Goal: Browse casually: Explore the website without a specific task or goal

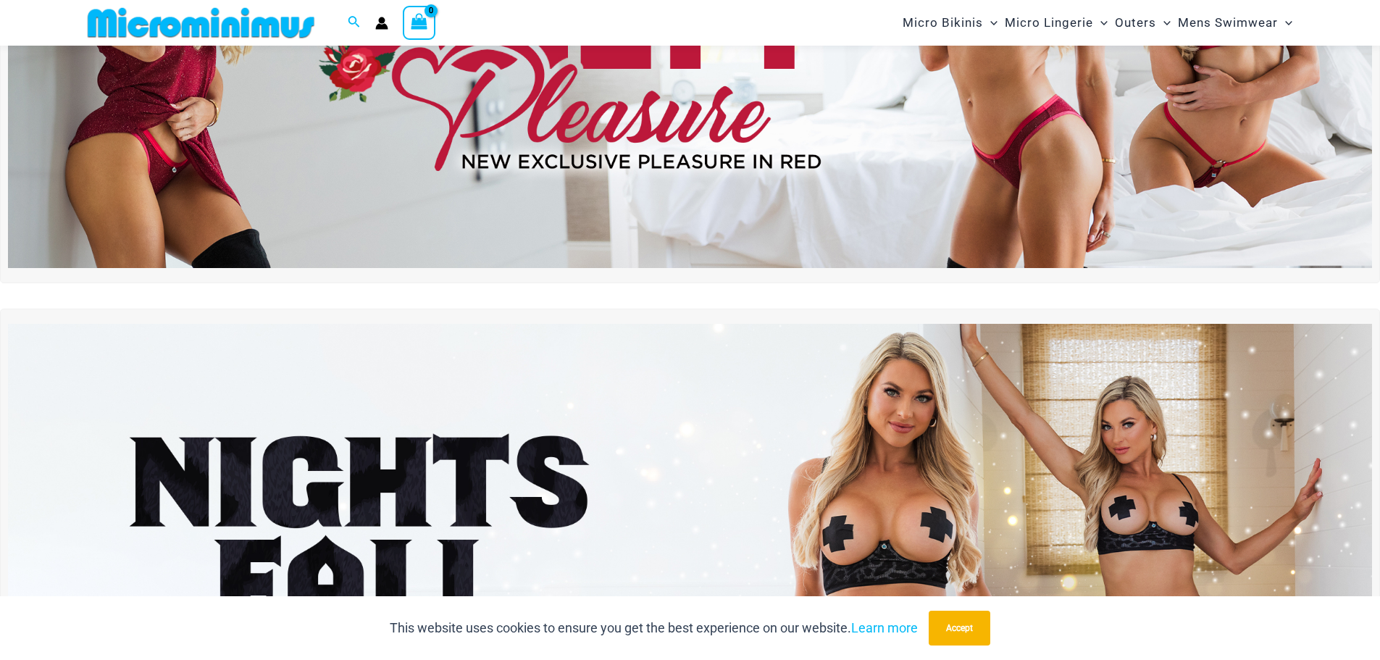
scroll to position [279, 0]
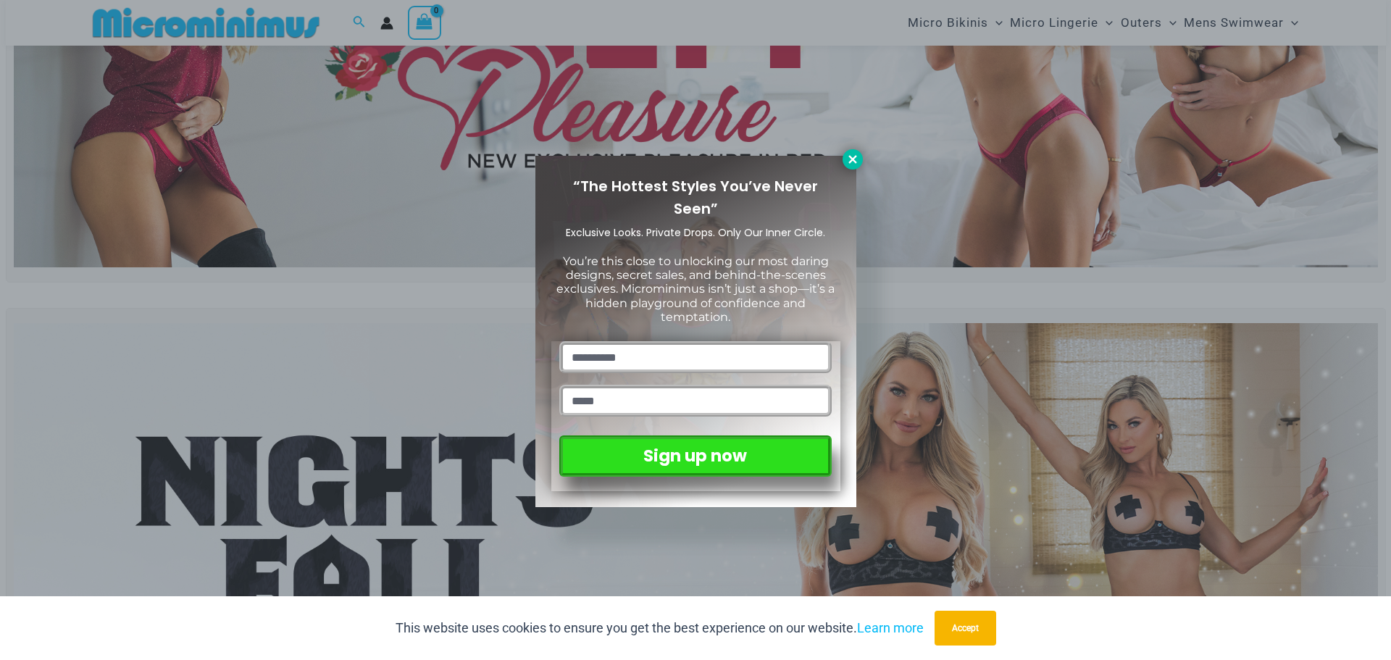
click at [853, 156] on icon at bounding box center [852, 159] width 13 height 13
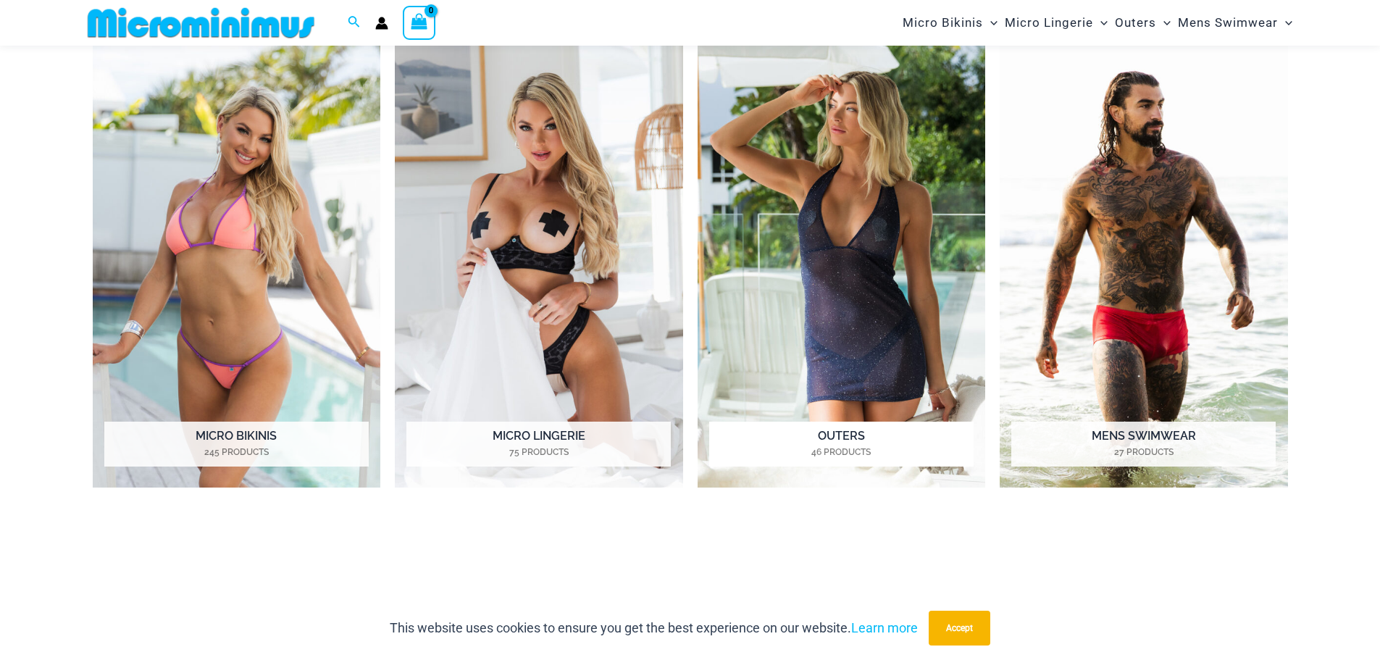
scroll to position [1365, 0]
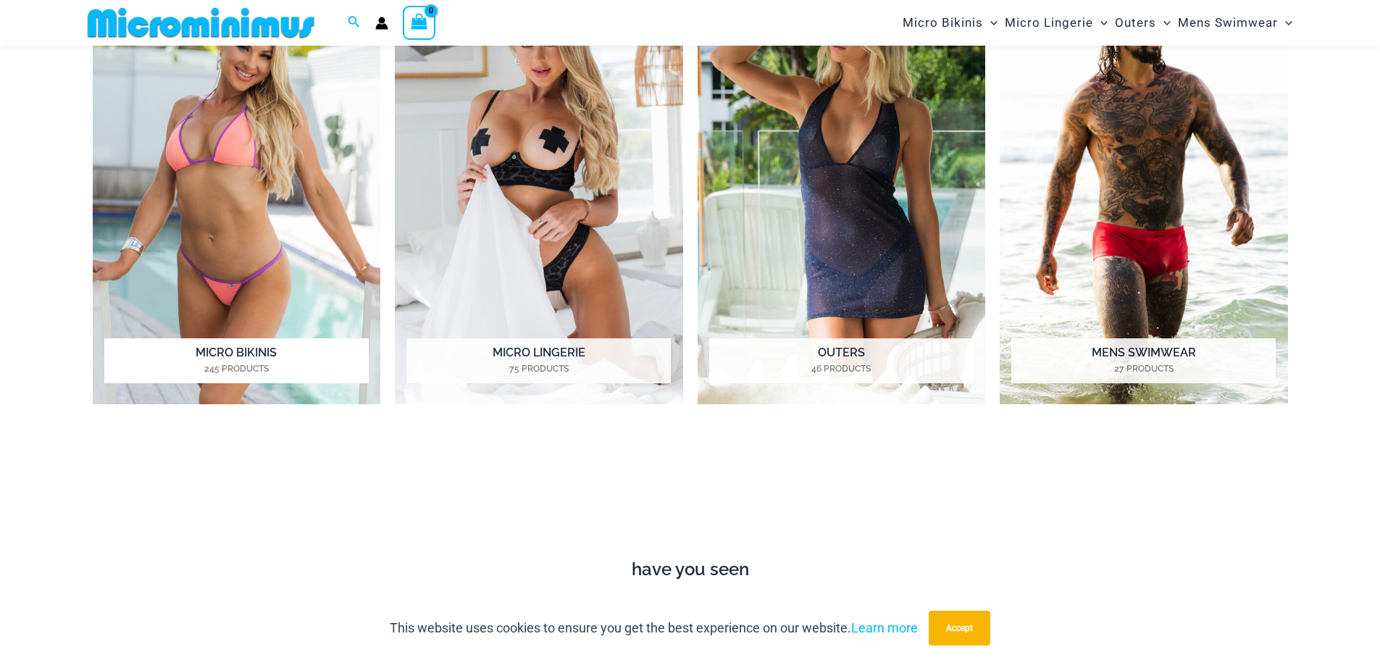
drag, startPoint x: 309, startPoint y: 253, endPoint x: 304, endPoint y: 260, distance: 8.4
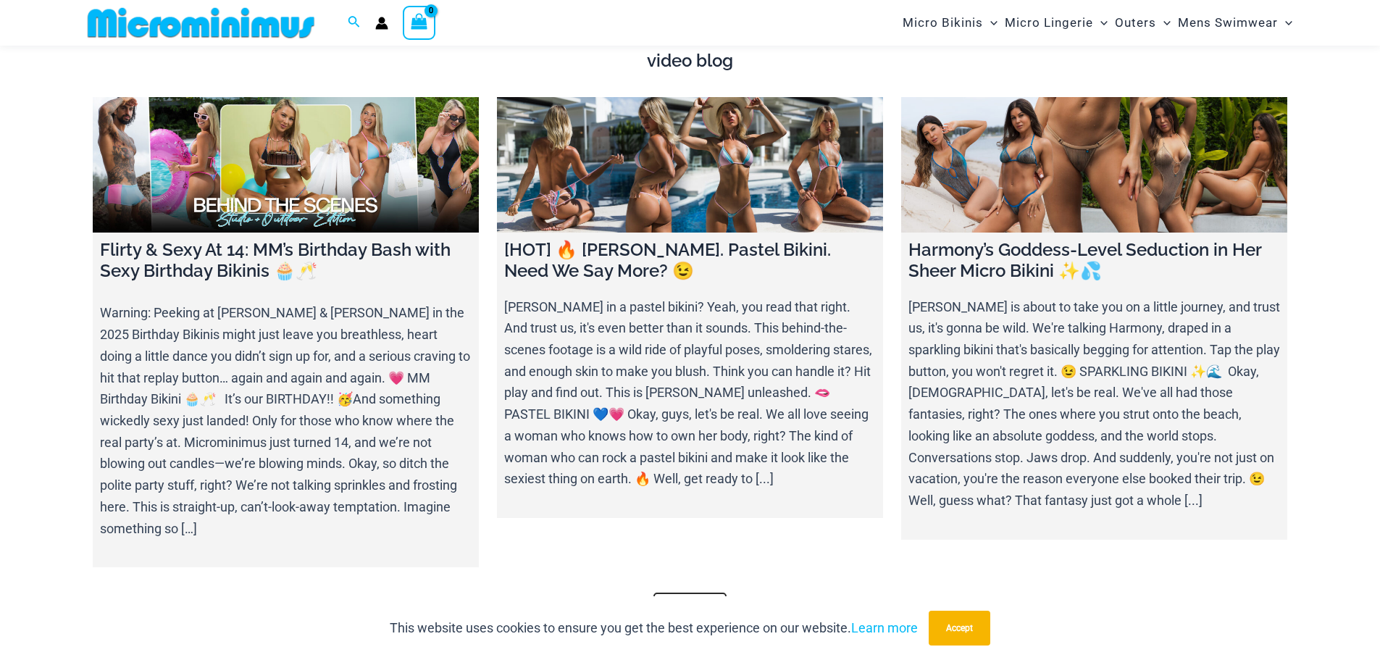
scroll to position [5639, 0]
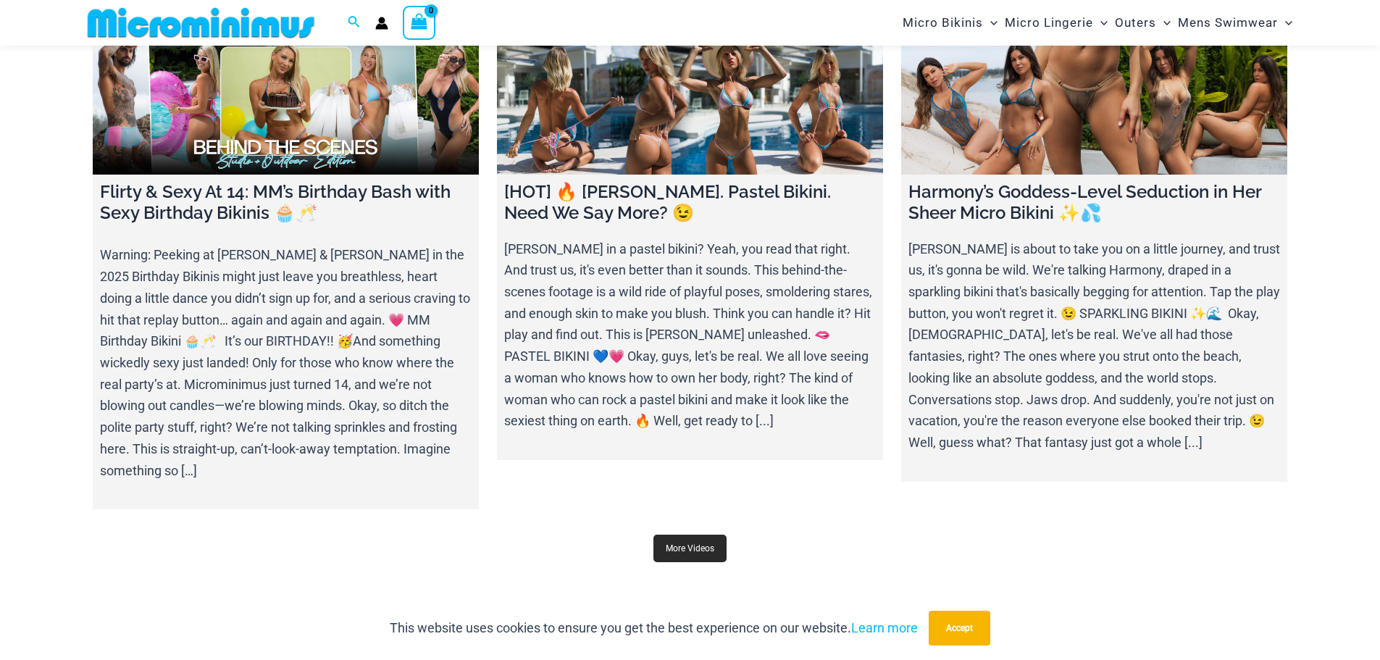
click at [713, 535] on link "More Videos" at bounding box center [689, 549] width 73 height 28
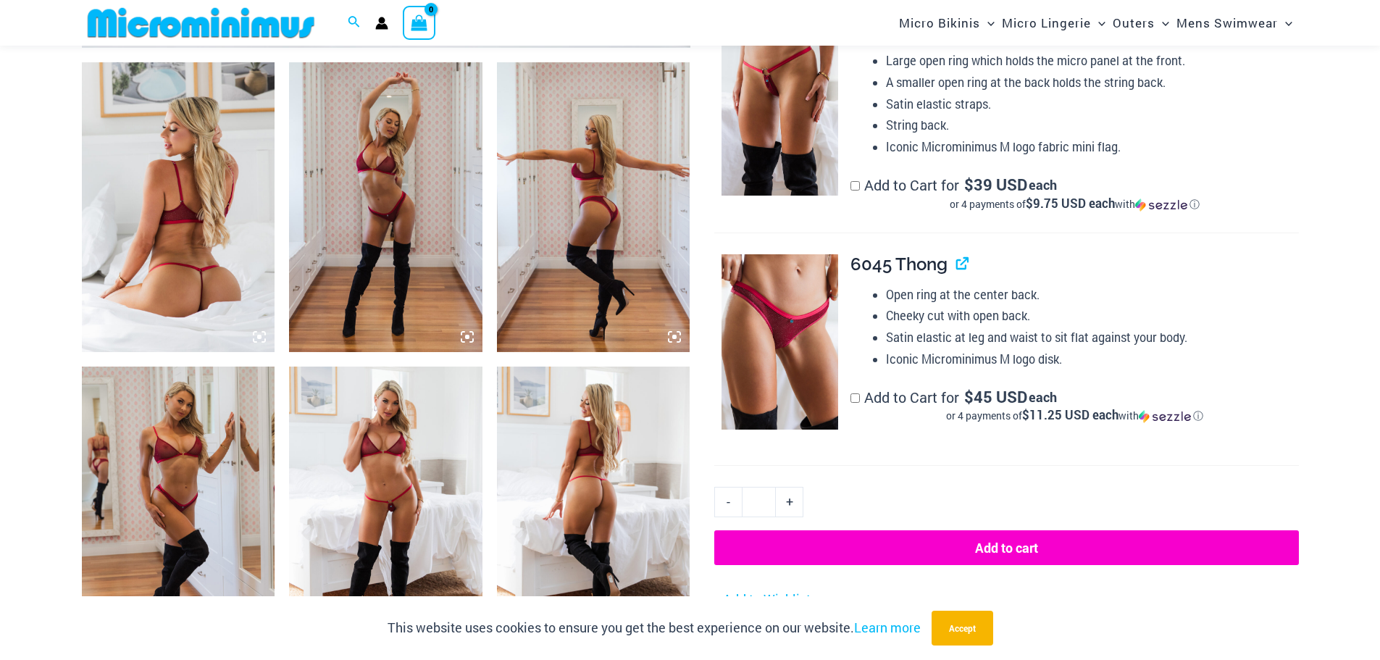
scroll to position [1002, 0]
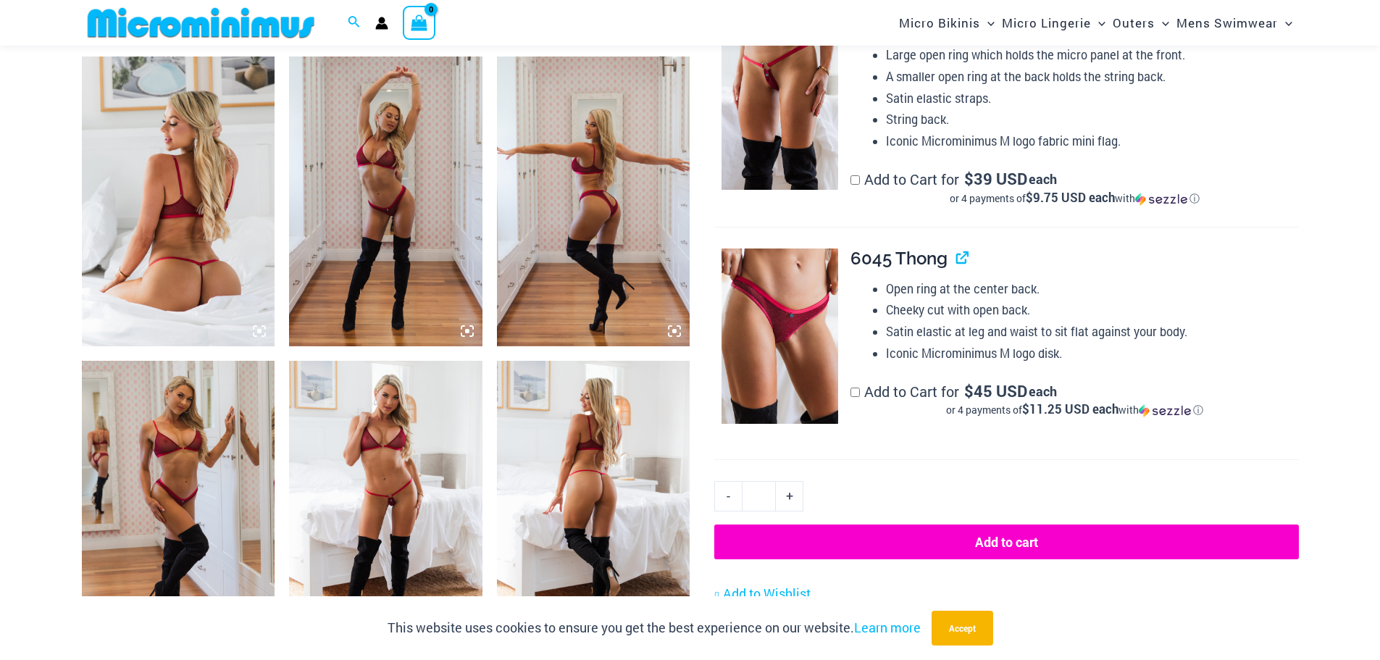
click at [237, 242] on img at bounding box center [178, 201] width 193 height 290
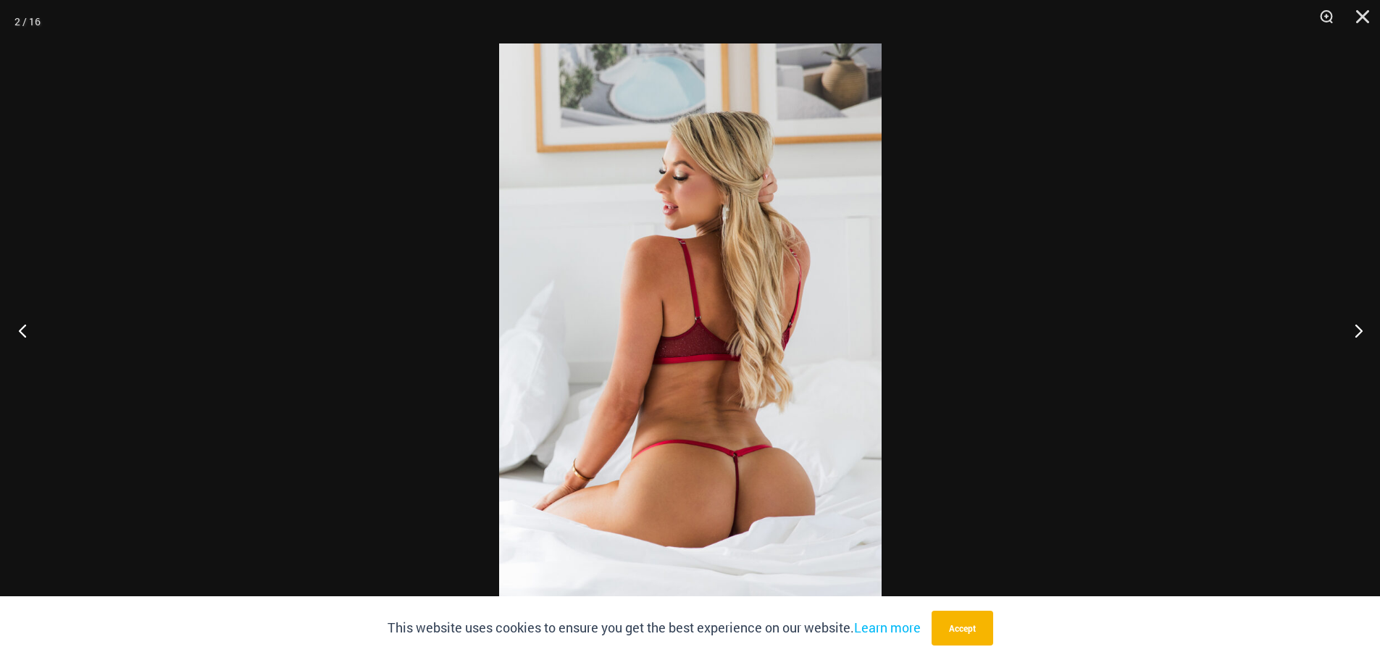
click at [26, 327] on button "Previous" at bounding box center [27, 330] width 54 height 72
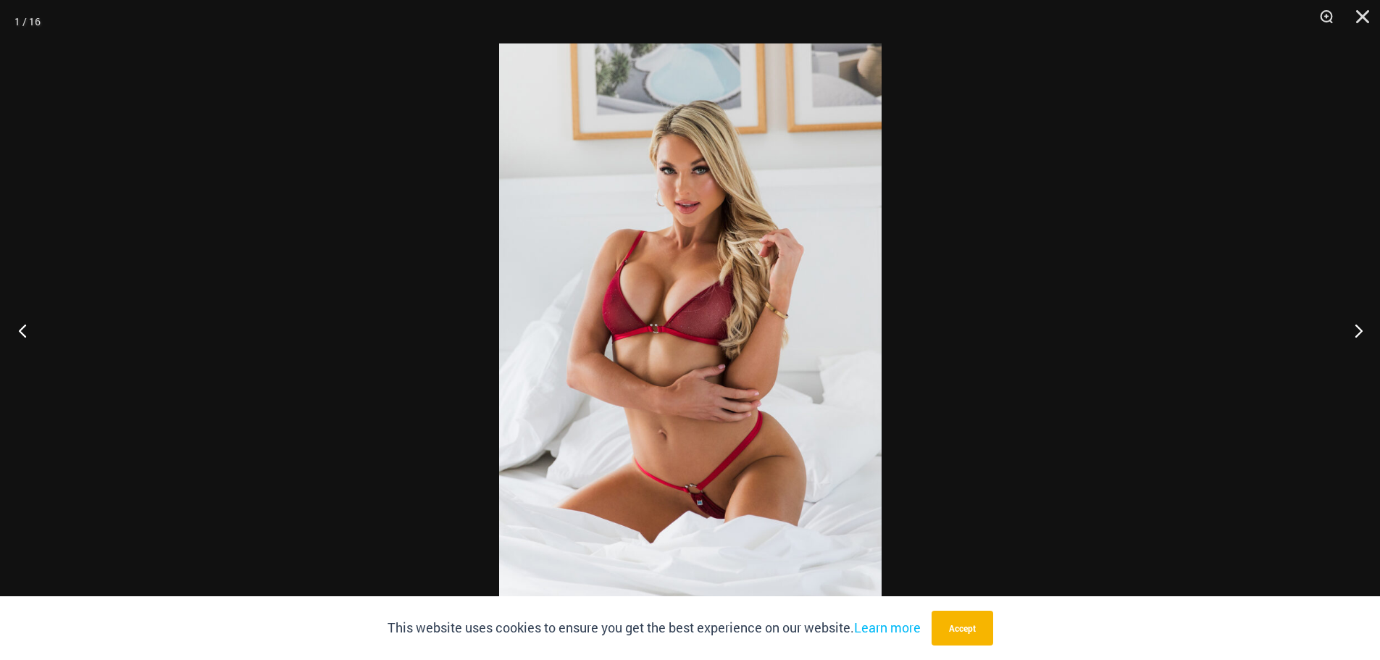
click at [26, 327] on button "Previous" at bounding box center [27, 330] width 54 height 72
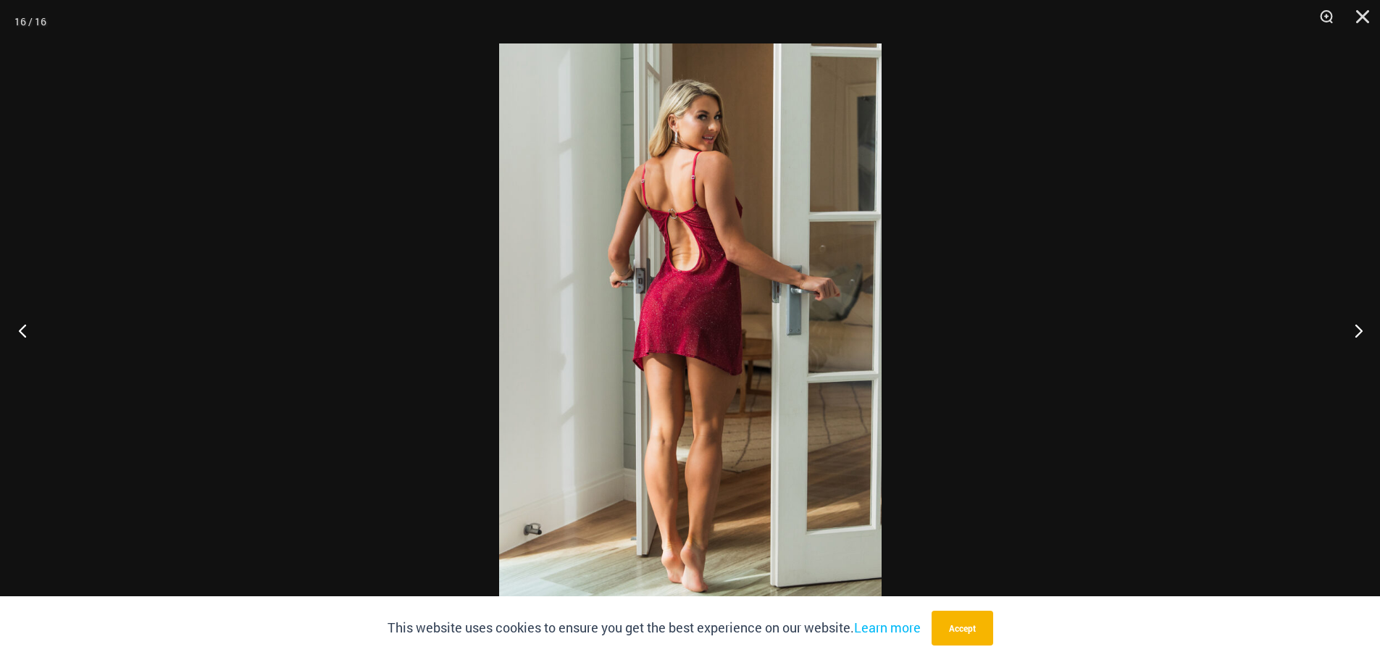
click at [26, 327] on button "Previous" at bounding box center [27, 330] width 54 height 72
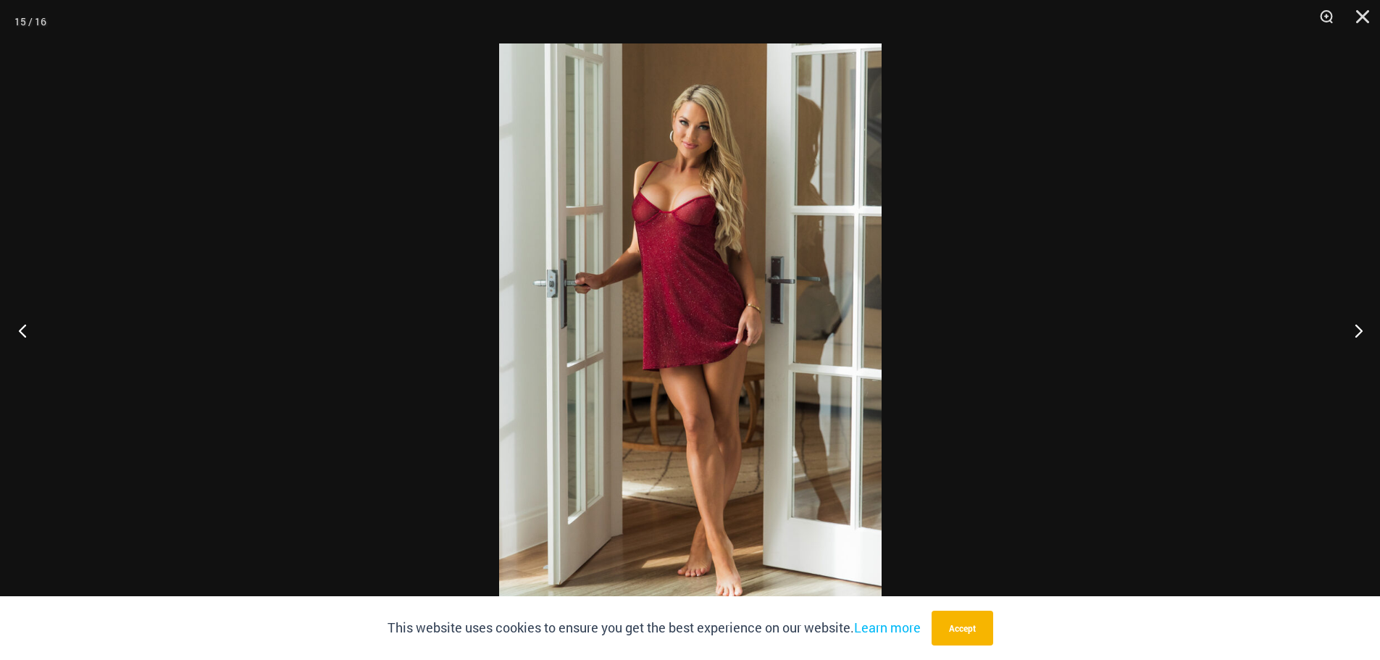
click at [26, 327] on button "Previous" at bounding box center [27, 330] width 54 height 72
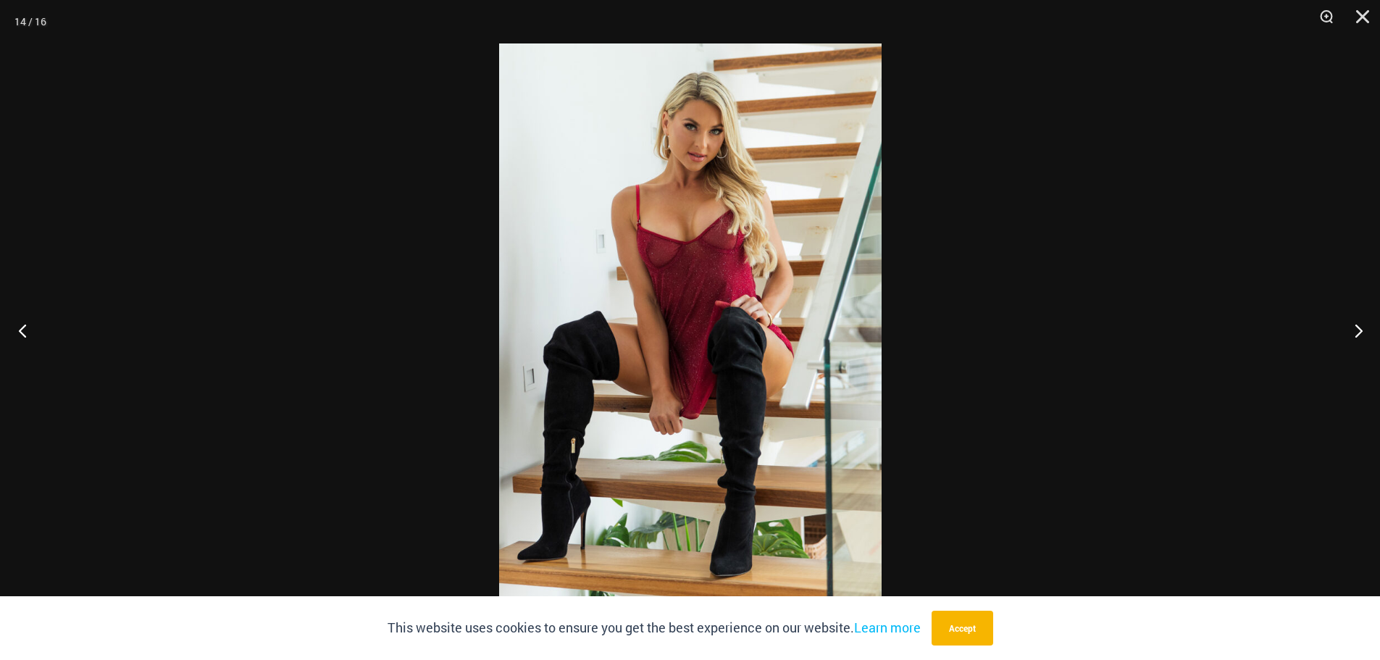
click at [26, 327] on button "Previous" at bounding box center [27, 330] width 54 height 72
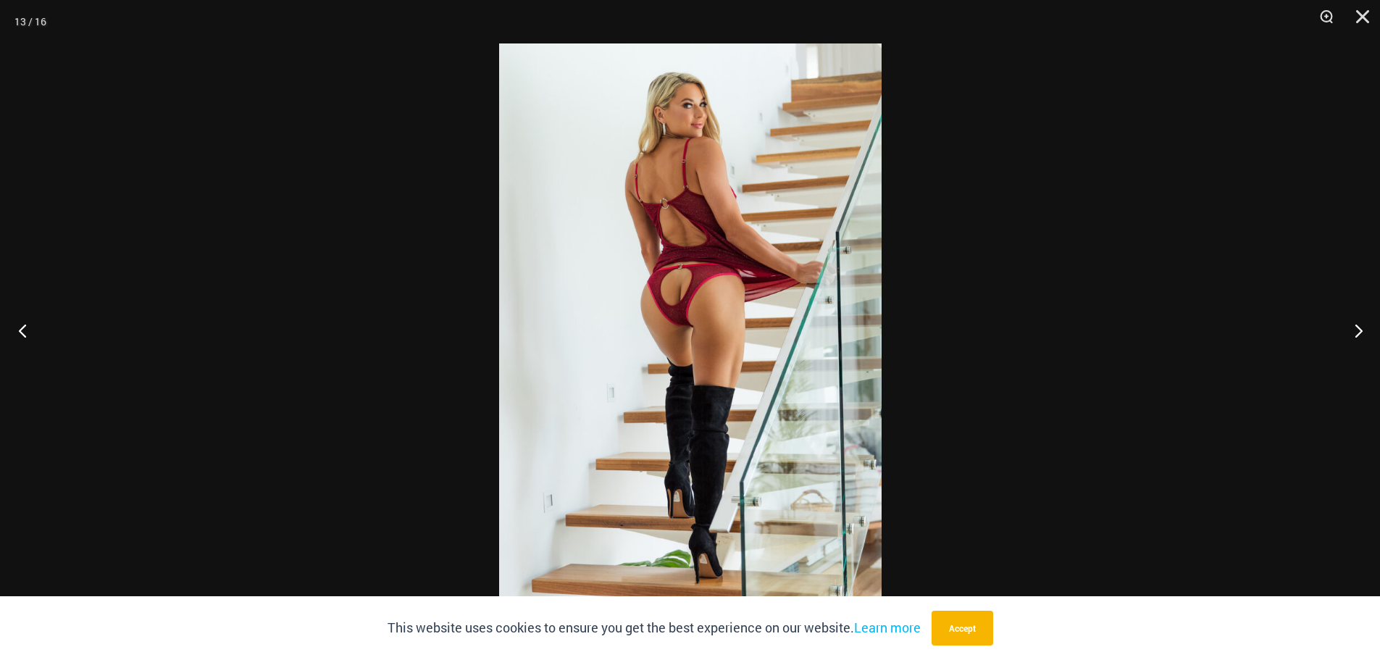
click at [27, 327] on button "Previous" at bounding box center [27, 330] width 54 height 72
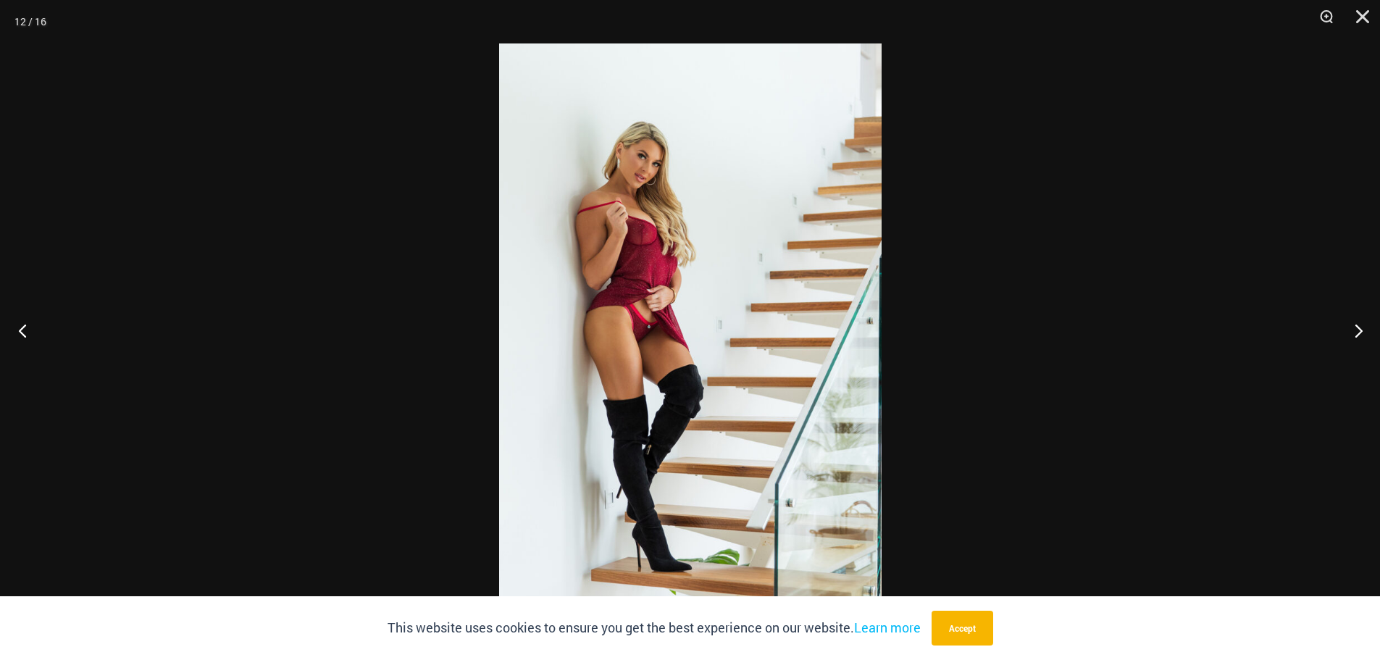
click at [27, 327] on button "Previous" at bounding box center [27, 330] width 54 height 72
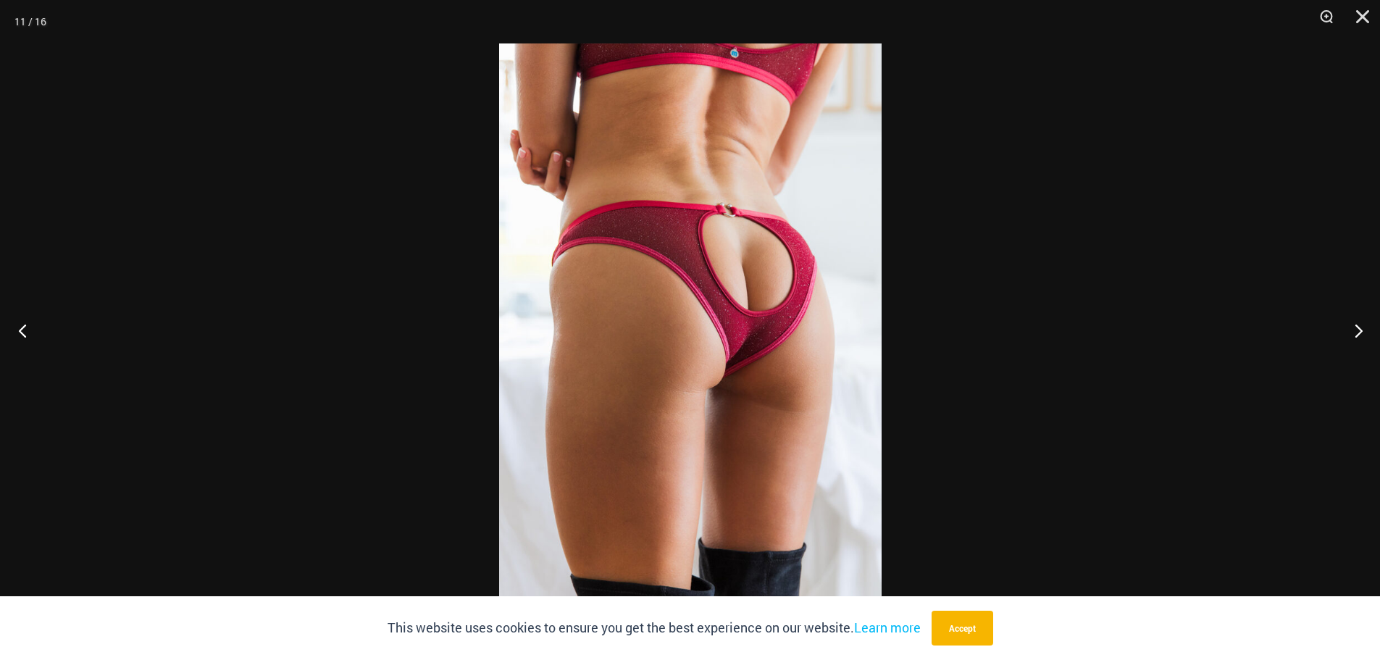
click at [27, 327] on button "Previous" at bounding box center [27, 330] width 54 height 72
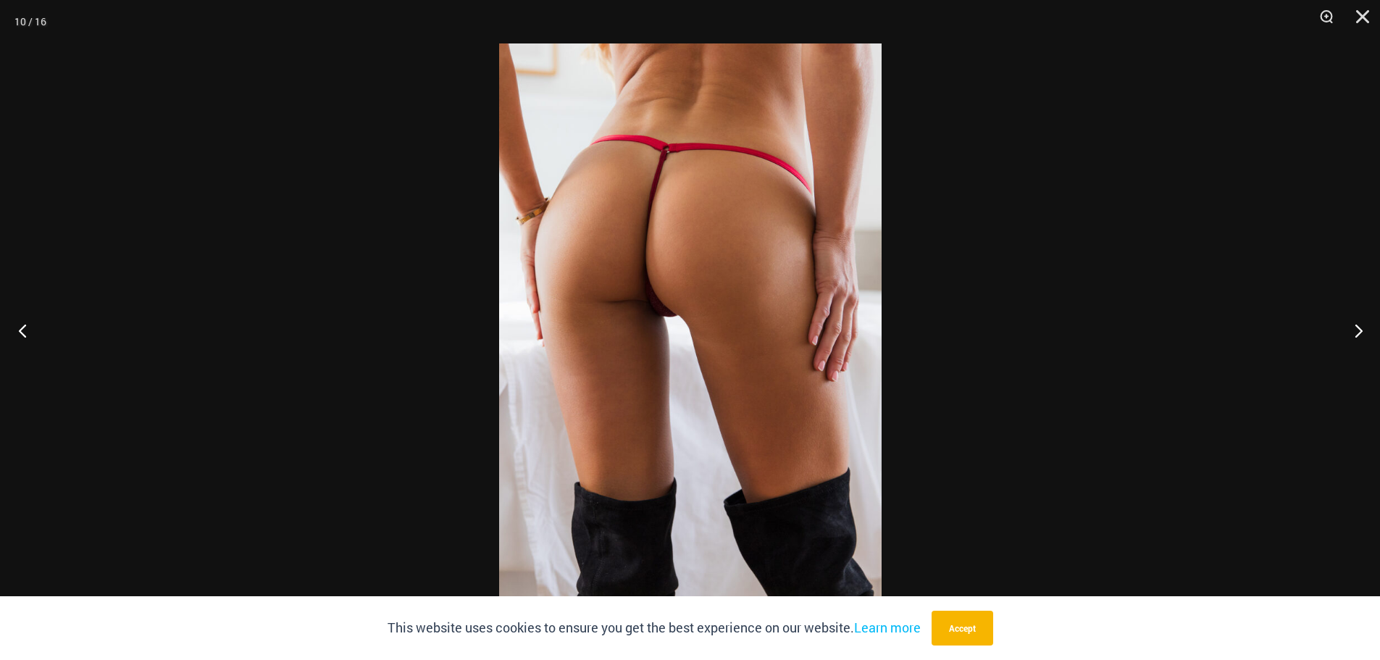
click at [27, 327] on button "Previous" at bounding box center [27, 330] width 54 height 72
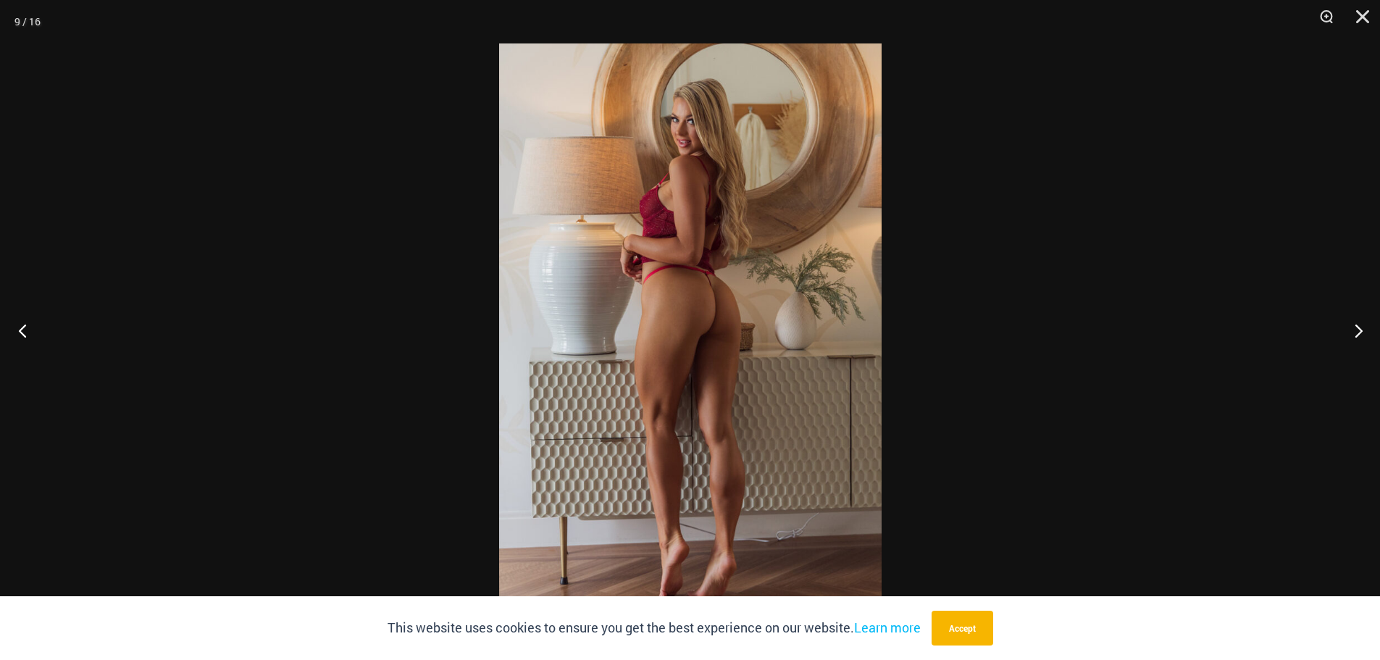
click at [27, 327] on button "Previous" at bounding box center [27, 330] width 54 height 72
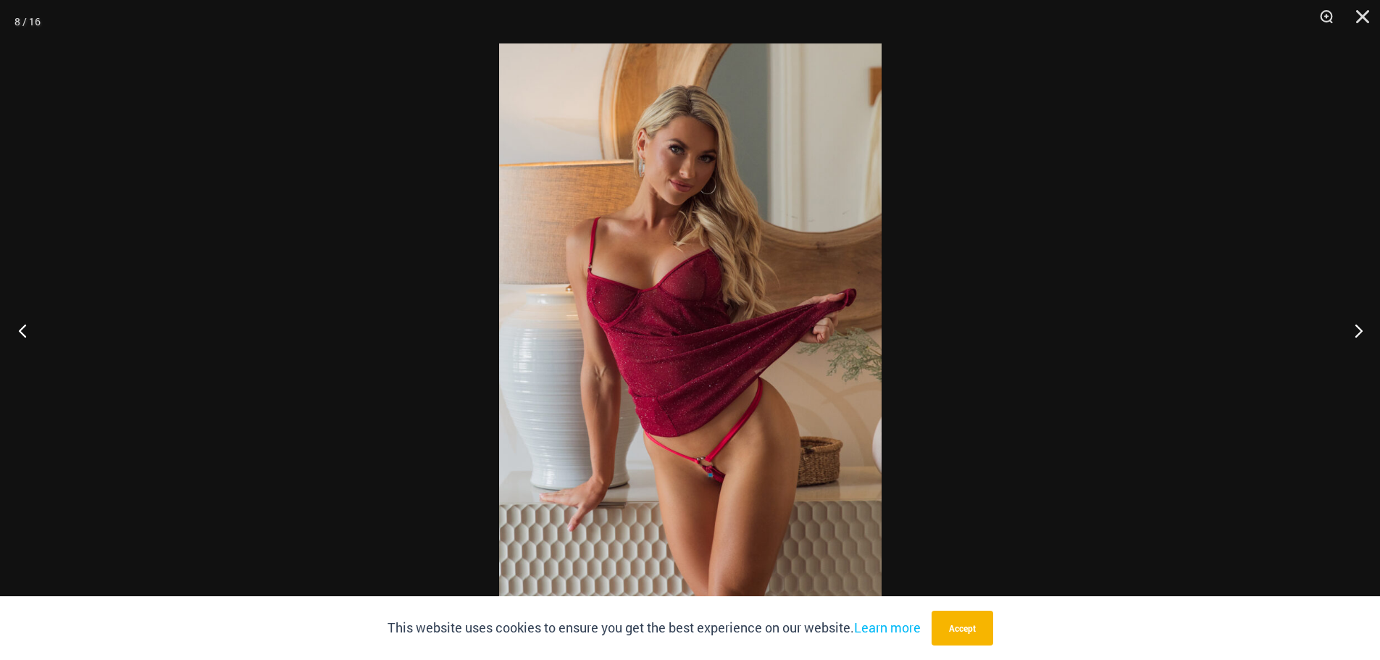
click at [27, 327] on button "Previous" at bounding box center [27, 330] width 54 height 72
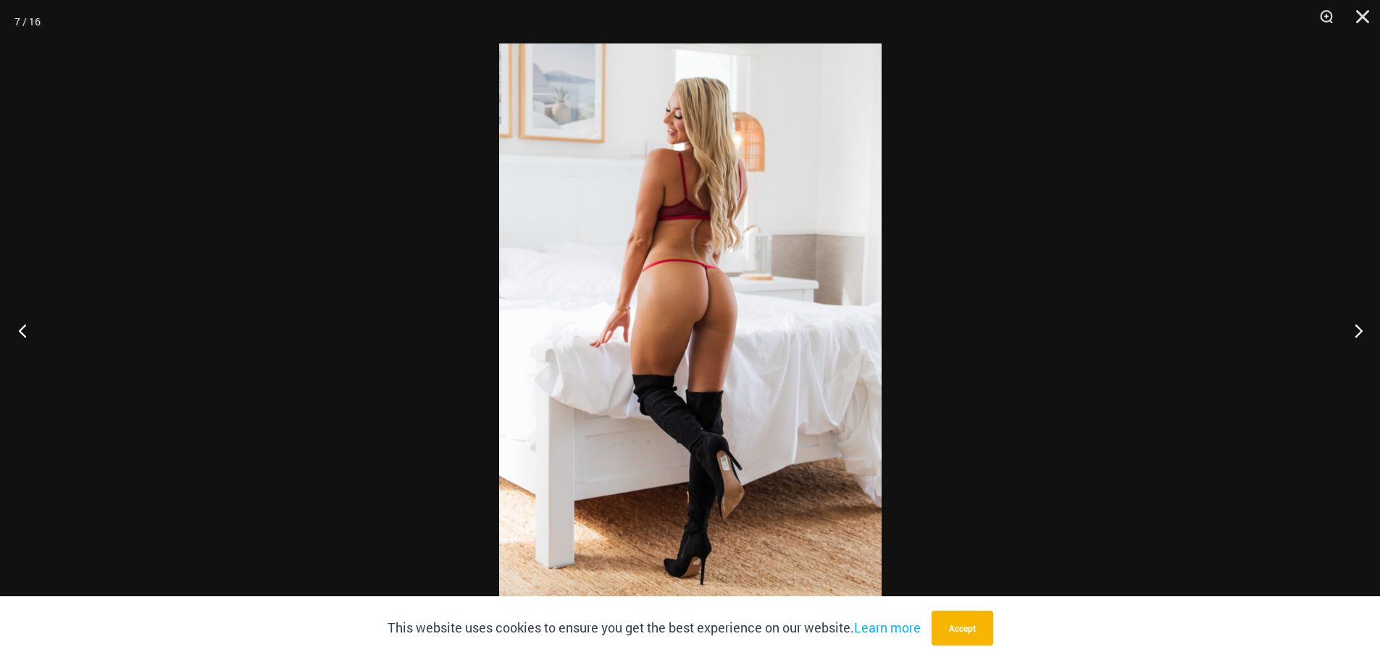
click at [27, 327] on button "Previous" at bounding box center [27, 330] width 54 height 72
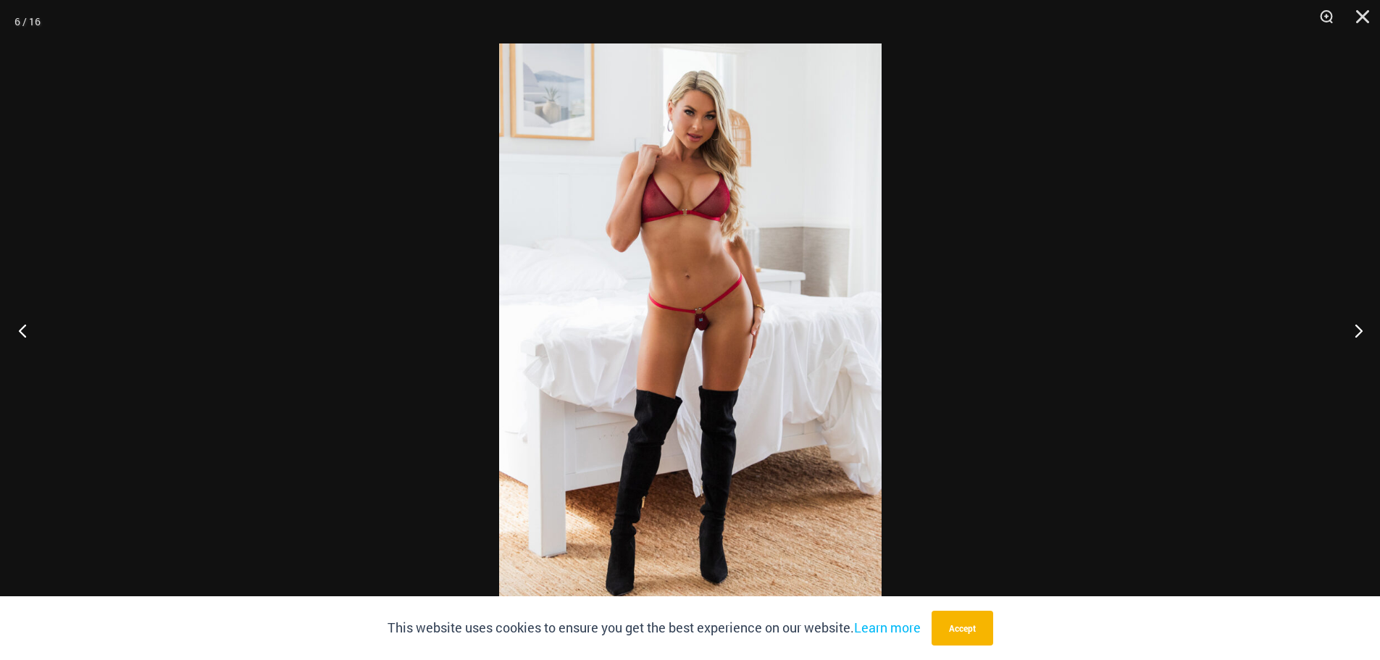
click at [27, 327] on button "Previous" at bounding box center [27, 330] width 54 height 72
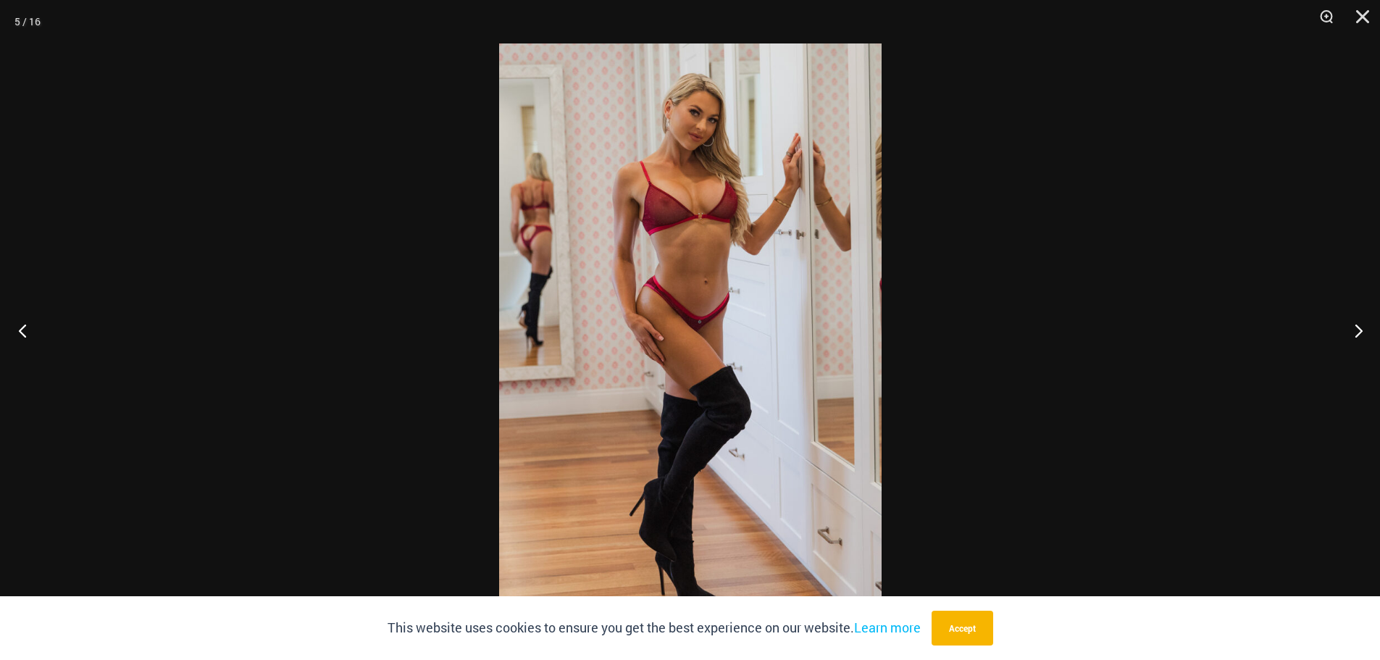
click at [27, 327] on button "Previous" at bounding box center [27, 330] width 54 height 72
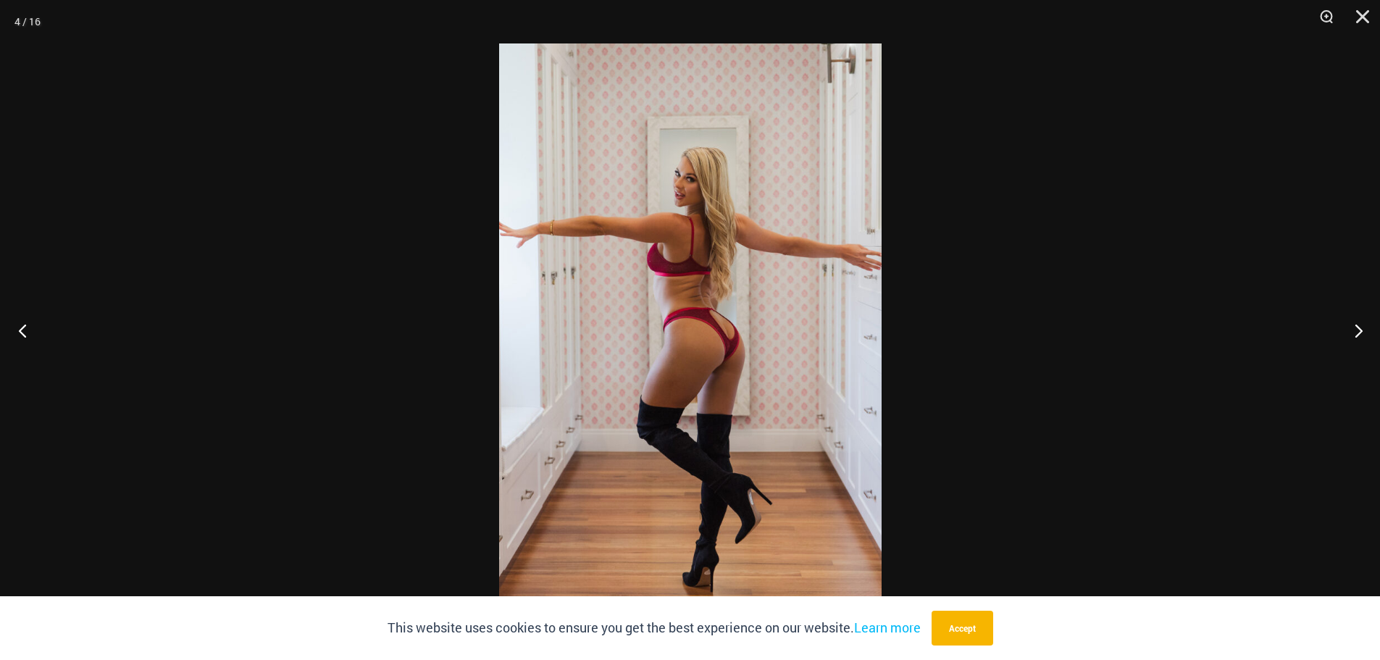
click at [27, 327] on button "Previous" at bounding box center [27, 330] width 54 height 72
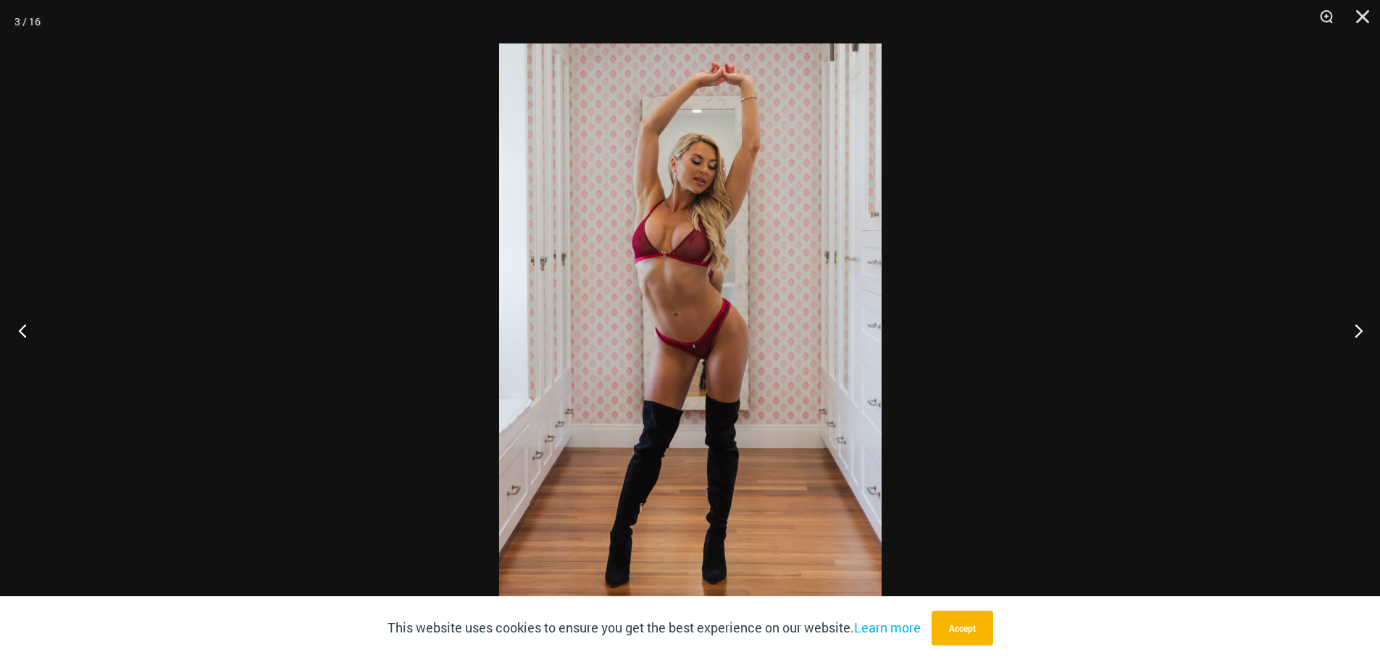
click at [27, 327] on button "Previous" at bounding box center [27, 330] width 54 height 72
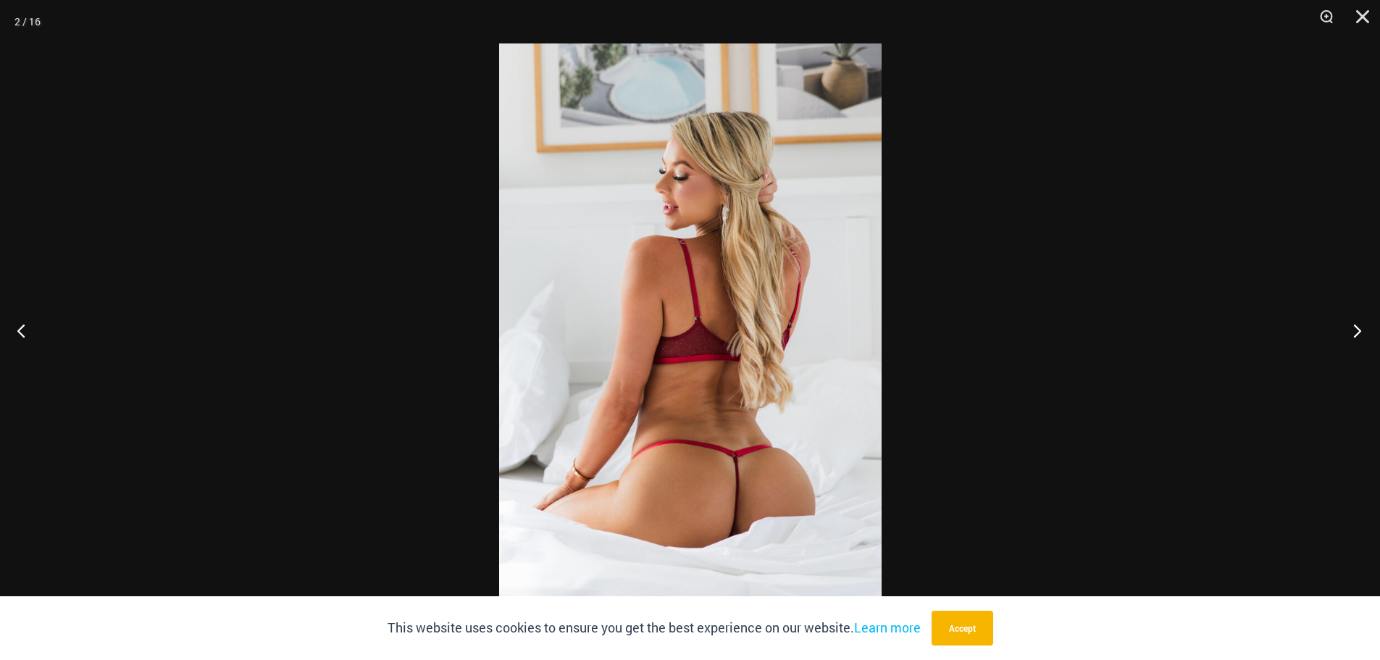
click at [1363, 327] on button "Next" at bounding box center [1352, 330] width 54 height 72
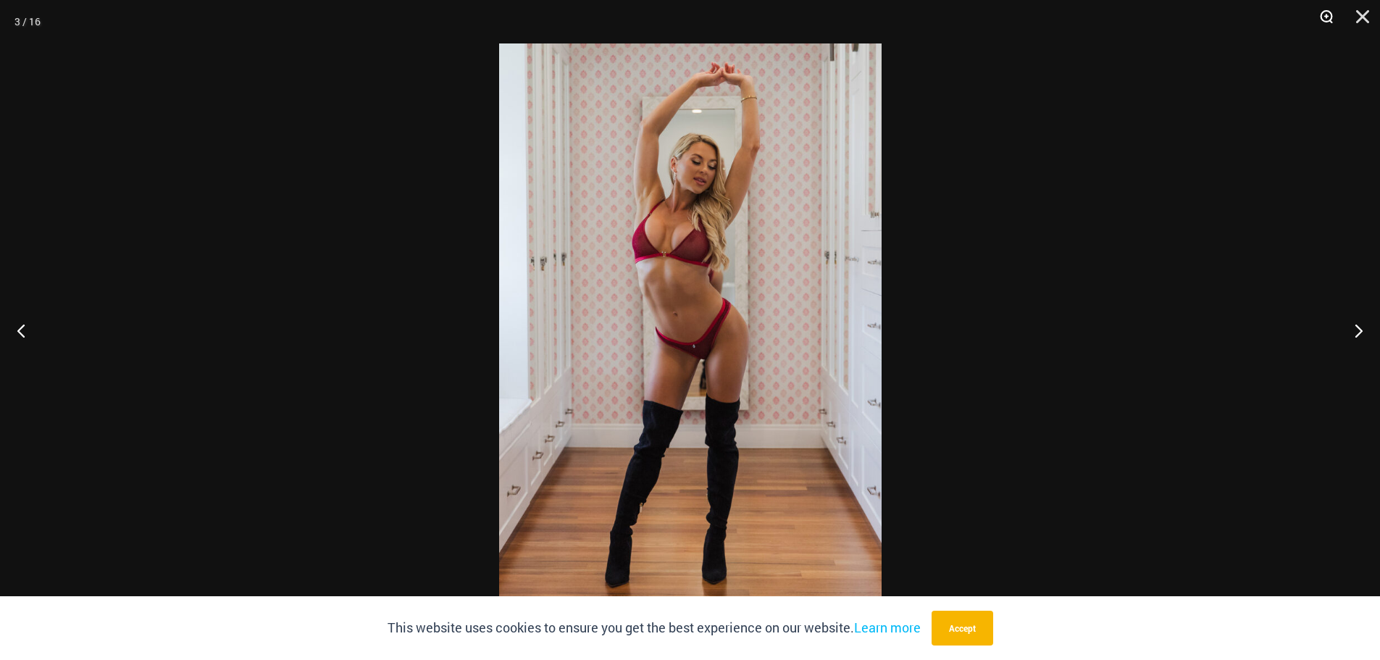
click at [1325, 12] on button "Zoom" at bounding box center [1321, 21] width 36 height 43
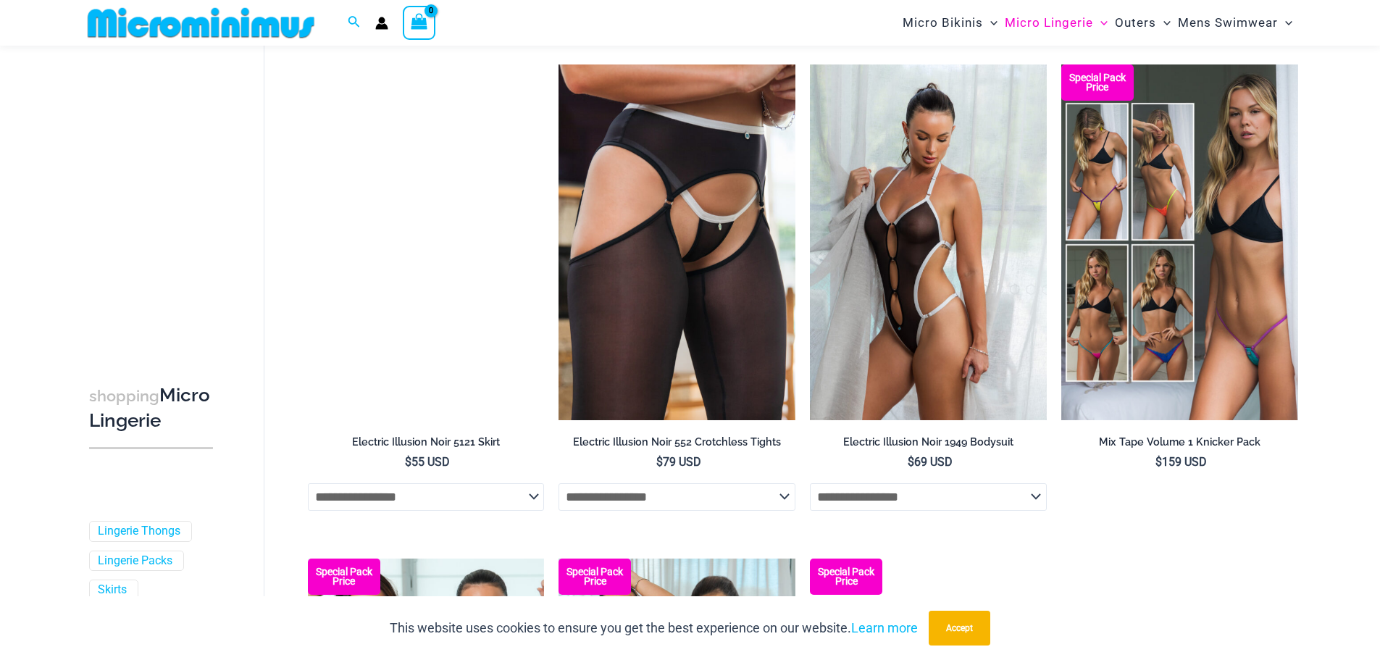
scroll to position [3177, 0]
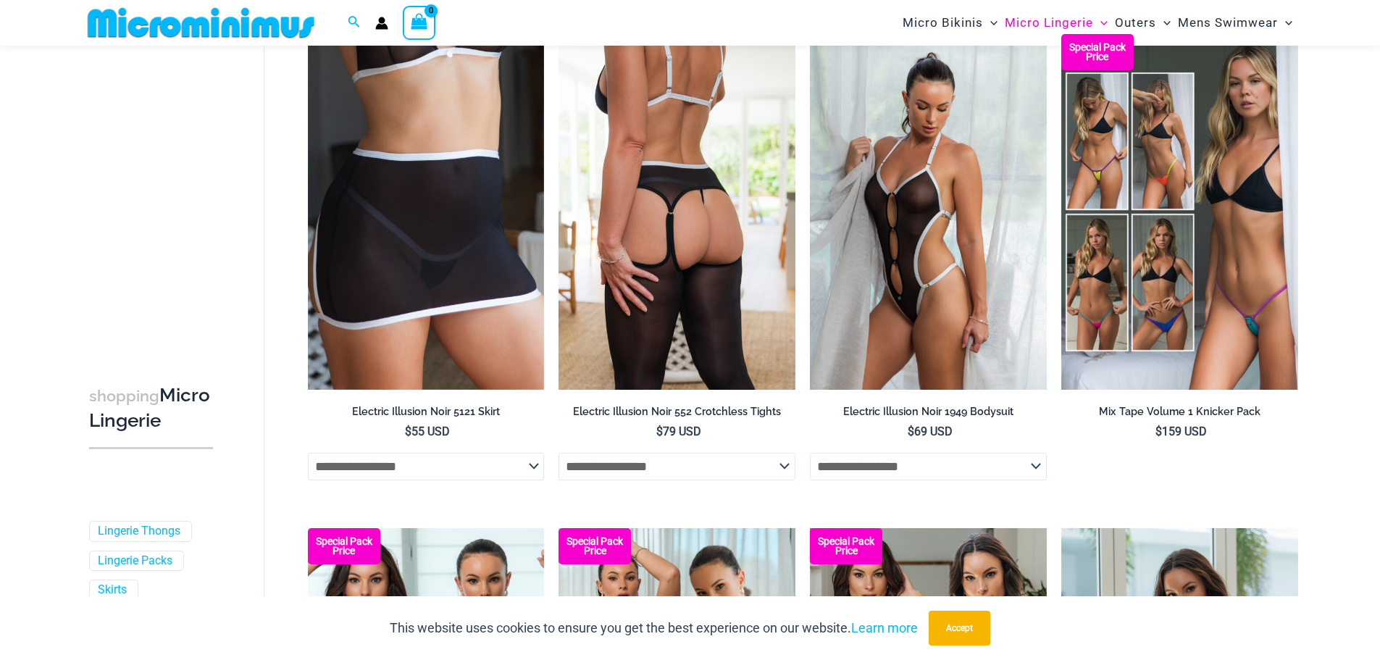
click at [643, 179] on img at bounding box center [676, 211] width 237 height 355
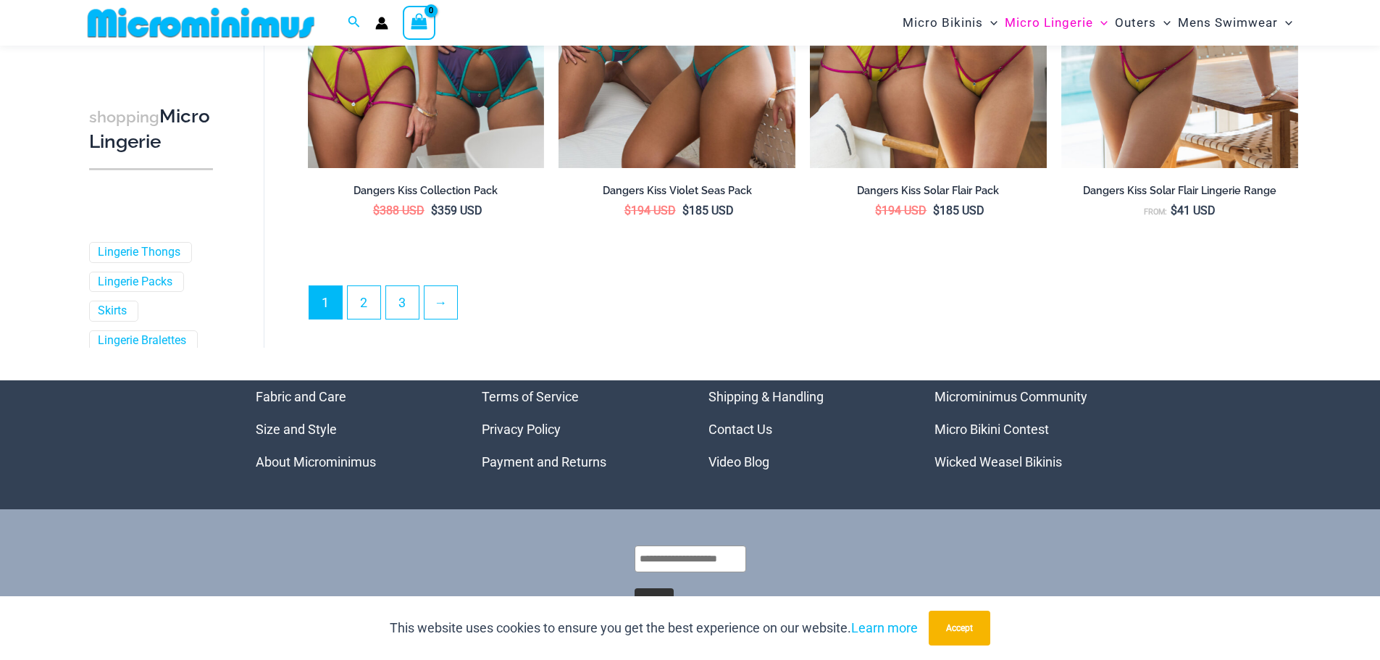
scroll to position [3948, 0]
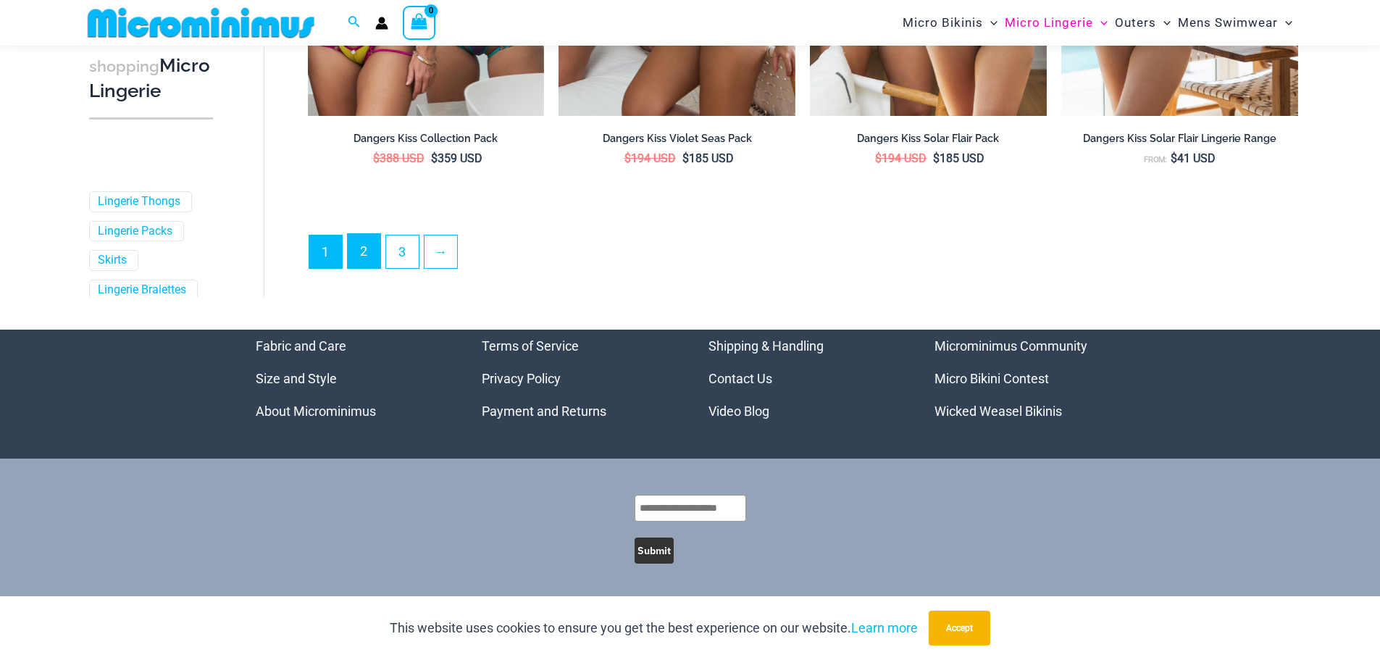
click at [373, 251] on link "2" at bounding box center [364, 251] width 33 height 34
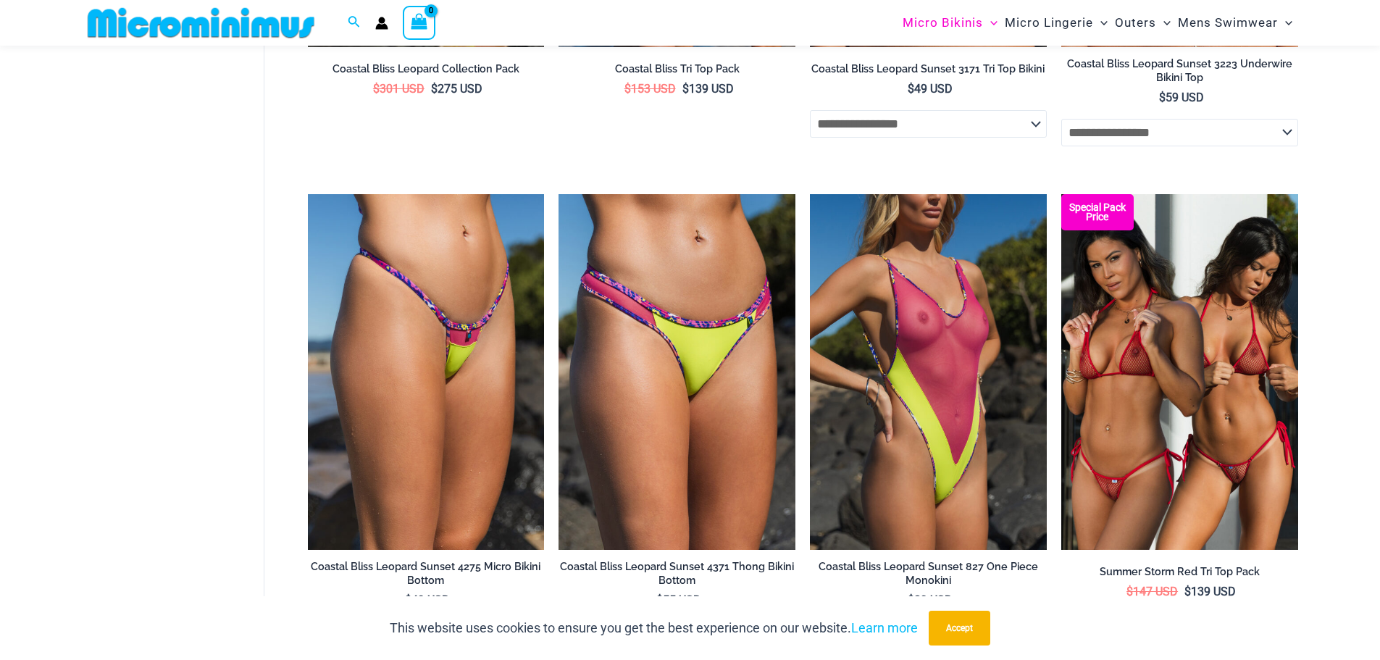
scroll to position [2742, 0]
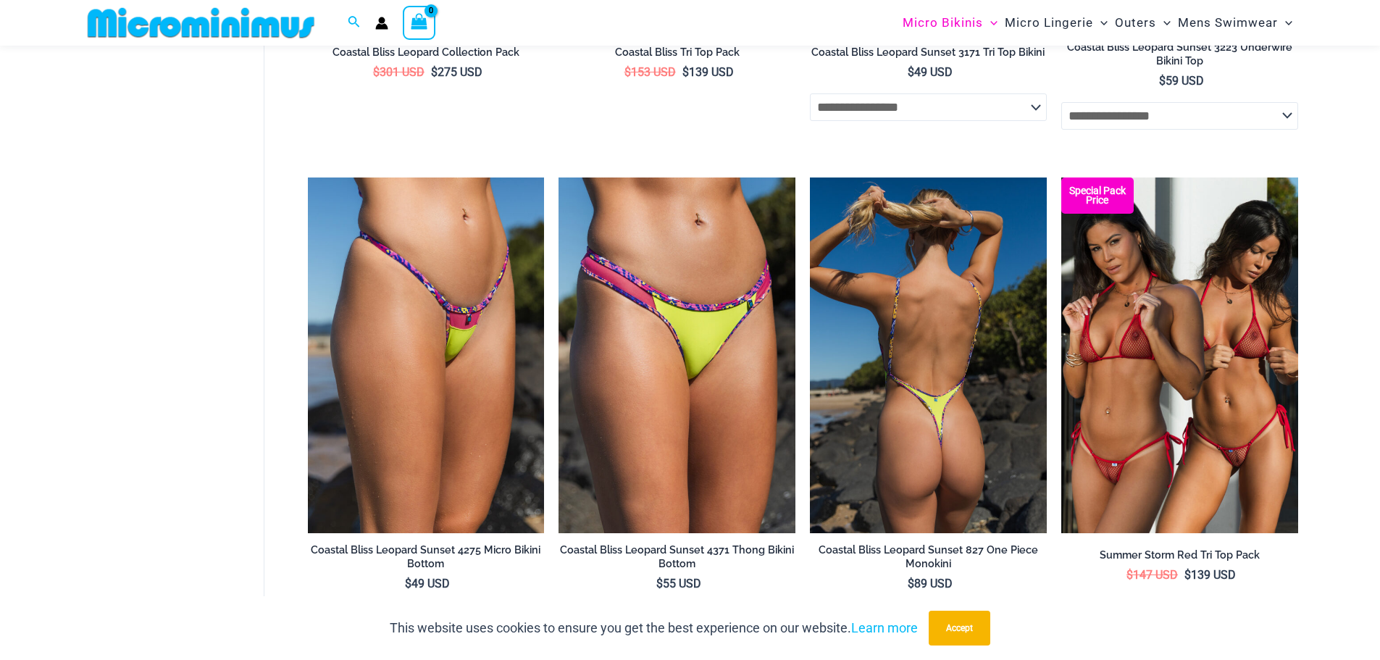
click at [906, 307] on img at bounding box center [928, 354] width 237 height 355
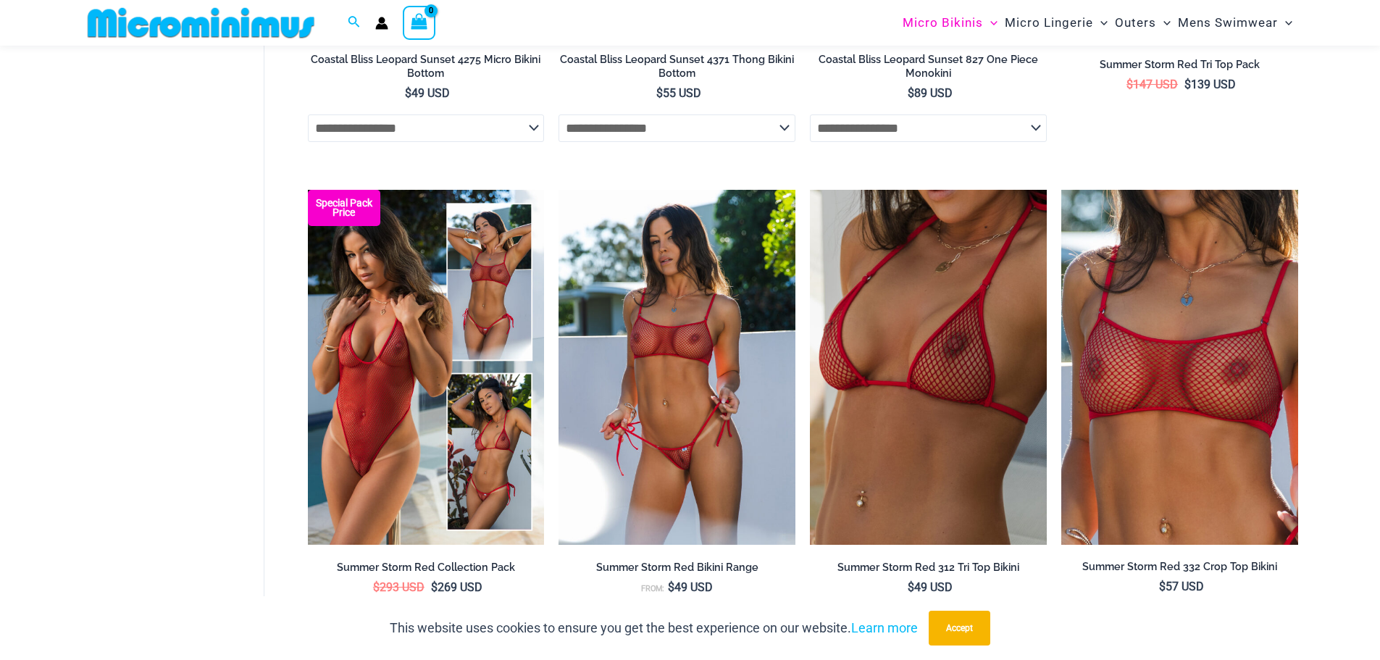
scroll to position [3249, 0]
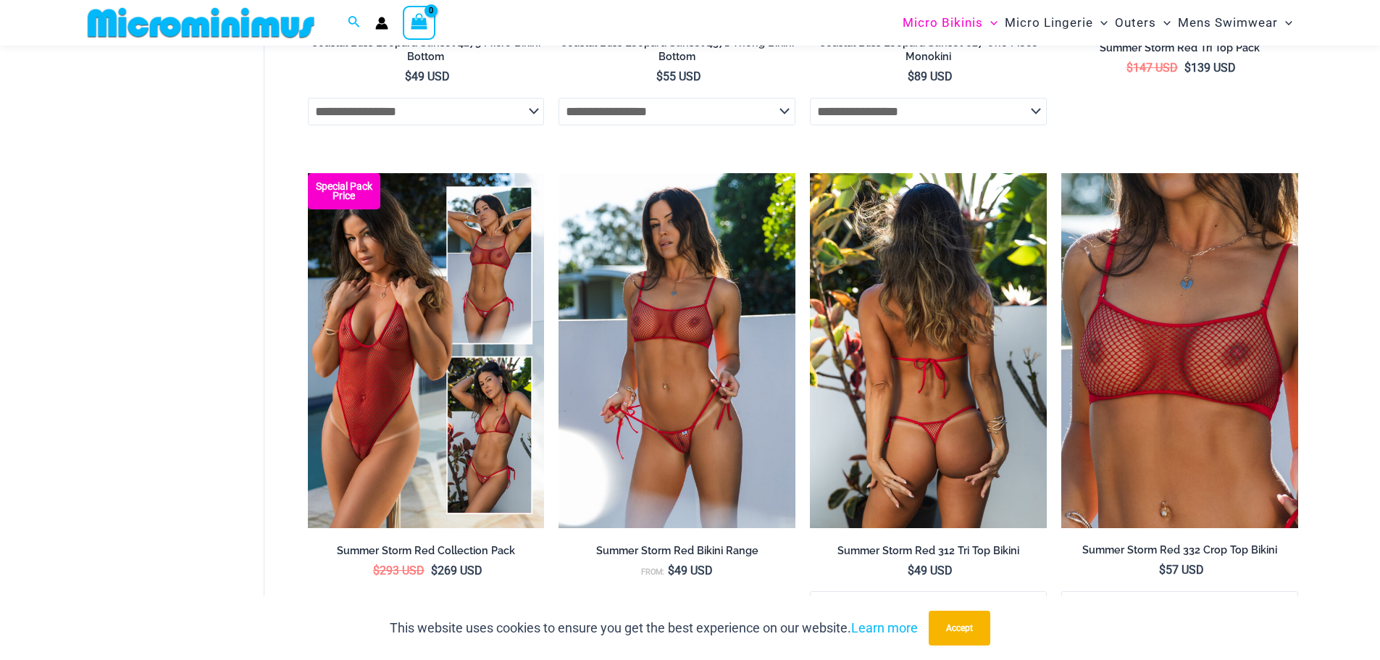
click at [823, 319] on img at bounding box center [928, 350] width 237 height 355
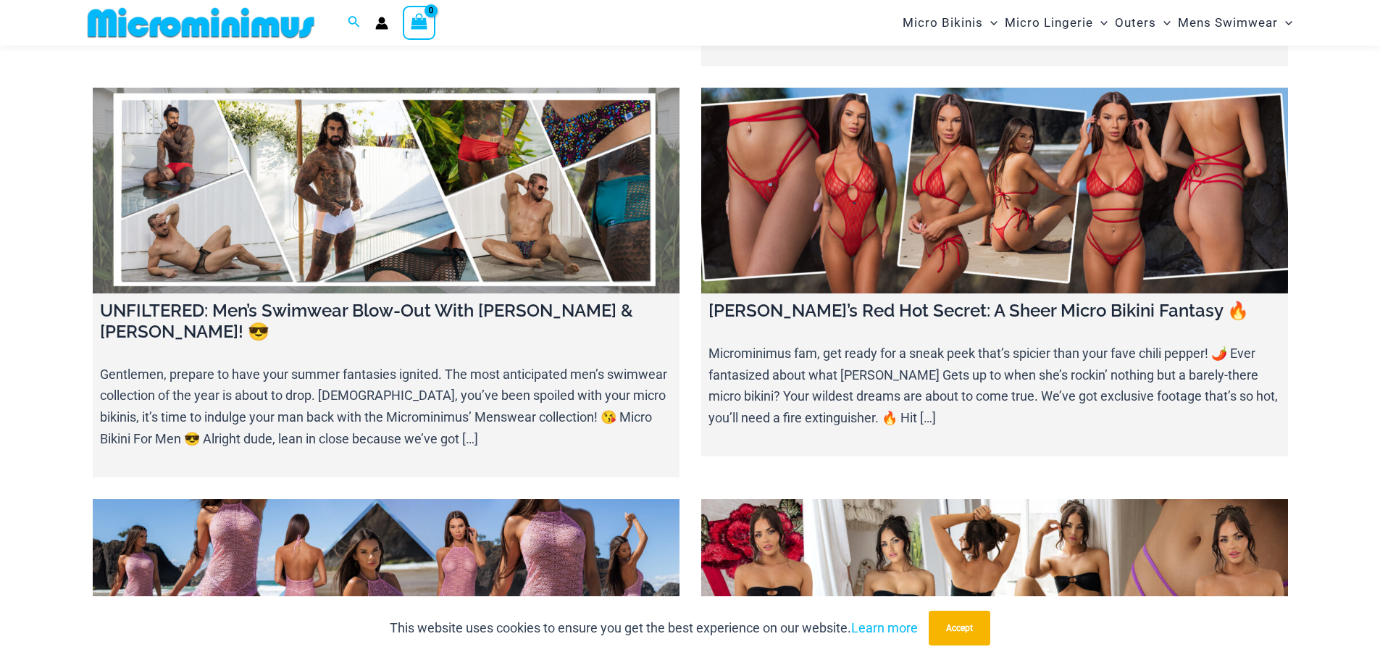
scroll to position [2451, 0]
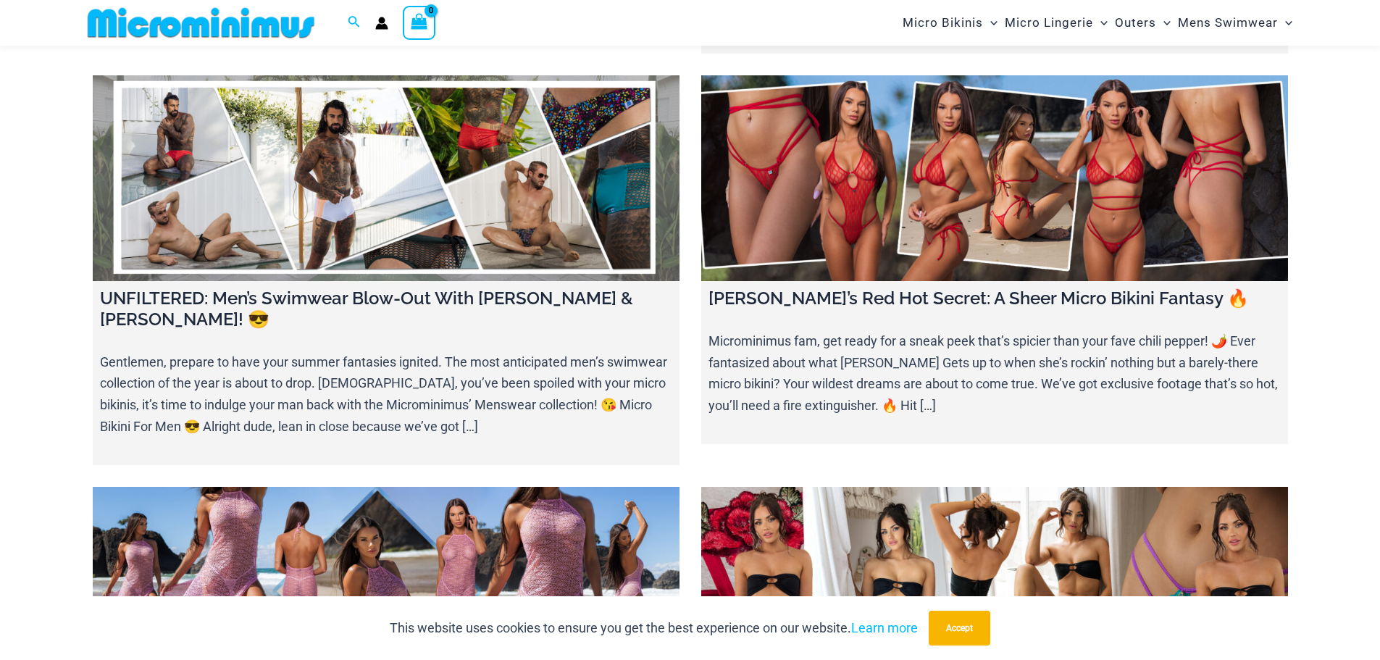
drag, startPoint x: 908, startPoint y: 391, endPoint x: 904, endPoint y: 402, distance: 11.7
drag, startPoint x: 904, startPoint y: 402, endPoint x: 768, endPoint y: 217, distance: 230.1
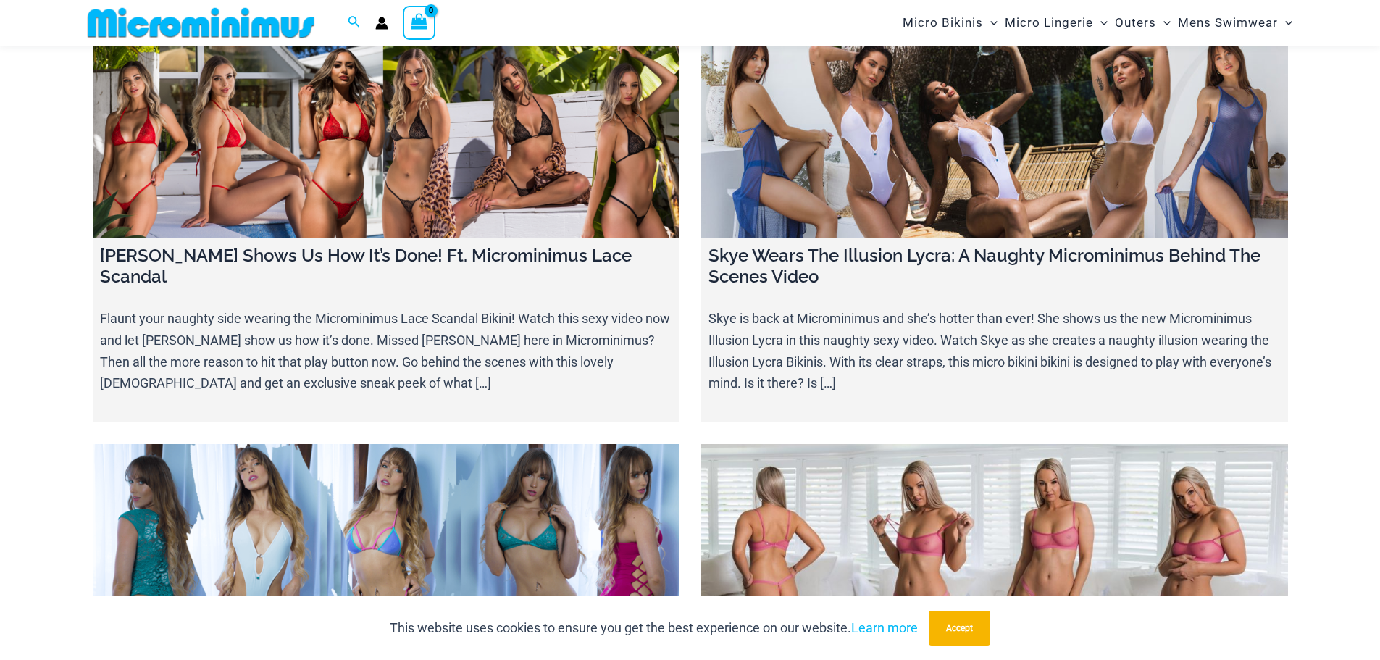
scroll to position [17556, 0]
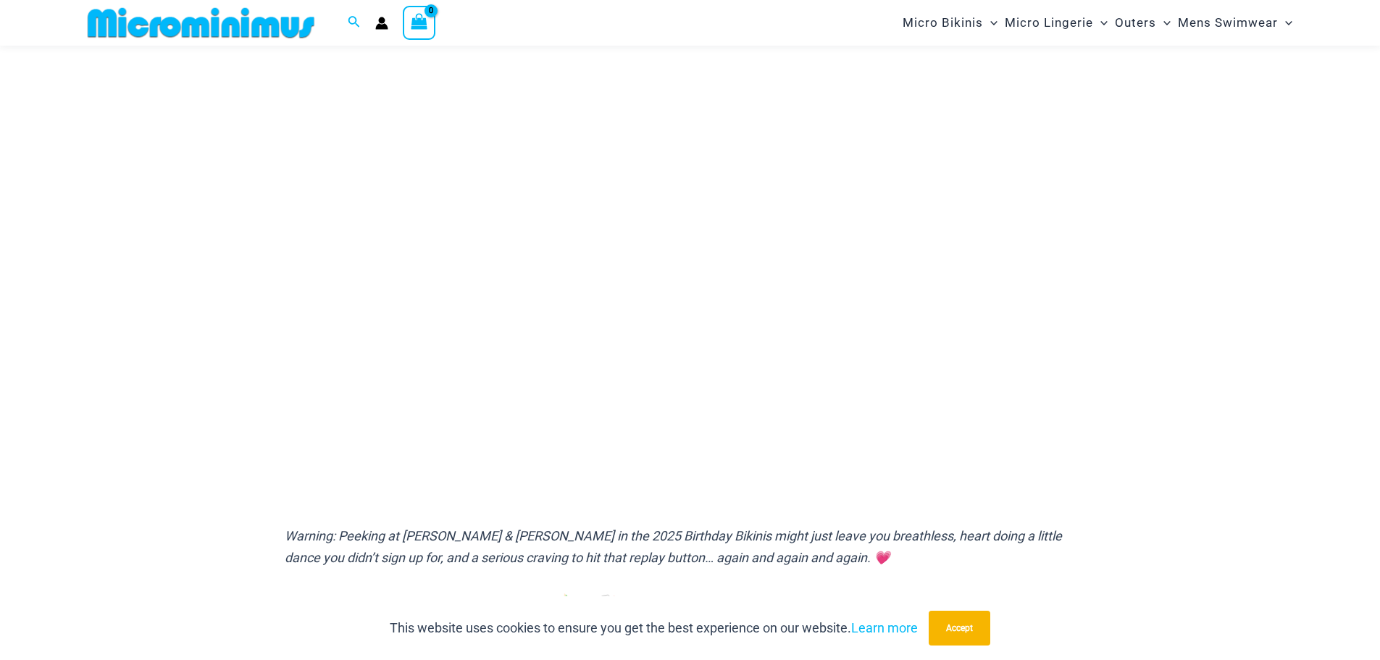
scroll to position [134, 0]
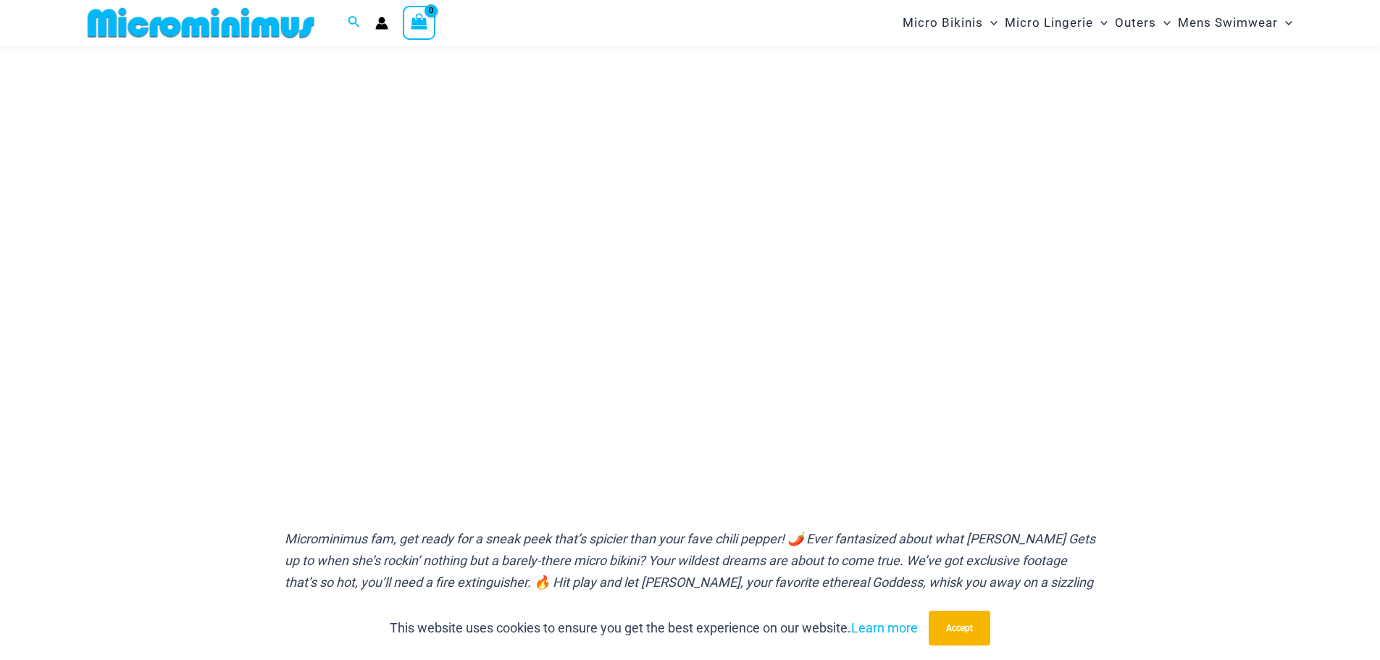
scroll to position [134, 0]
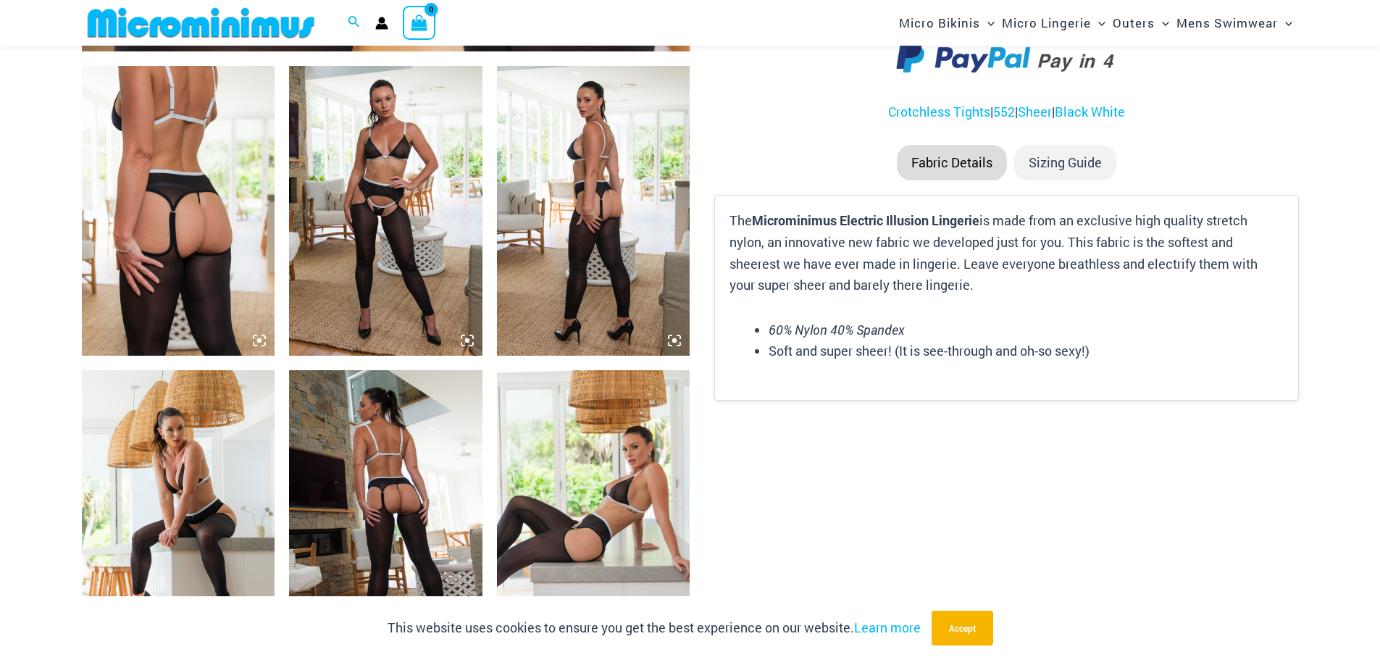
scroll to position [1002, 0]
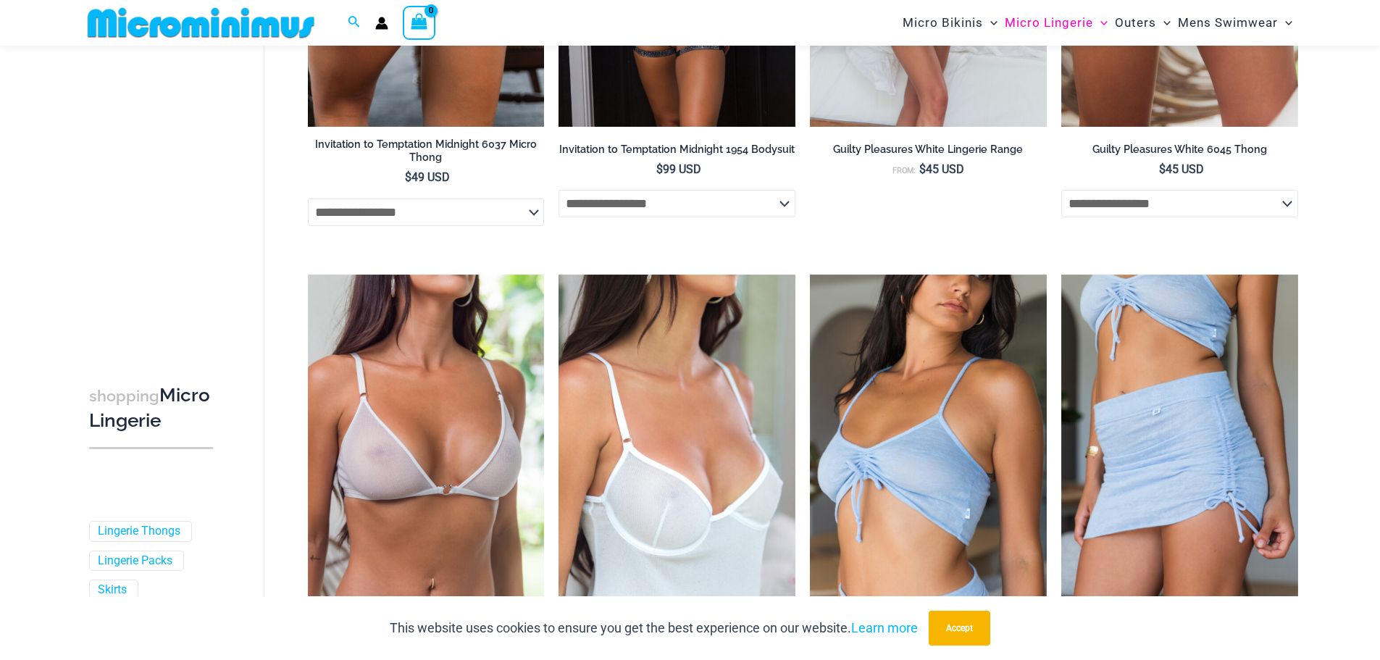
scroll to position [1871, 0]
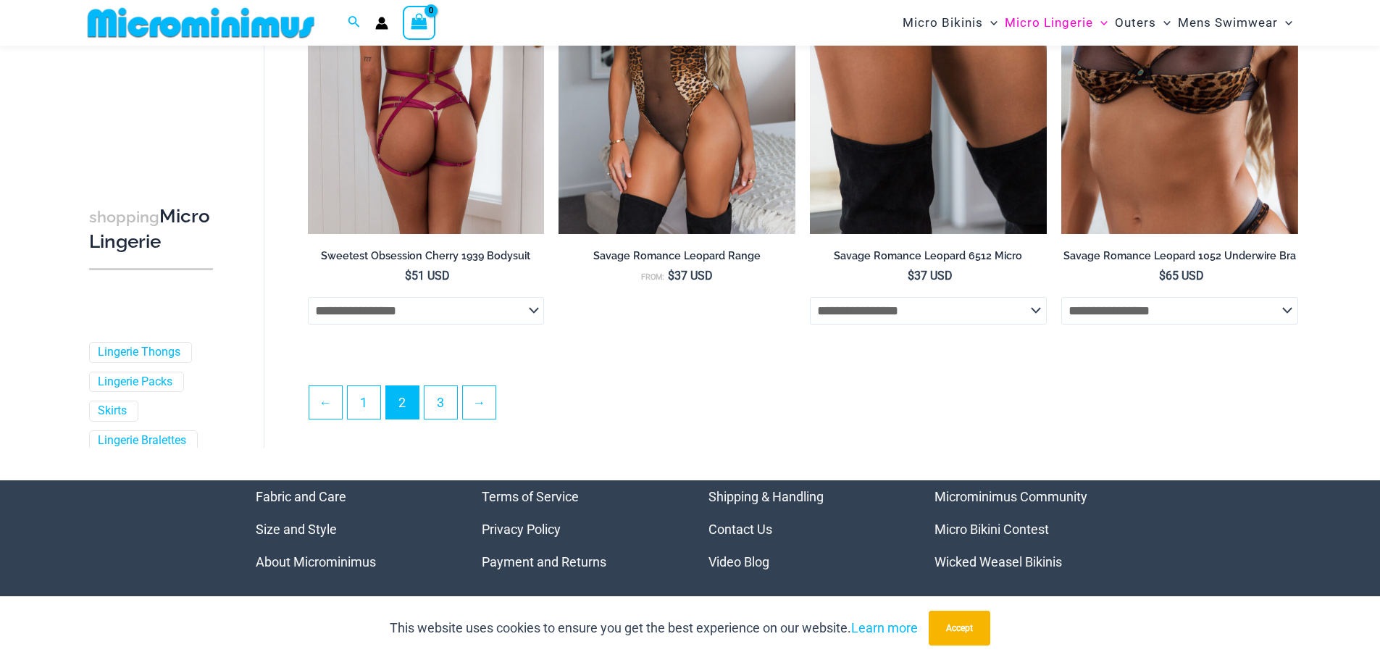
scroll to position [3754, 0]
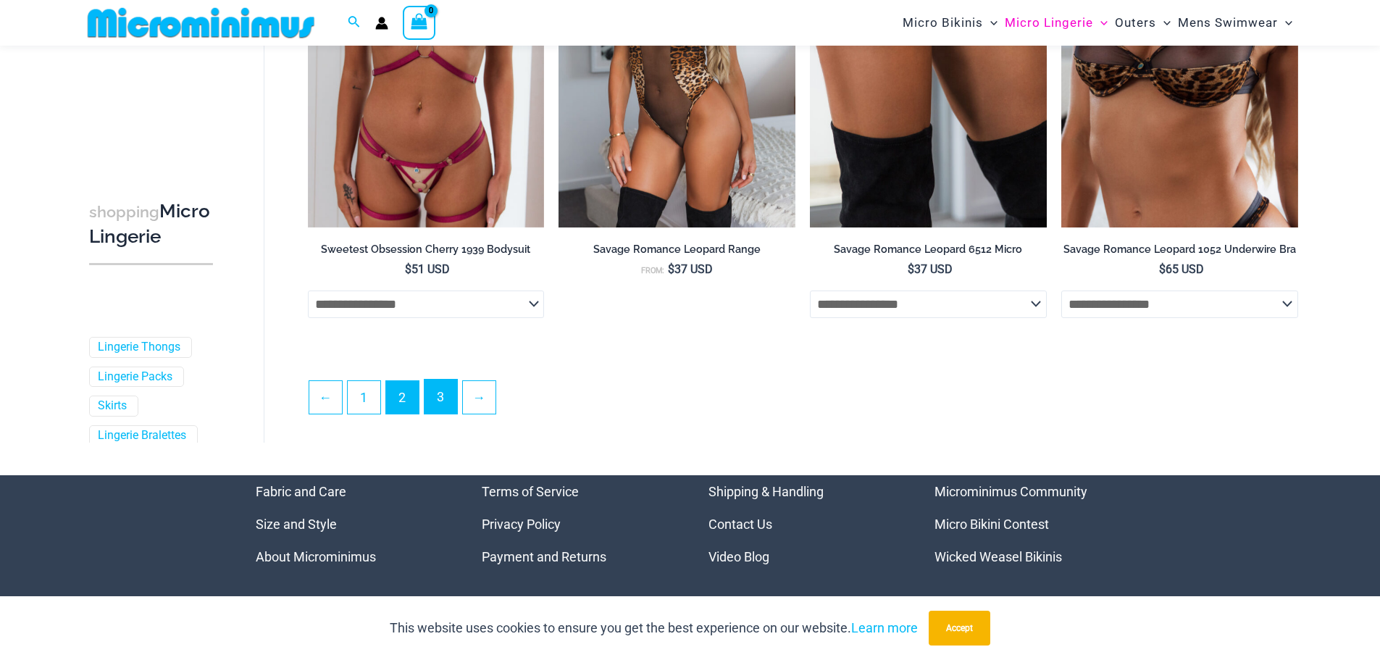
click at [443, 395] on link "3" at bounding box center [440, 397] width 33 height 34
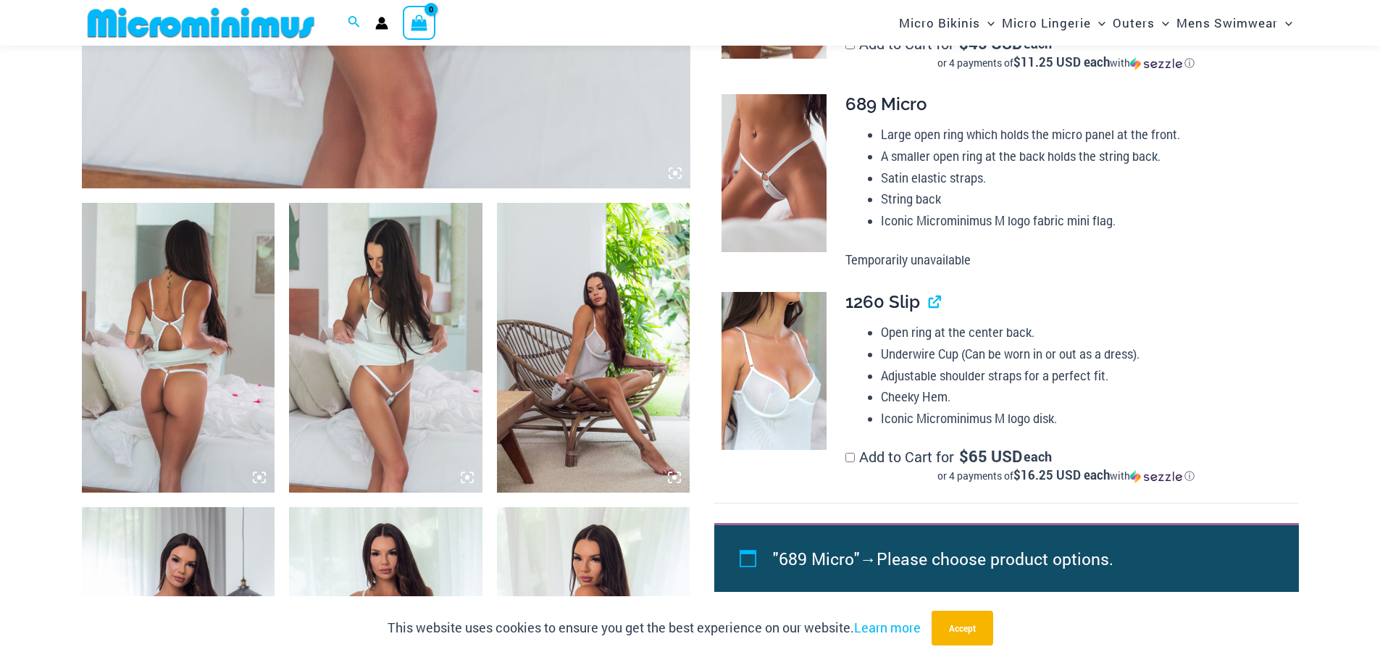
scroll to position [857, 0]
click at [158, 364] on img at bounding box center [178, 347] width 193 height 290
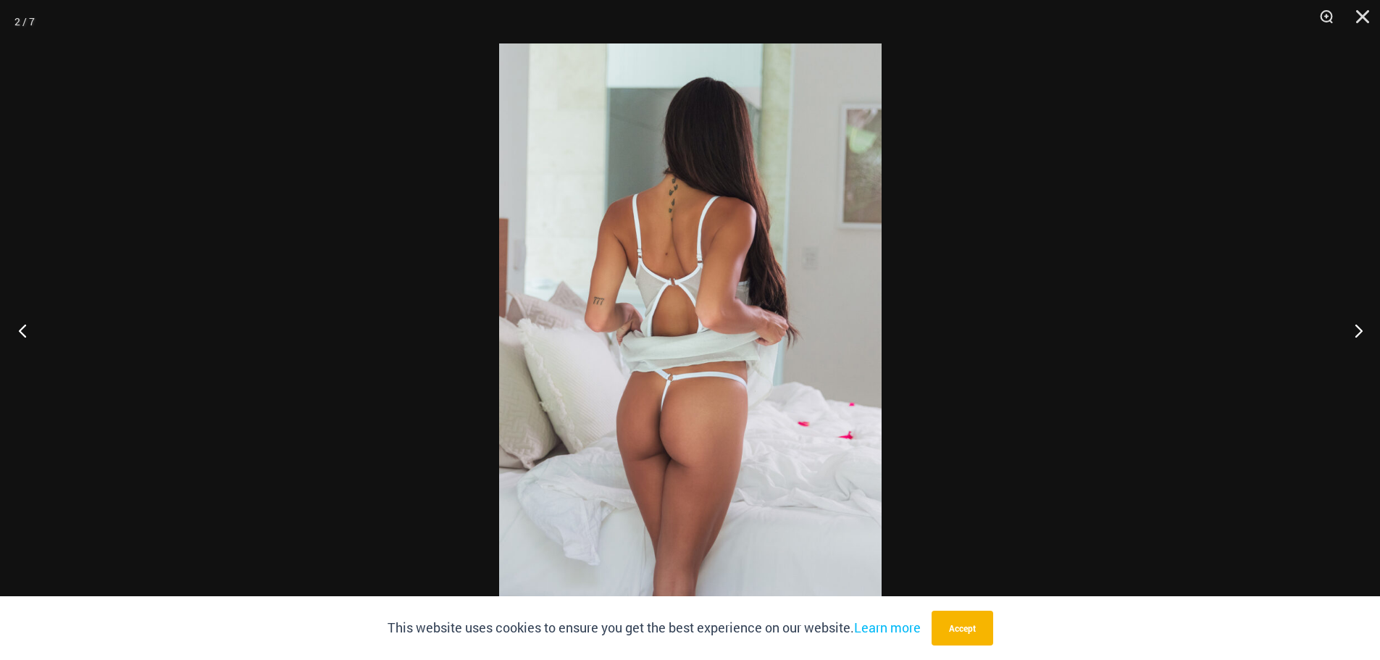
click at [38, 328] on button "Previous" at bounding box center [27, 330] width 54 height 72
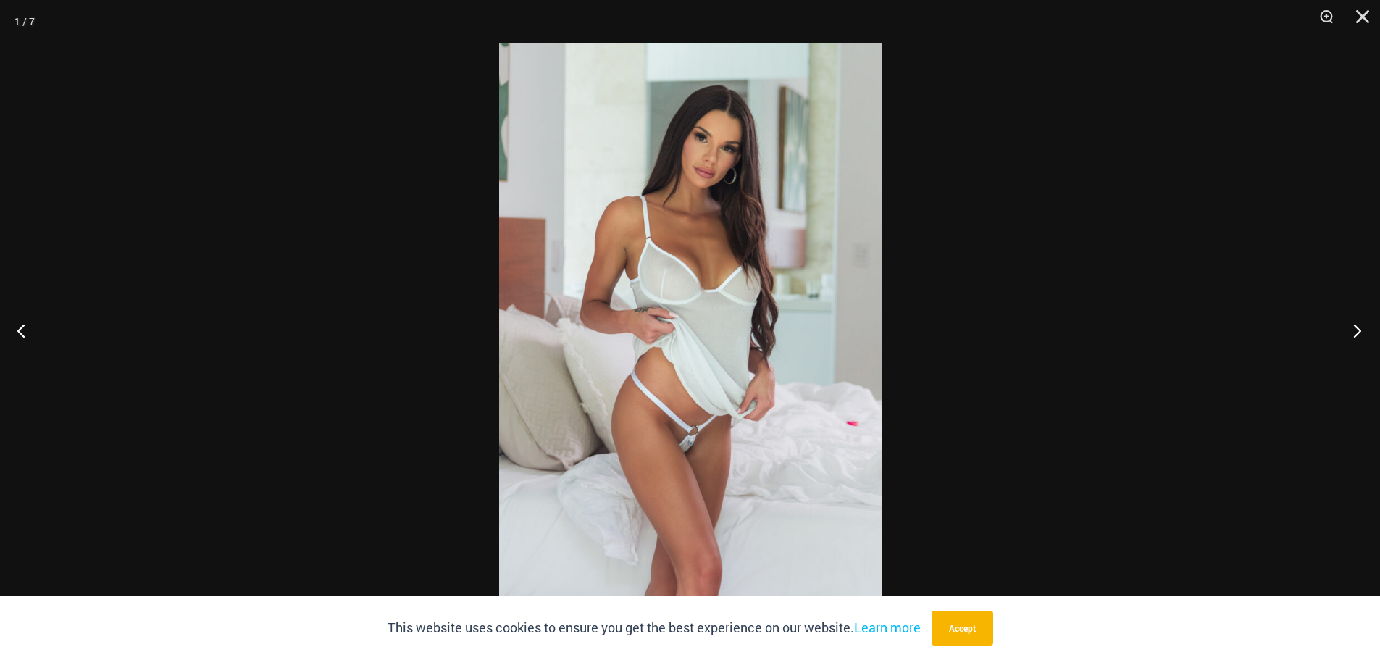
click at [1348, 322] on button "Next" at bounding box center [1352, 330] width 54 height 72
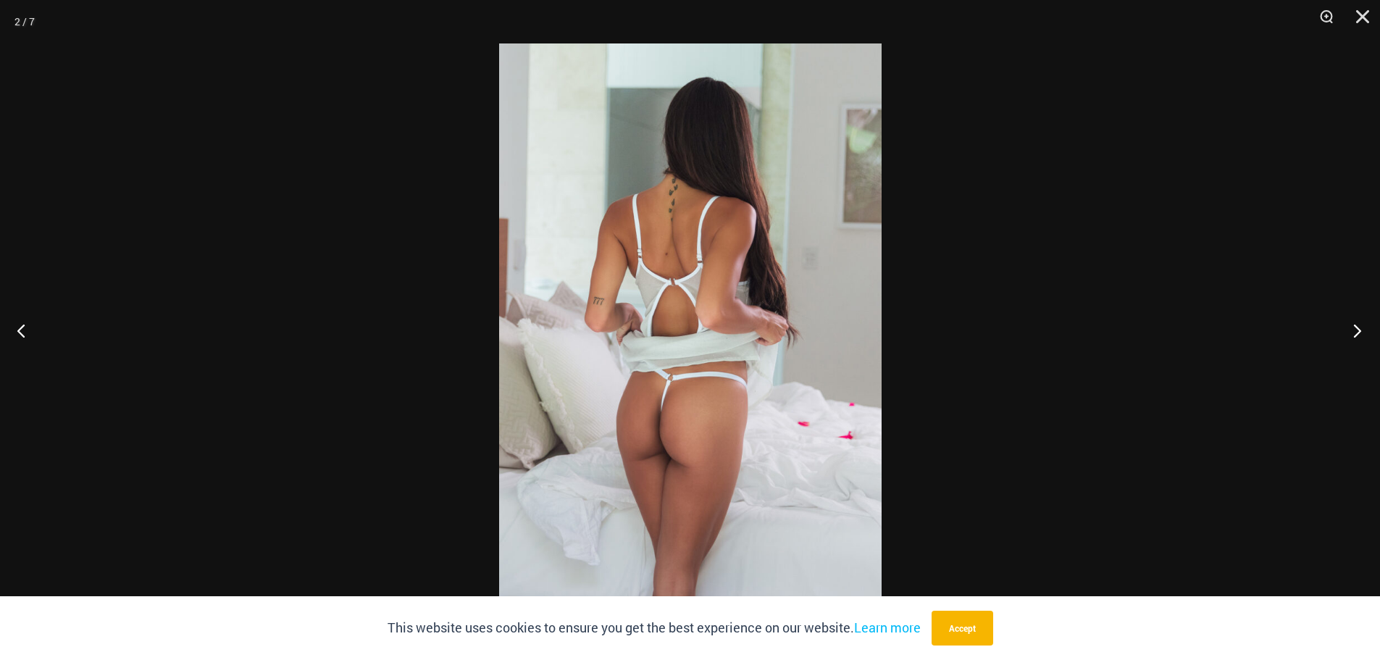
click at [1348, 322] on button "Next" at bounding box center [1352, 330] width 54 height 72
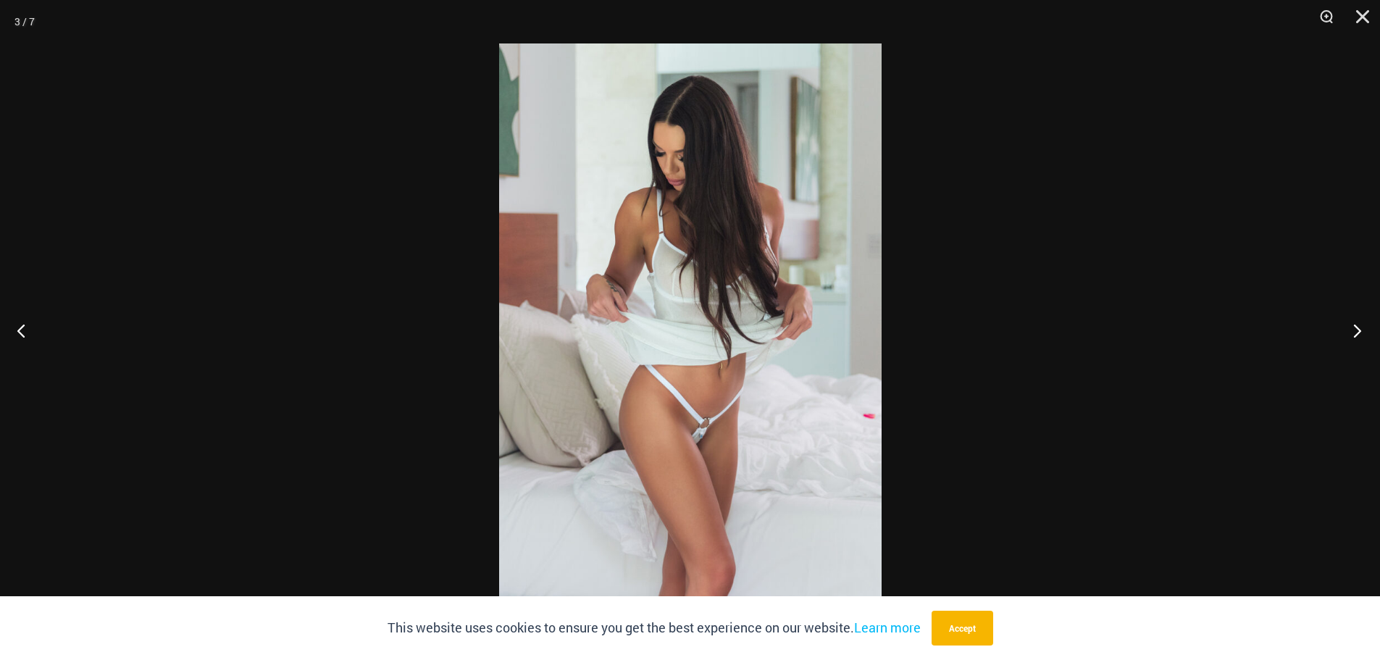
click at [1348, 322] on button "Next" at bounding box center [1352, 330] width 54 height 72
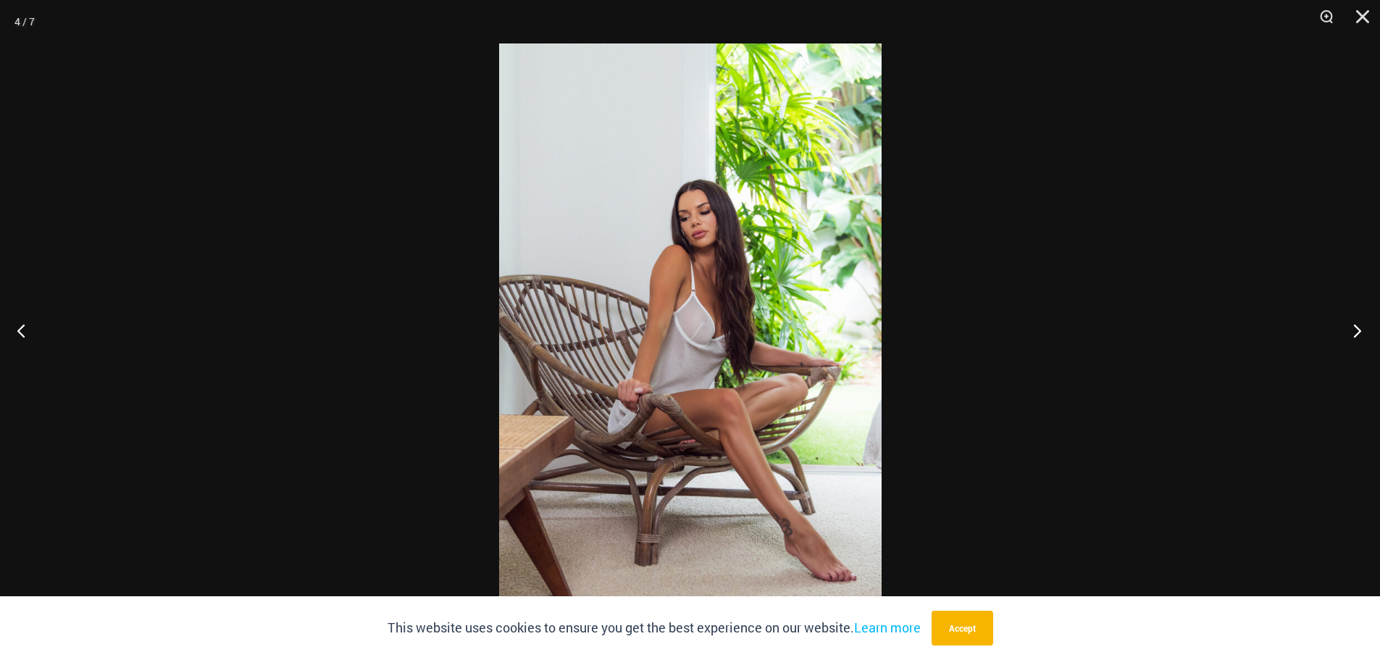
click at [1348, 322] on button "Next" at bounding box center [1352, 330] width 54 height 72
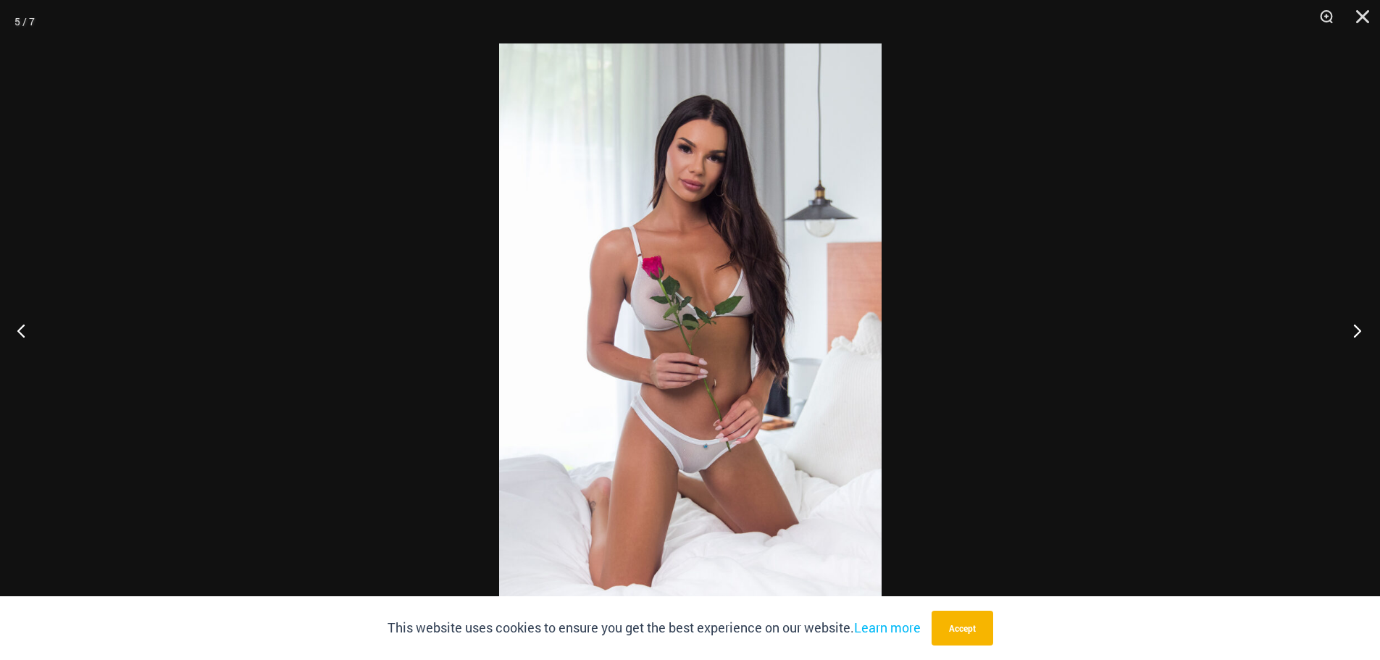
click at [1348, 322] on button "Next" at bounding box center [1352, 330] width 54 height 72
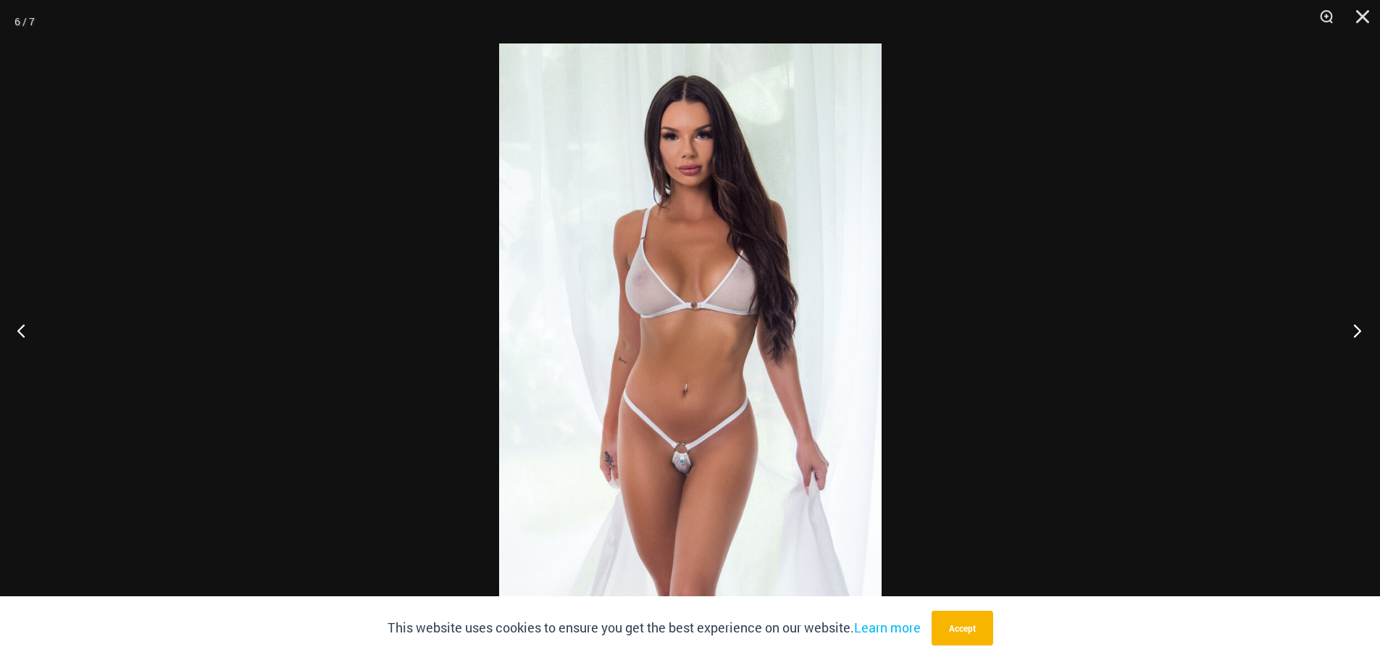
click at [1349, 325] on button "Next" at bounding box center [1352, 330] width 54 height 72
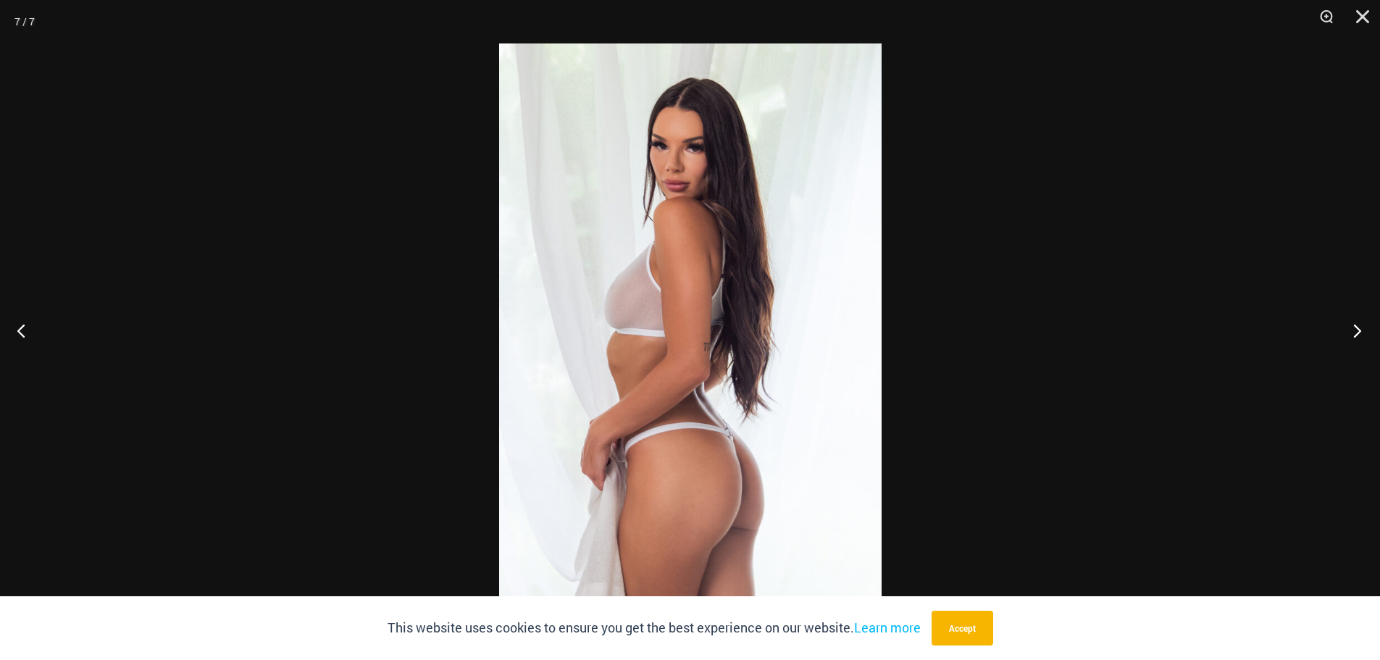
click at [1349, 325] on button "Next" at bounding box center [1352, 330] width 54 height 72
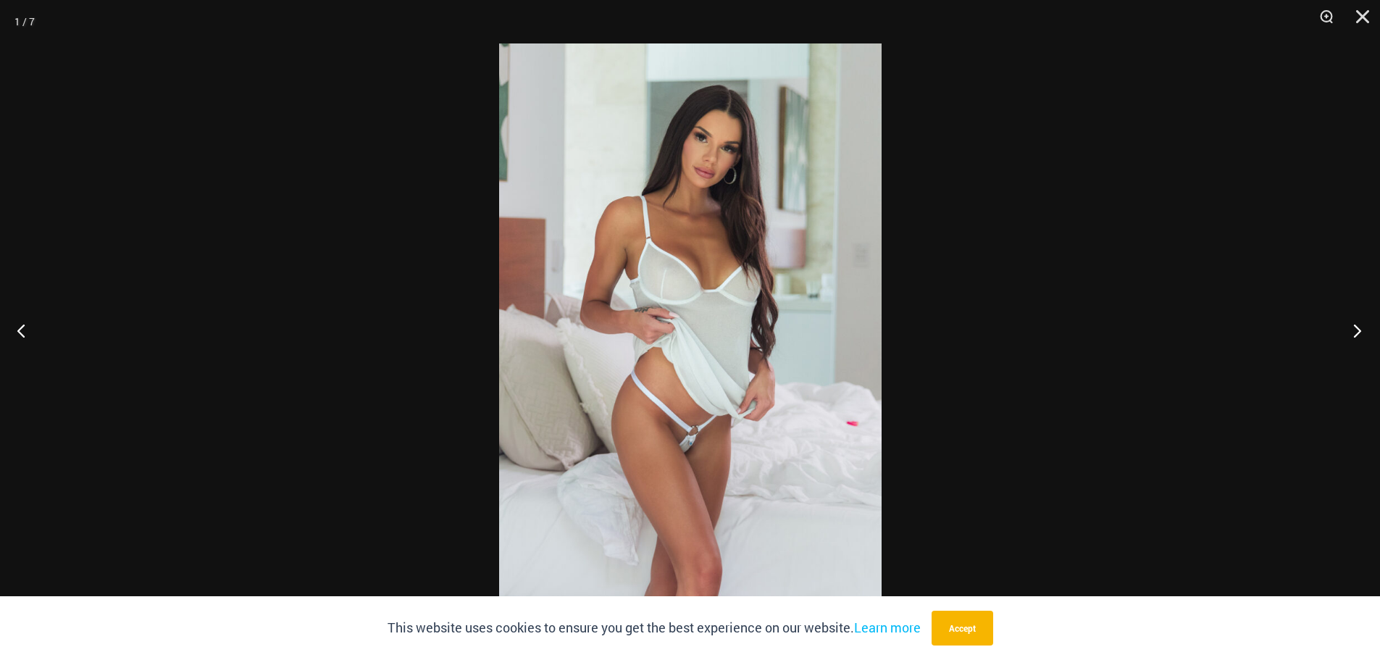
click at [1349, 325] on button "Next" at bounding box center [1352, 330] width 54 height 72
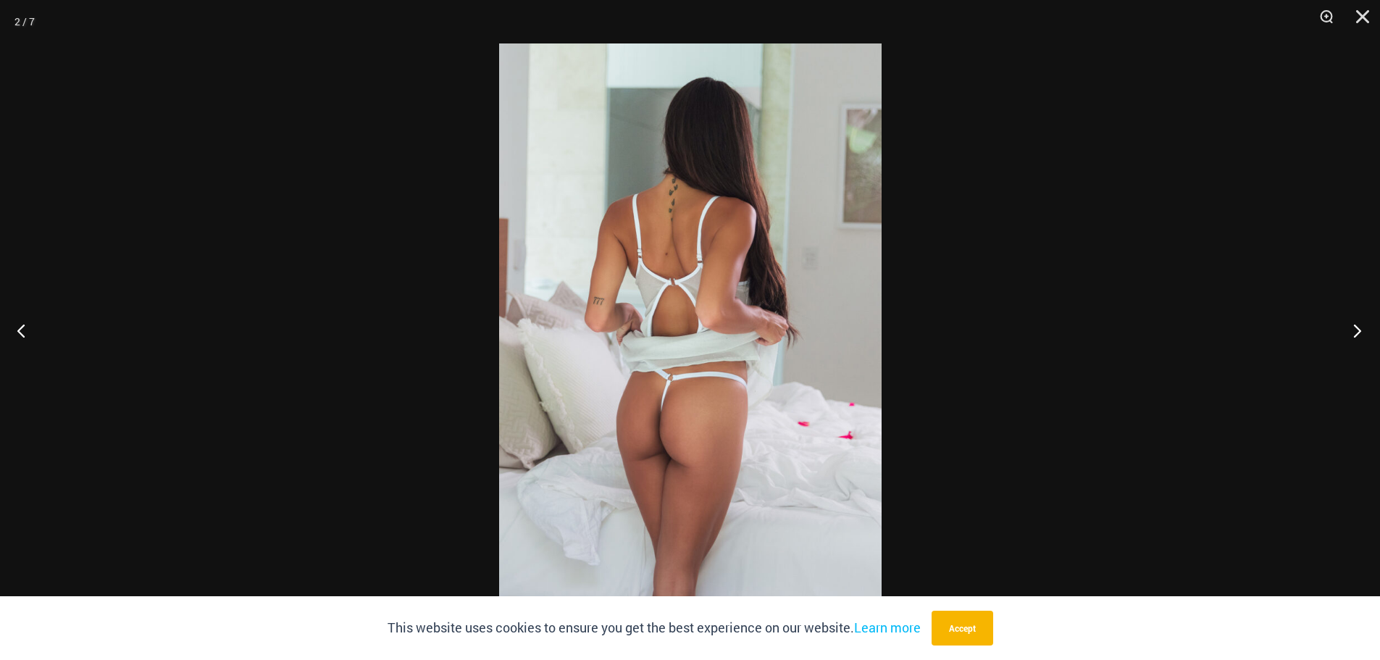
click at [1349, 325] on button "Next" at bounding box center [1352, 330] width 54 height 72
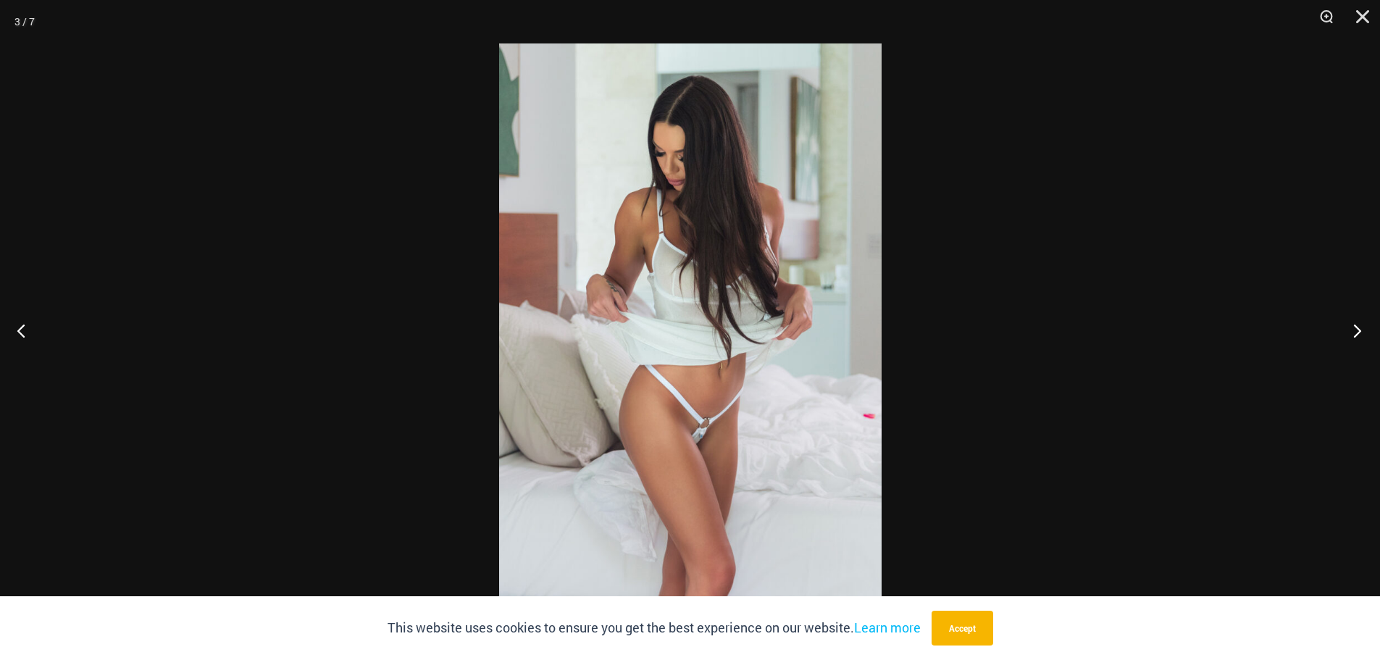
click at [1349, 325] on button "Next" at bounding box center [1352, 330] width 54 height 72
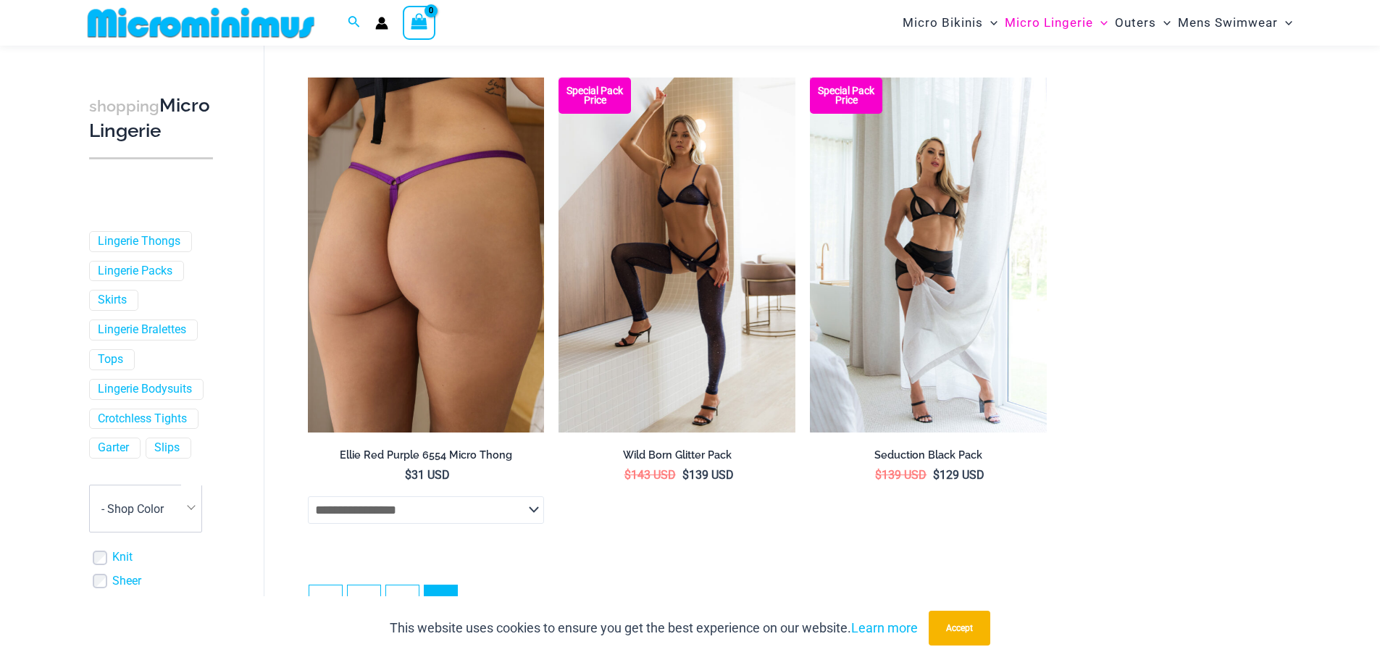
scroll to position [1076, 0]
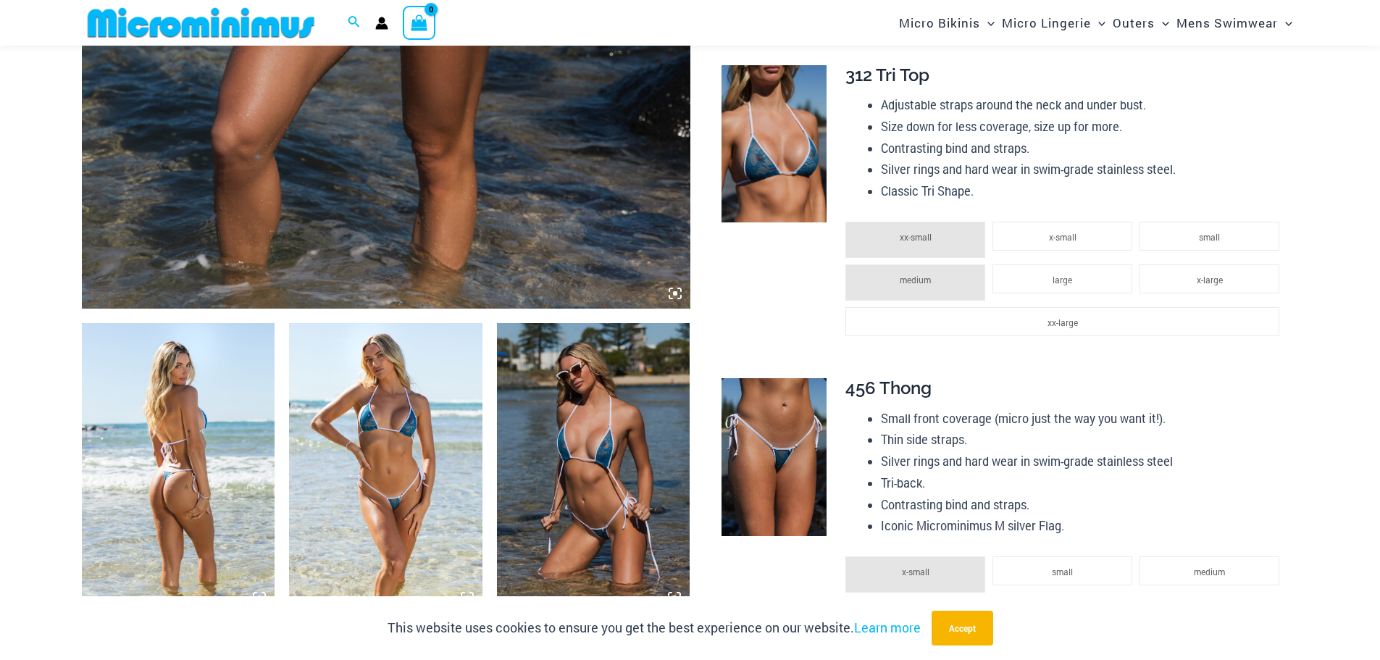
scroll to position [858, 0]
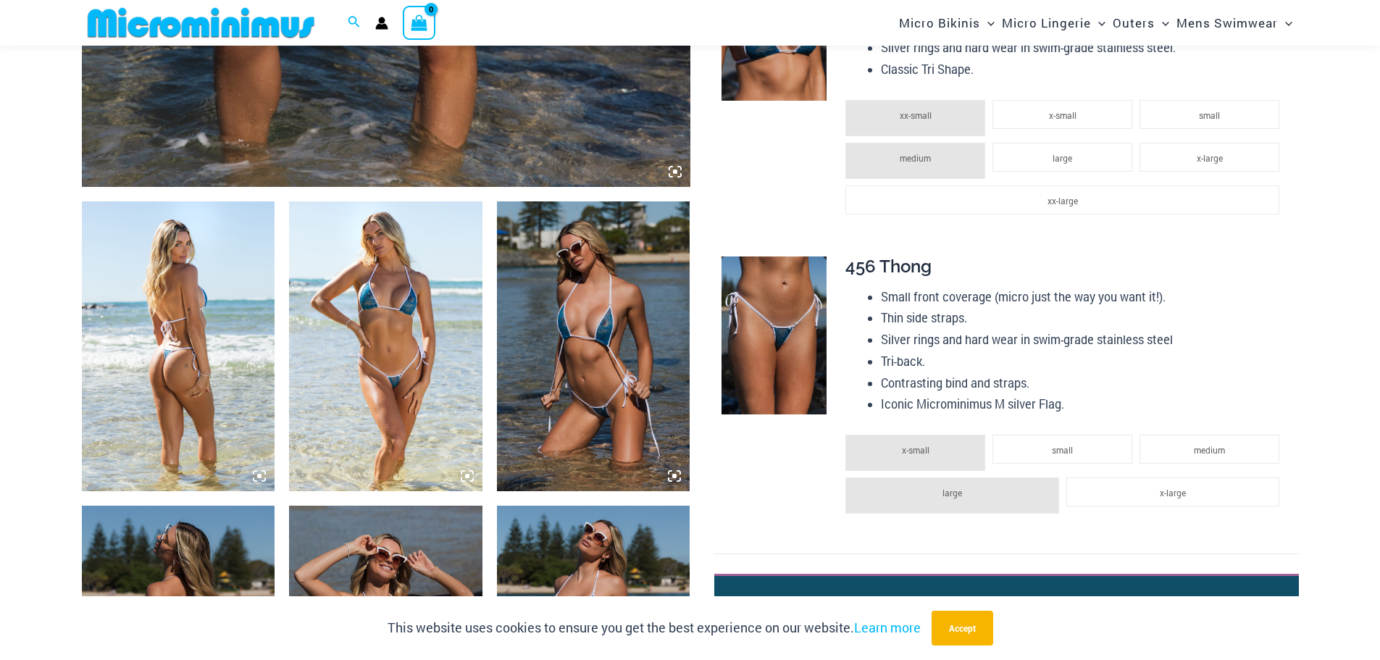
click at [169, 293] on img at bounding box center [178, 346] width 193 height 290
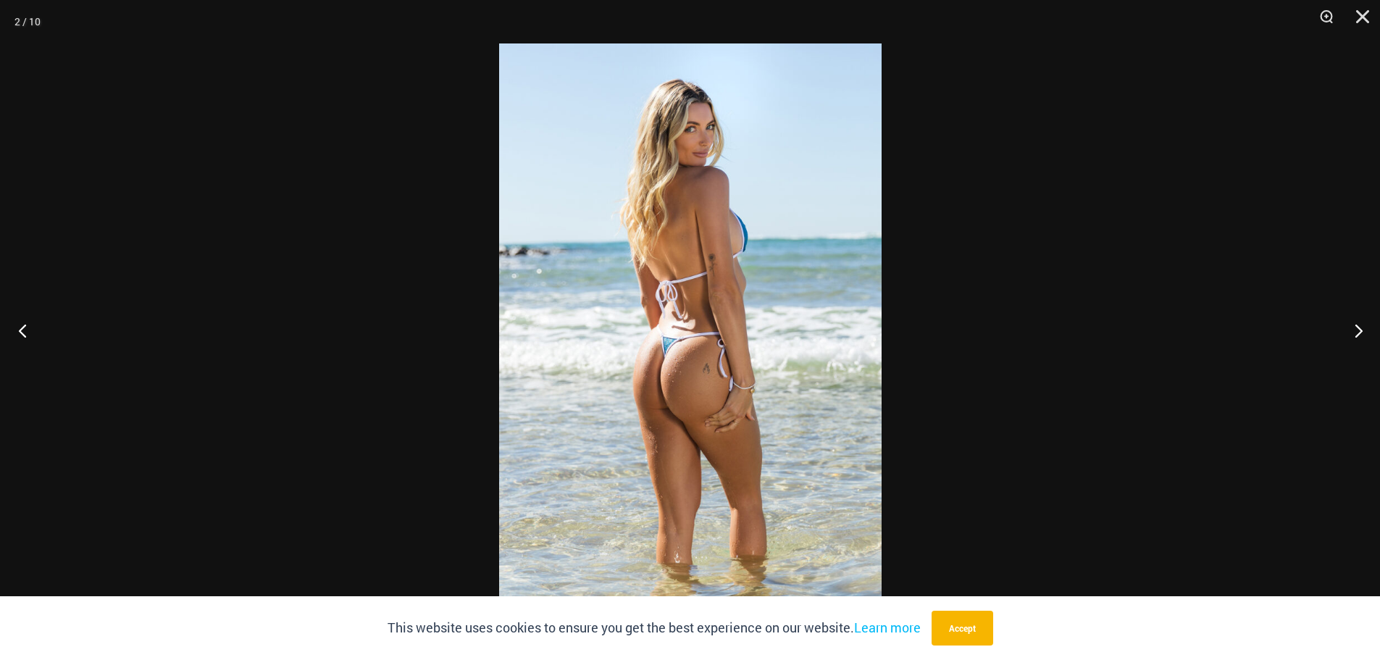
click at [19, 335] on button "Previous" at bounding box center [27, 330] width 54 height 72
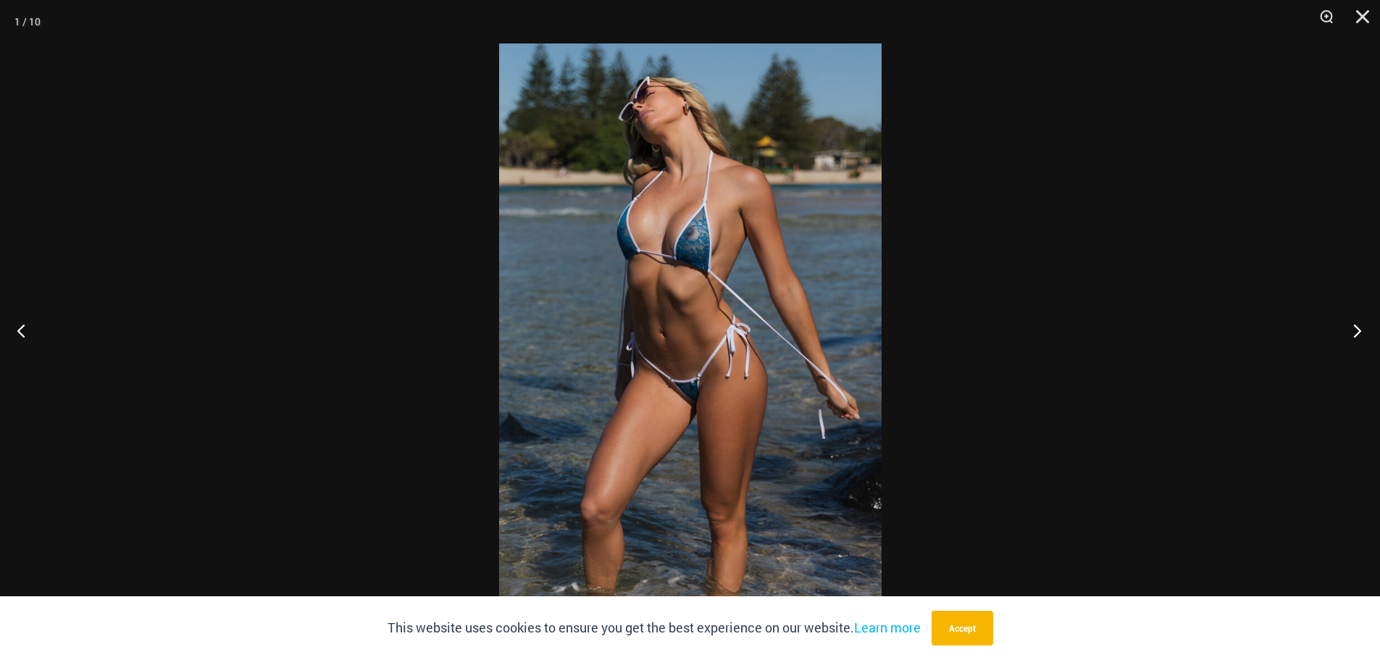
click at [1347, 326] on button "Next" at bounding box center [1352, 330] width 54 height 72
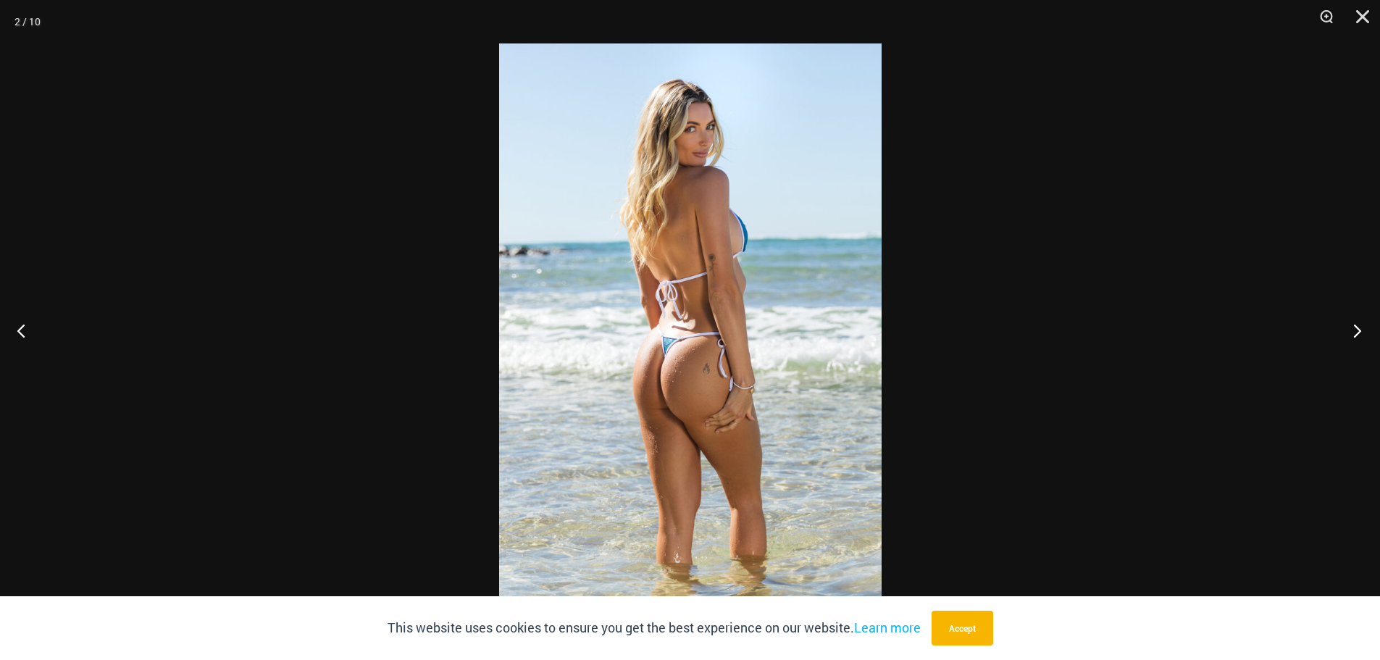
click at [1347, 326] on button "Next" at bounding box center [1352, 330] width 54 height 72
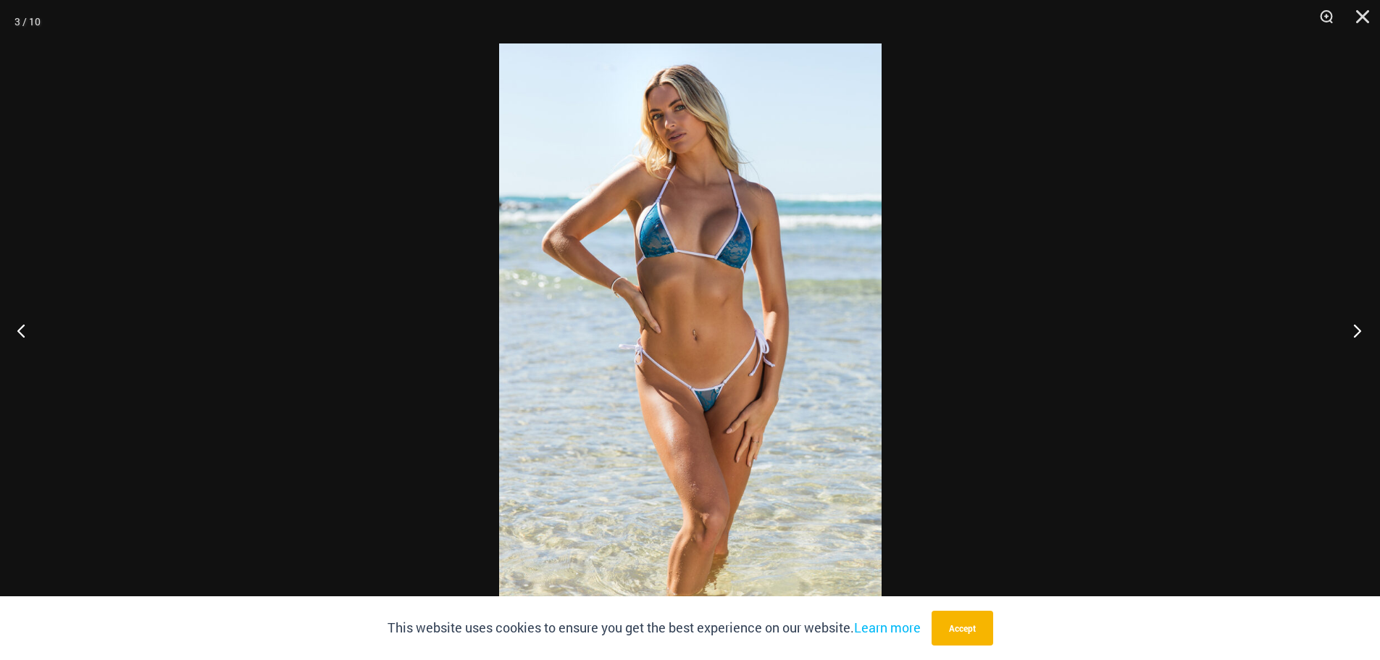
click at [1340, 323] on button "Next" at bounding box center [1352, 330] width 54 height 72
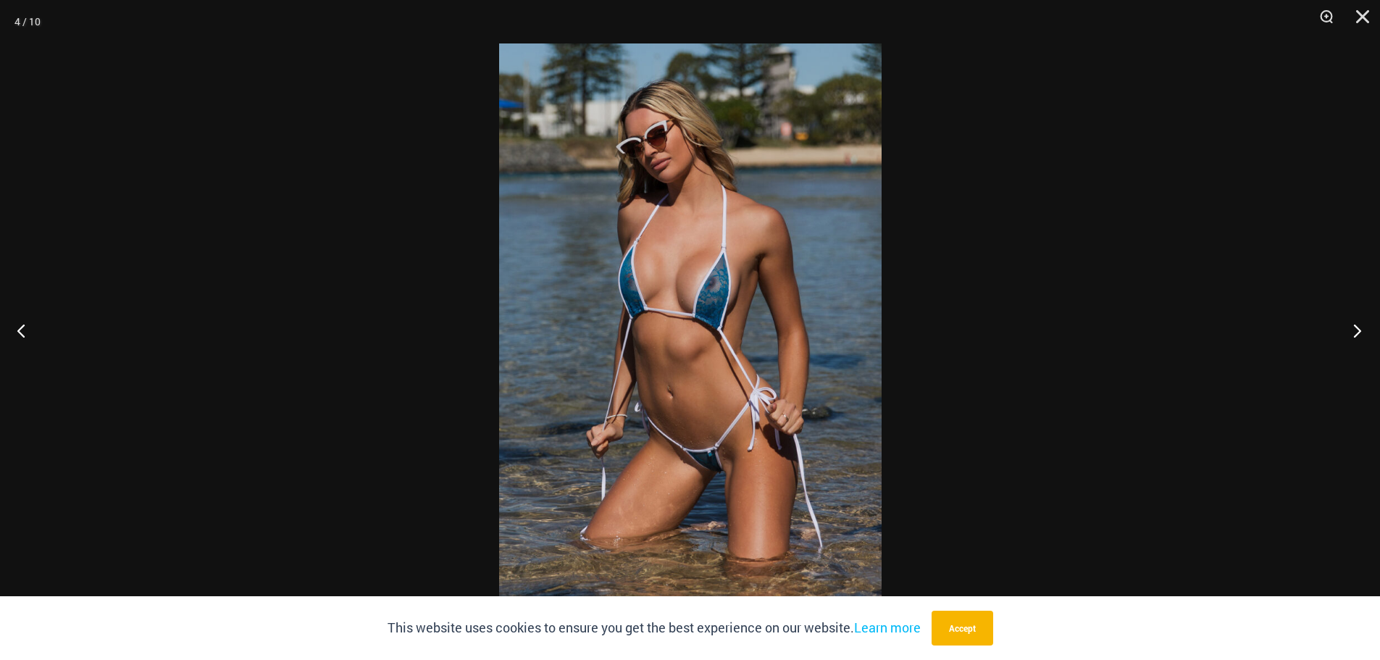
click at [1340, 323] on button "Next" at bounding box center [1352, 330] width 54 height 72
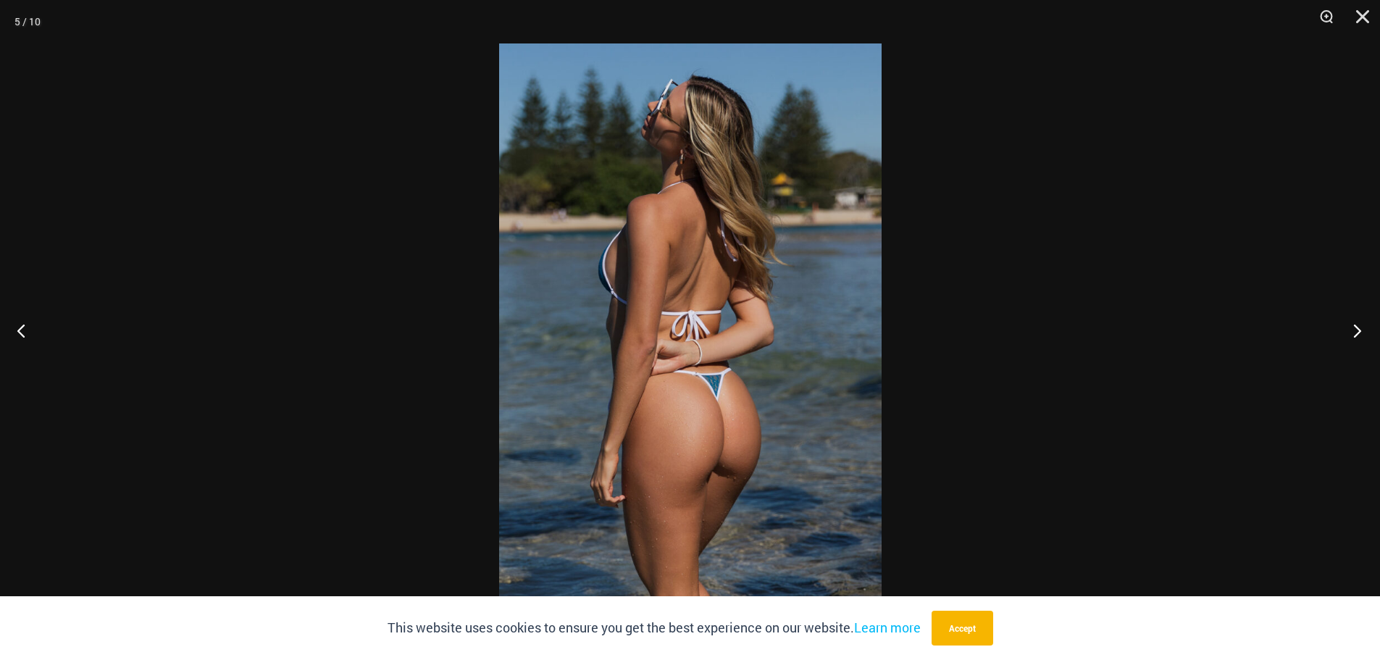
click at [1340, 323] on button "Next" at bounding box center [1352, 330] width 54 height 72
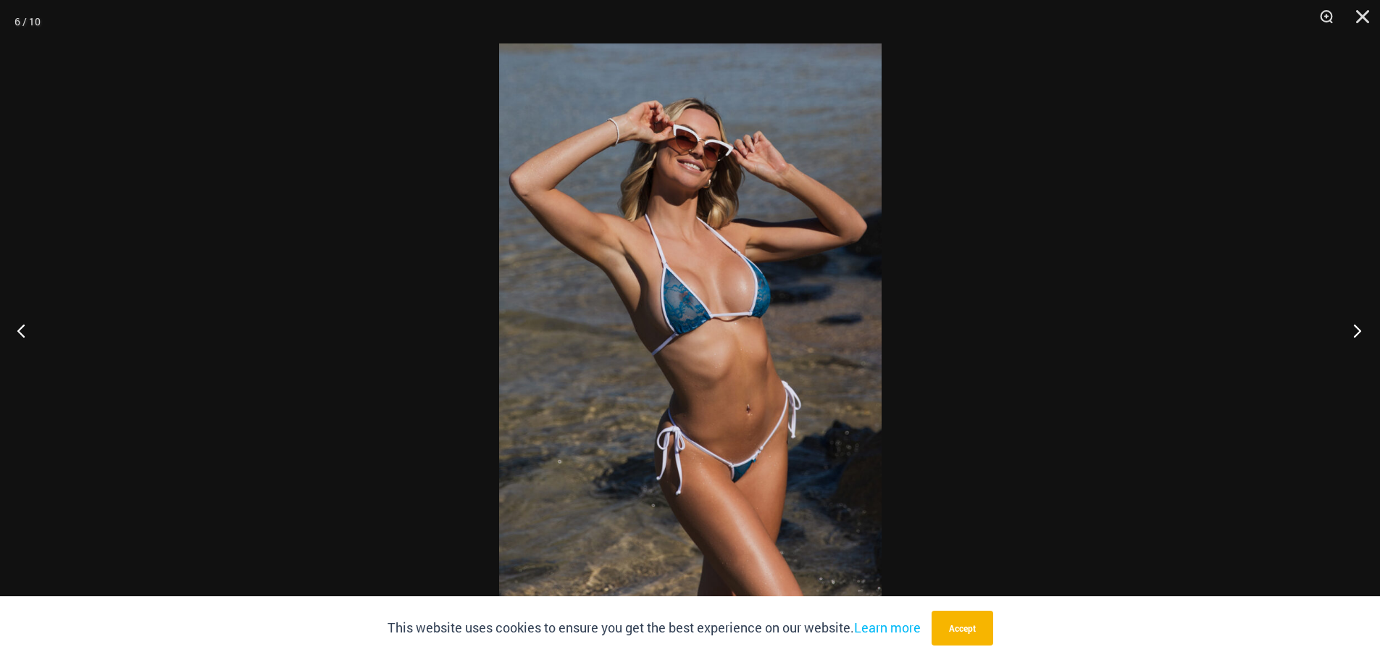
click at [1340, 323] on button "Next" at bounding box center [1352, 330] width 54 height 72
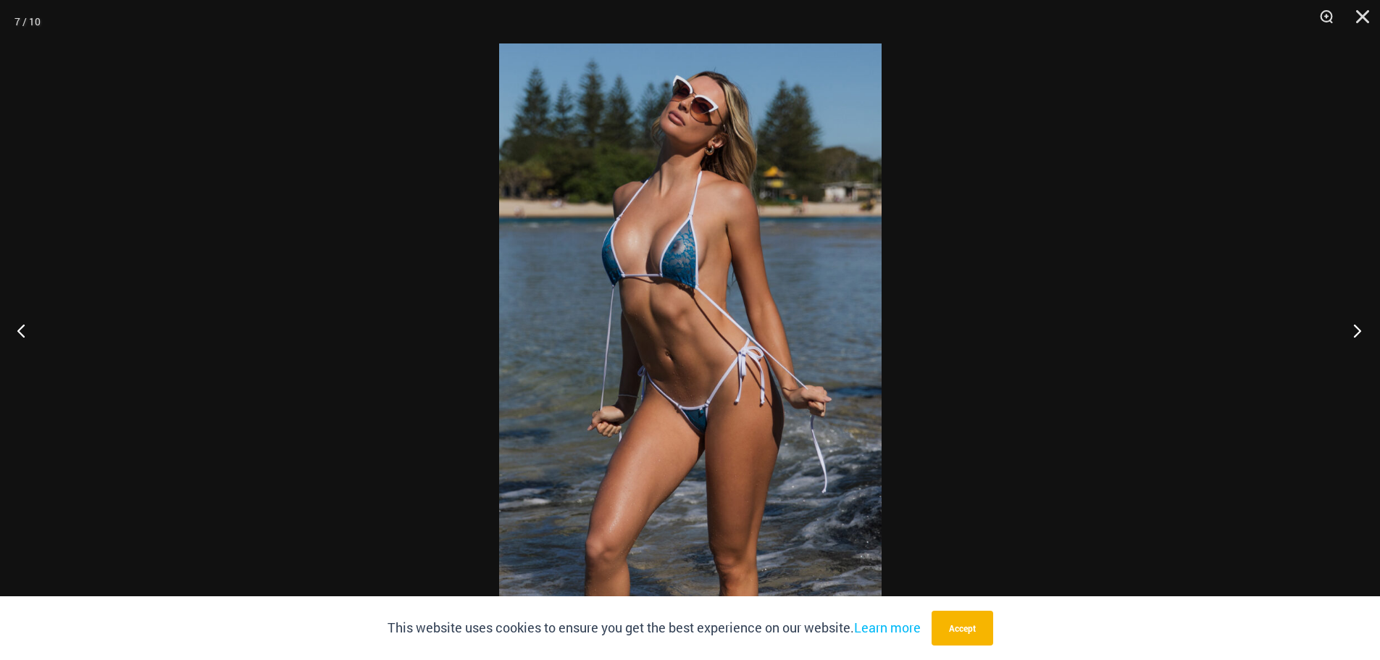
click at [1340, 323] on button "Next" at bounding box center [1352, 330] width 54 height 72
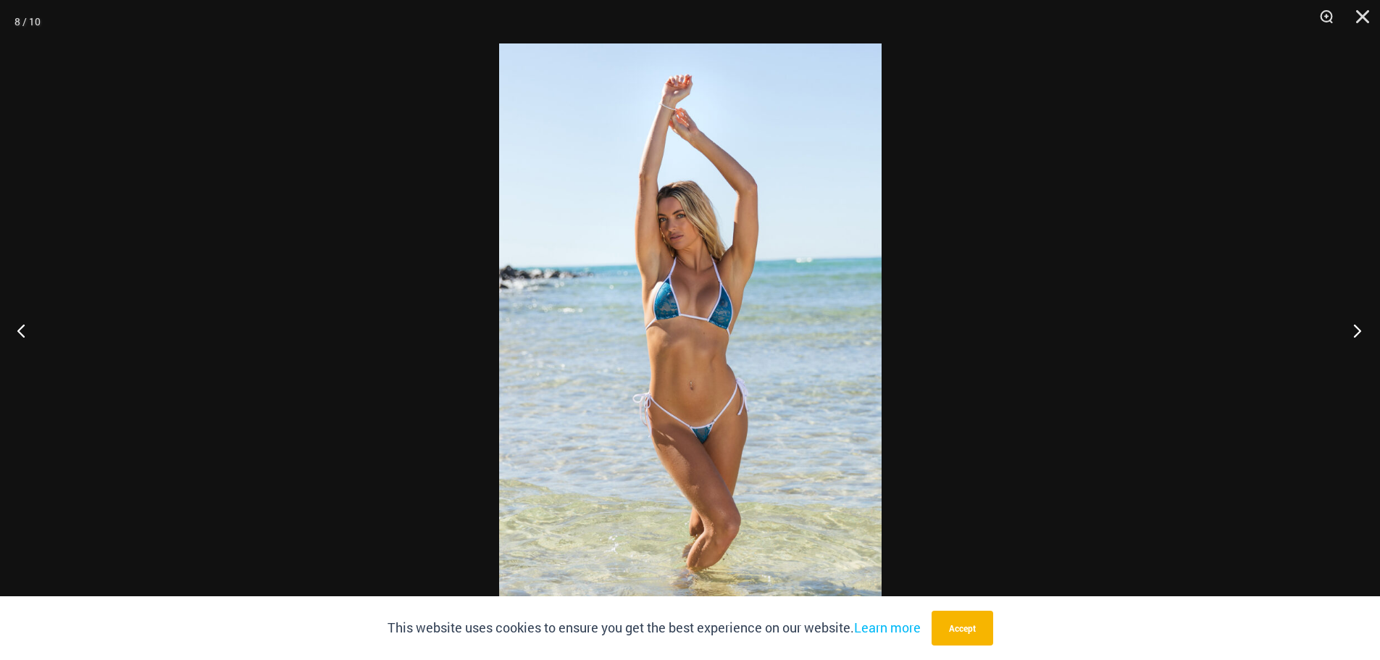
click at [1340, 323] on button "Next" at bounding box center [1352, 330] width 54 height 72
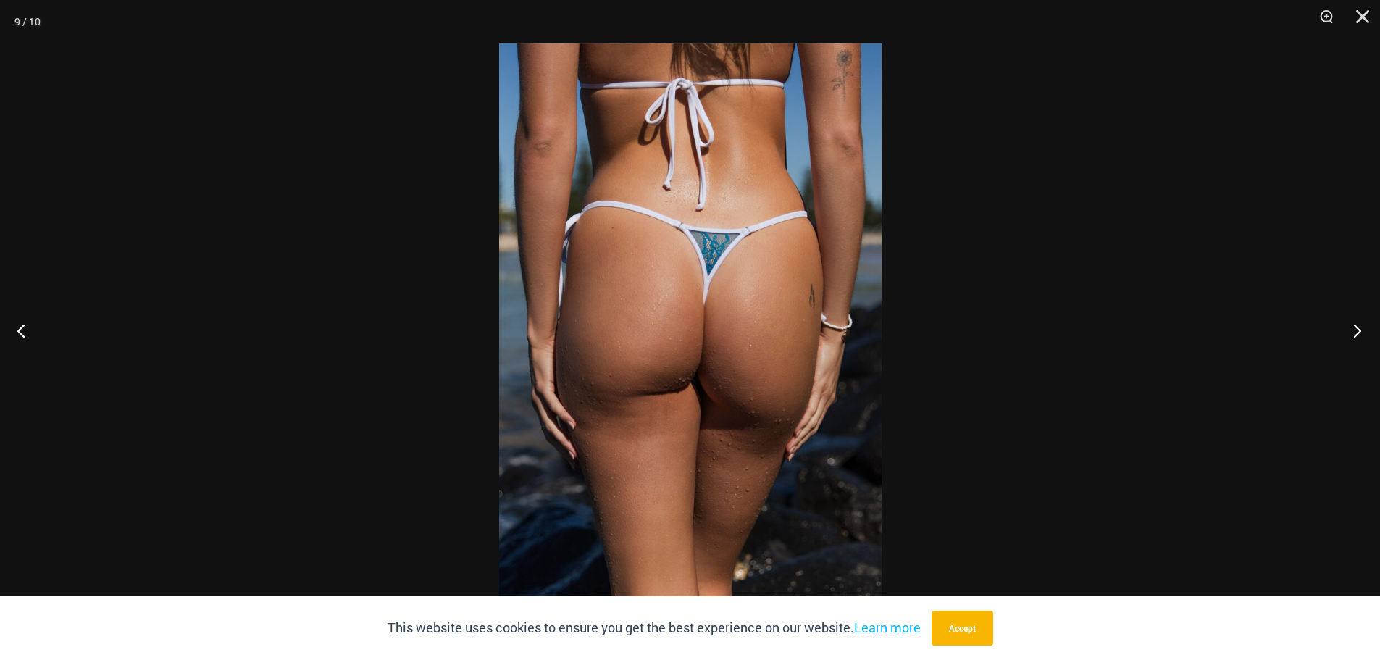
click at [1340, 323] on button "Next" at bounding box center [1352, 330] width 54 height 72
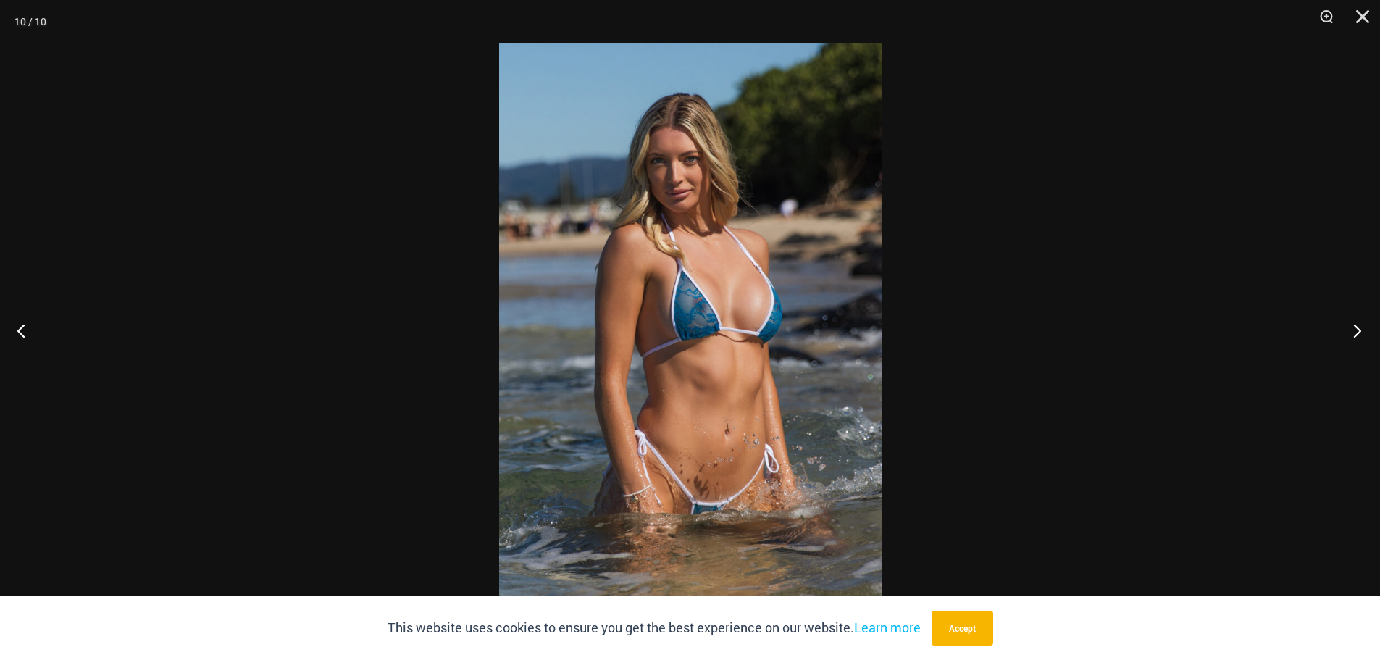
click at [1340, 323] on button "Next" at bounding box center [1352, 330] width 54 height 72
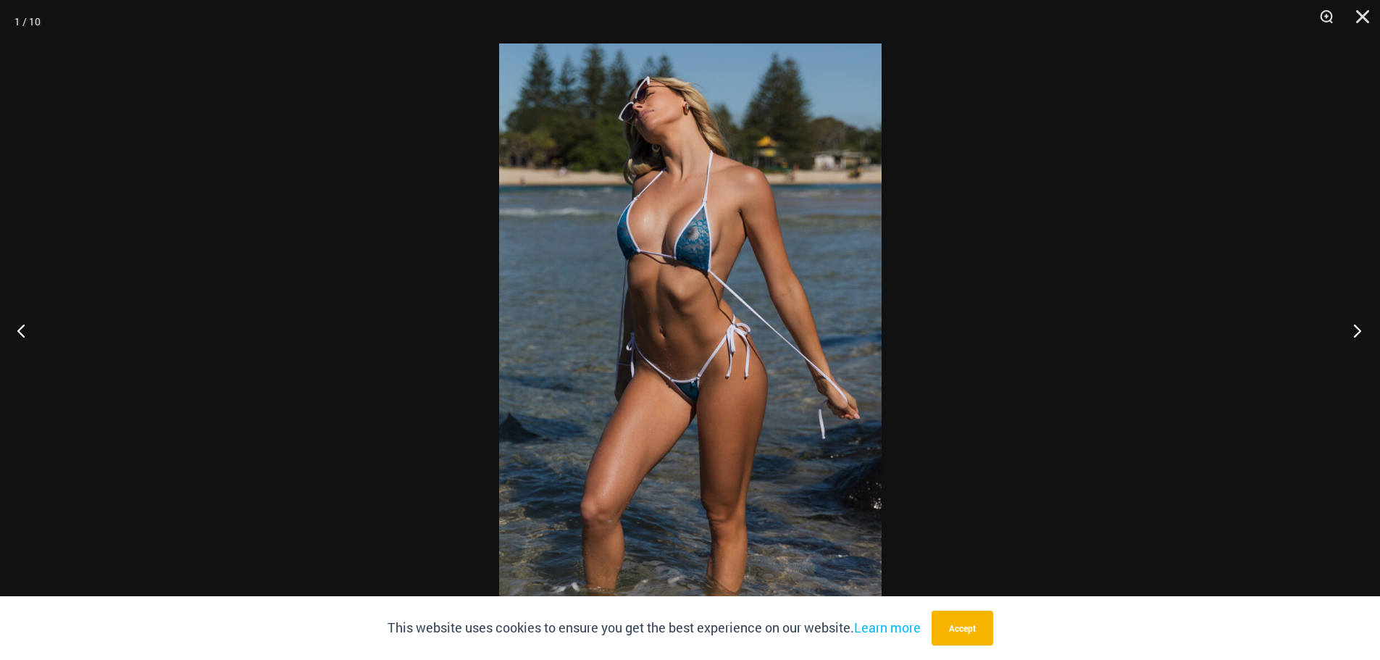
click at [1340, 323] on button "Next" at bounding box center [1352, 330] width 54 height 72
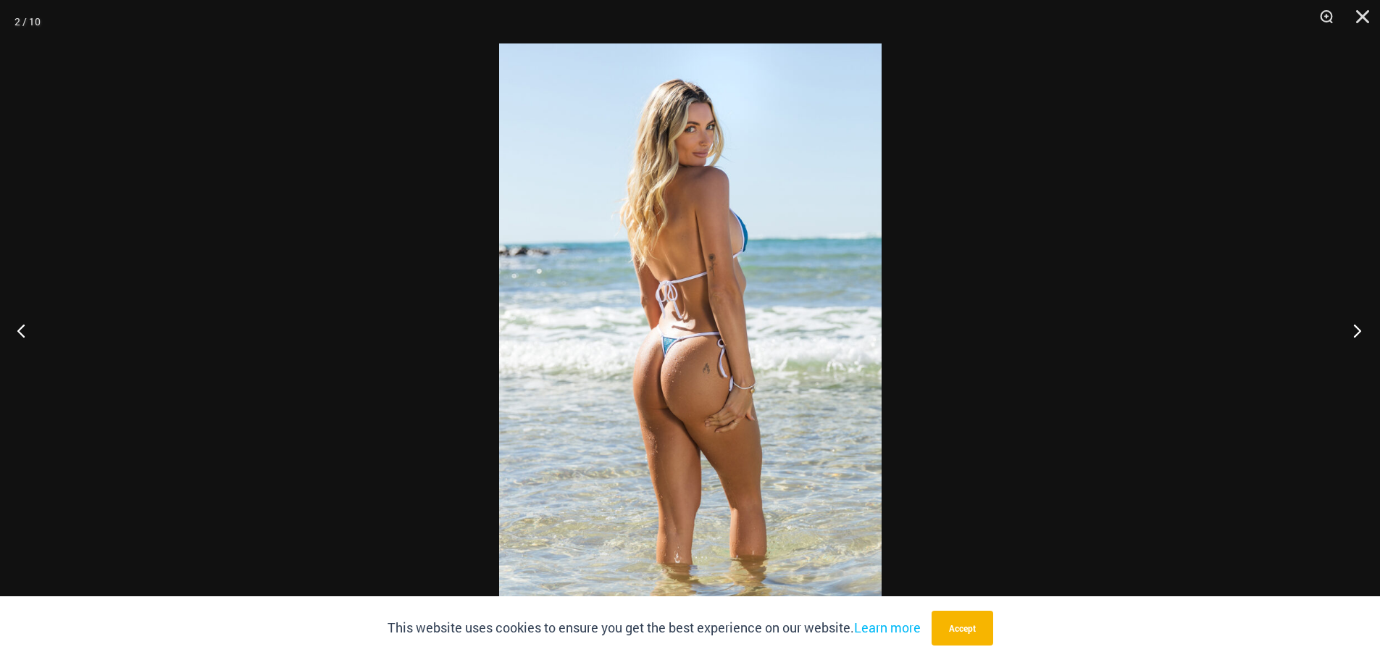
click at [1340, 323] on button "Next" at bounding box center [1352, 330] width 54 height 72
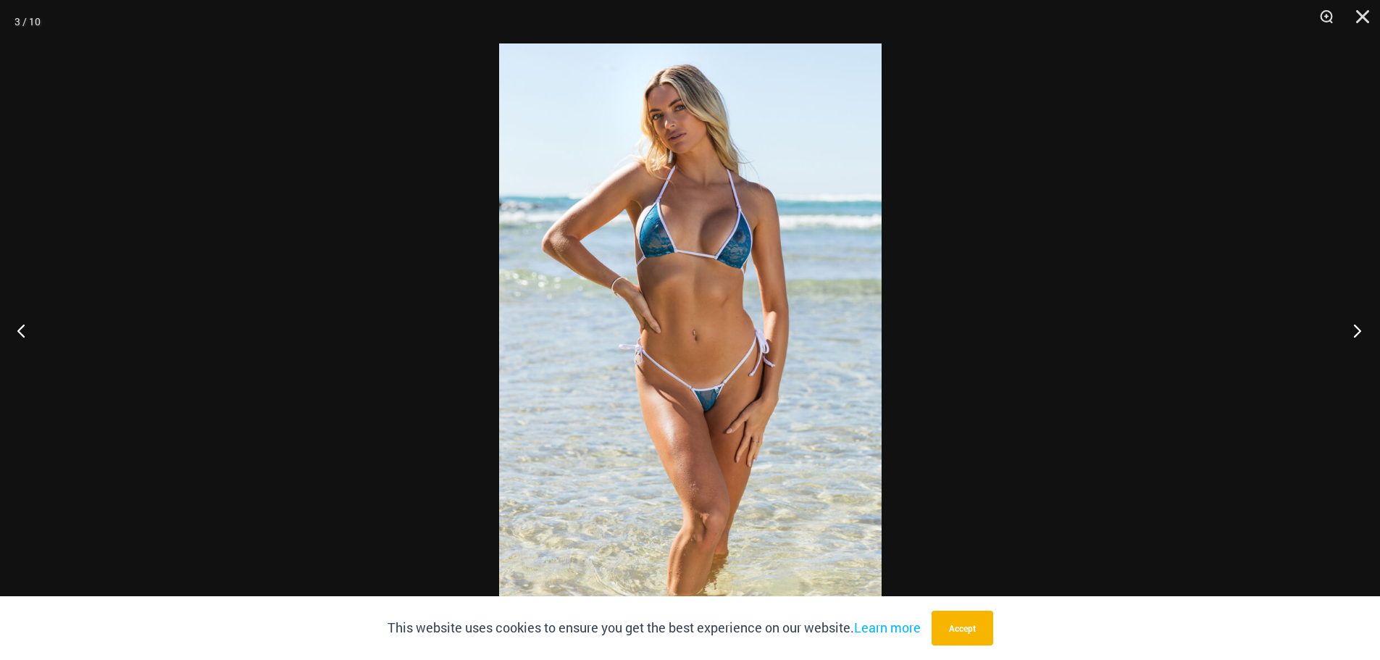
click at [1340, 323] on button "Next" at bounding box center [1352, 330] width 54 height 72
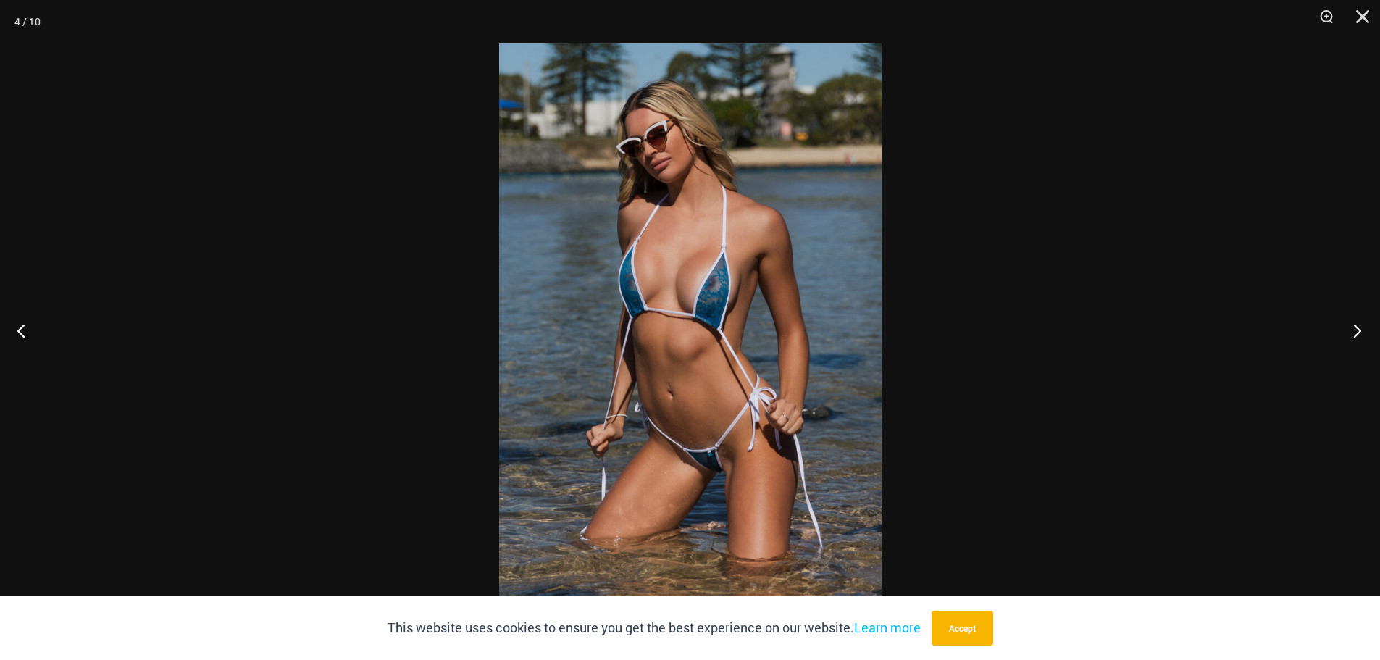
click at [1339, 322] on button "Next" at bounding box center [1352, 330] width 54 height 72
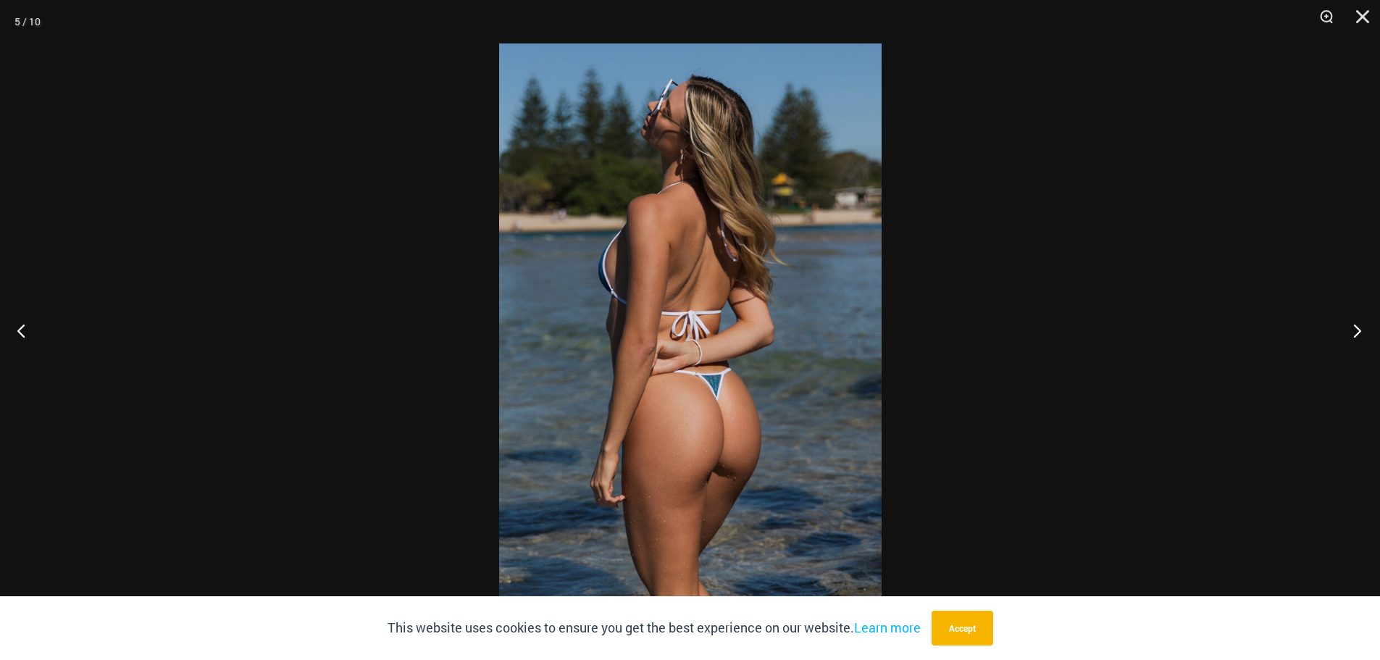
click at [1339, 322] on button "Next" at bounding box center [1352, 330] width 54 height 72
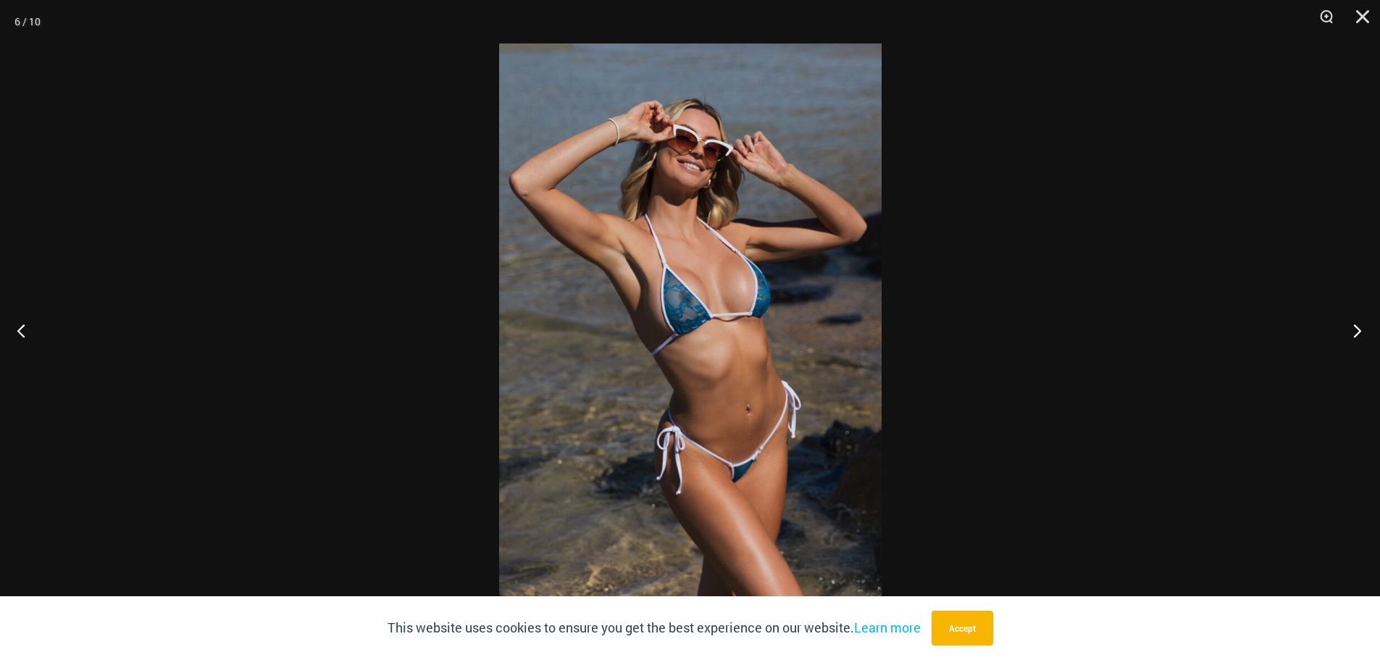
click at [1339, 322] on button "Next" at bounding box center [1352, 330] width 54 height 72
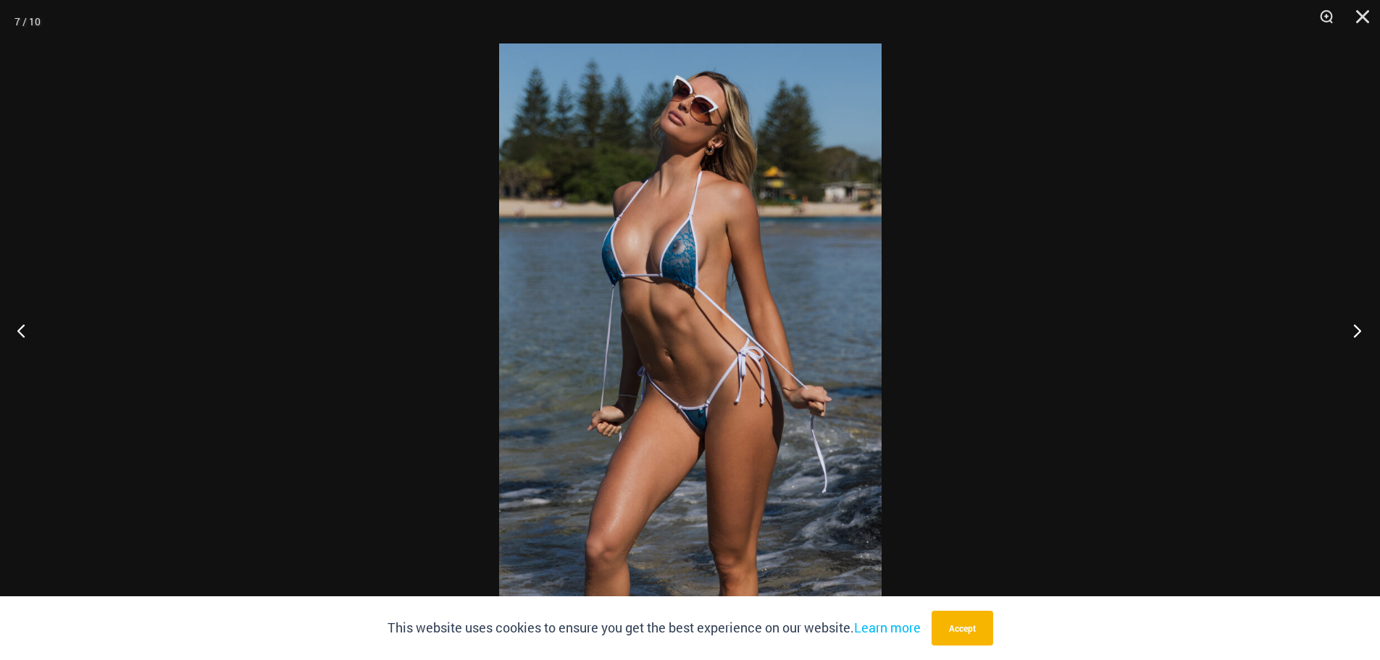
click at [1339, 322] on button "Next" at bounding box center [1352, 330] width 54 height 72
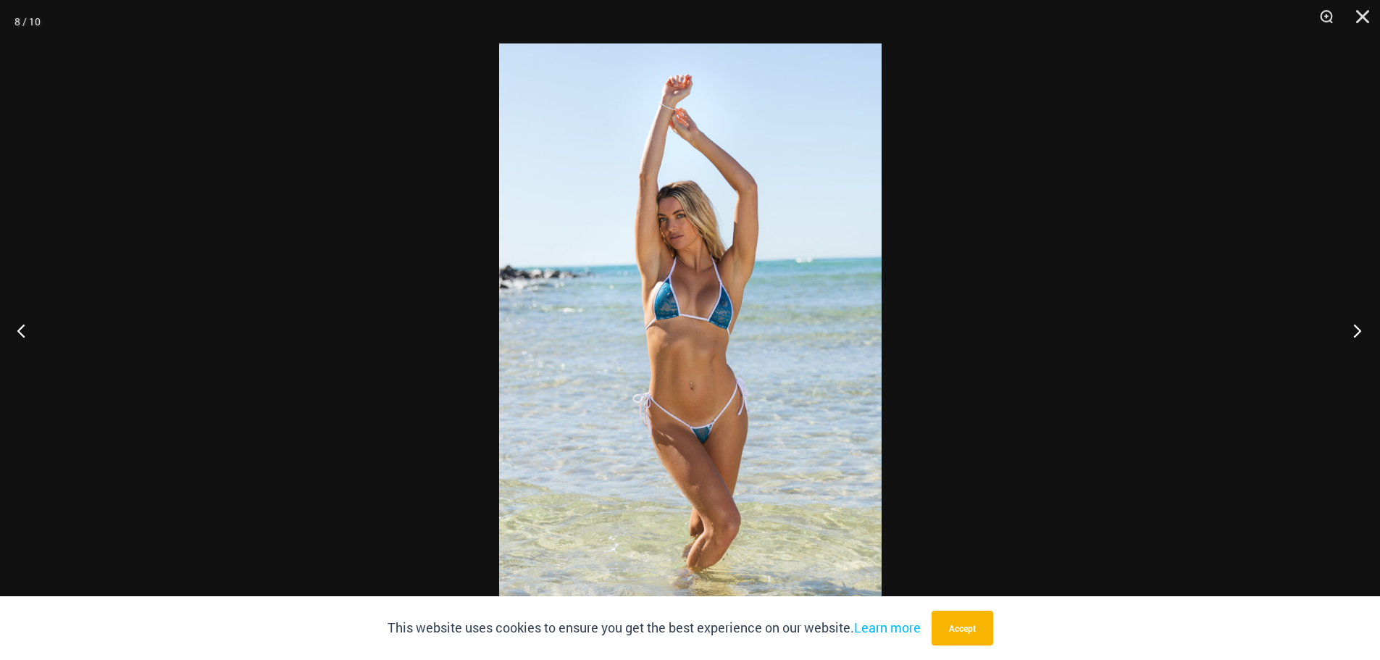
click at [1339, 322] on button "Next" at bounding box center [1352, 330] width 54 height 72
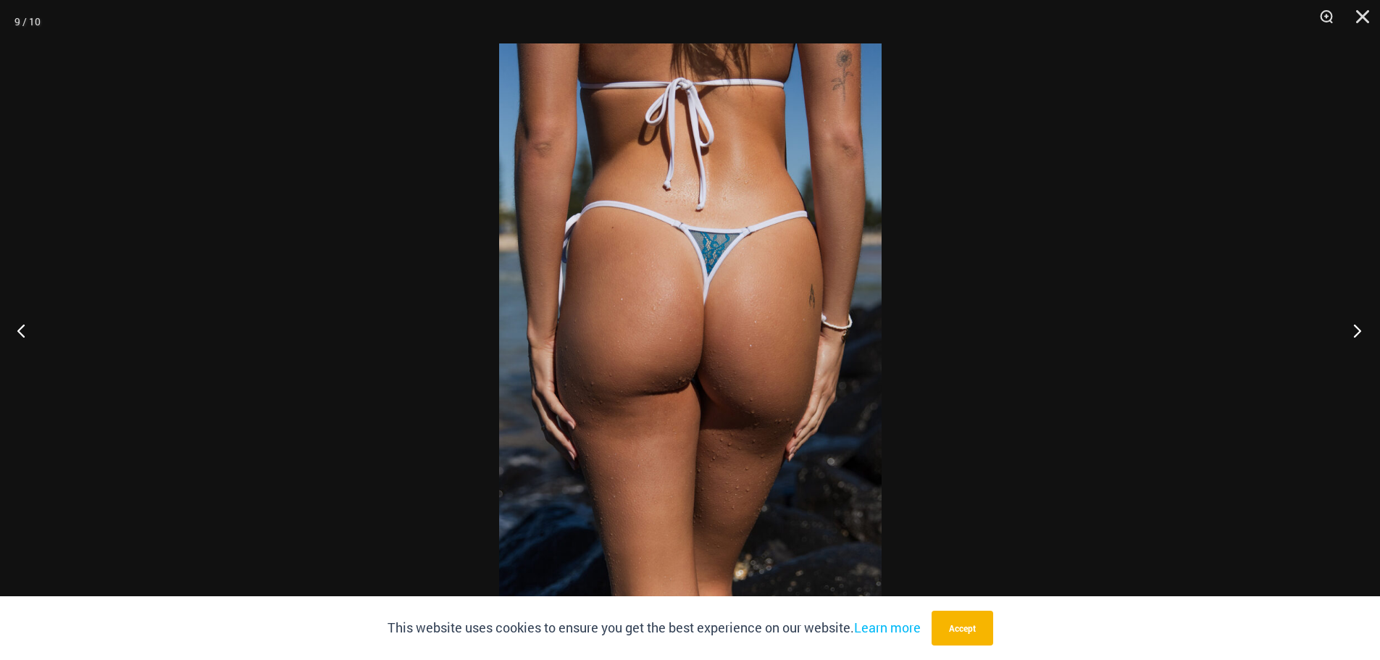
click at [1339, 322] on button "Next" at bounding box center [1352, 330] width 54 height 72
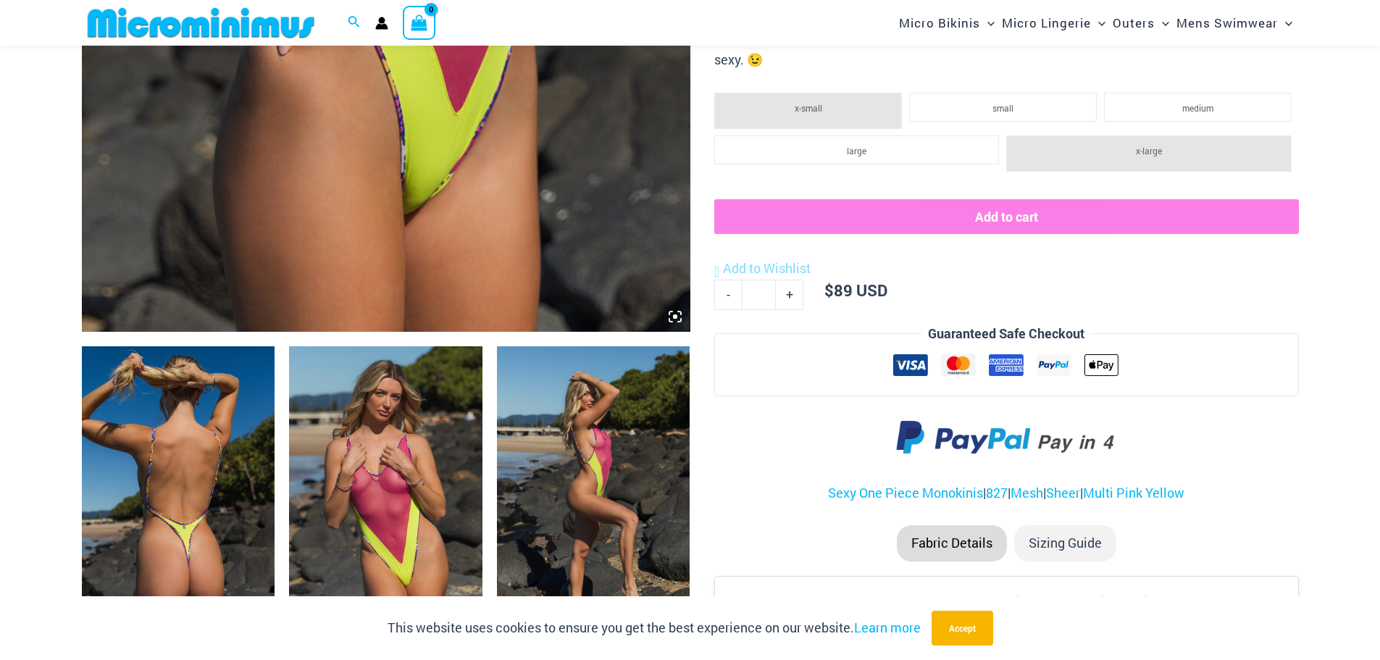
scroll to position [785, 0]
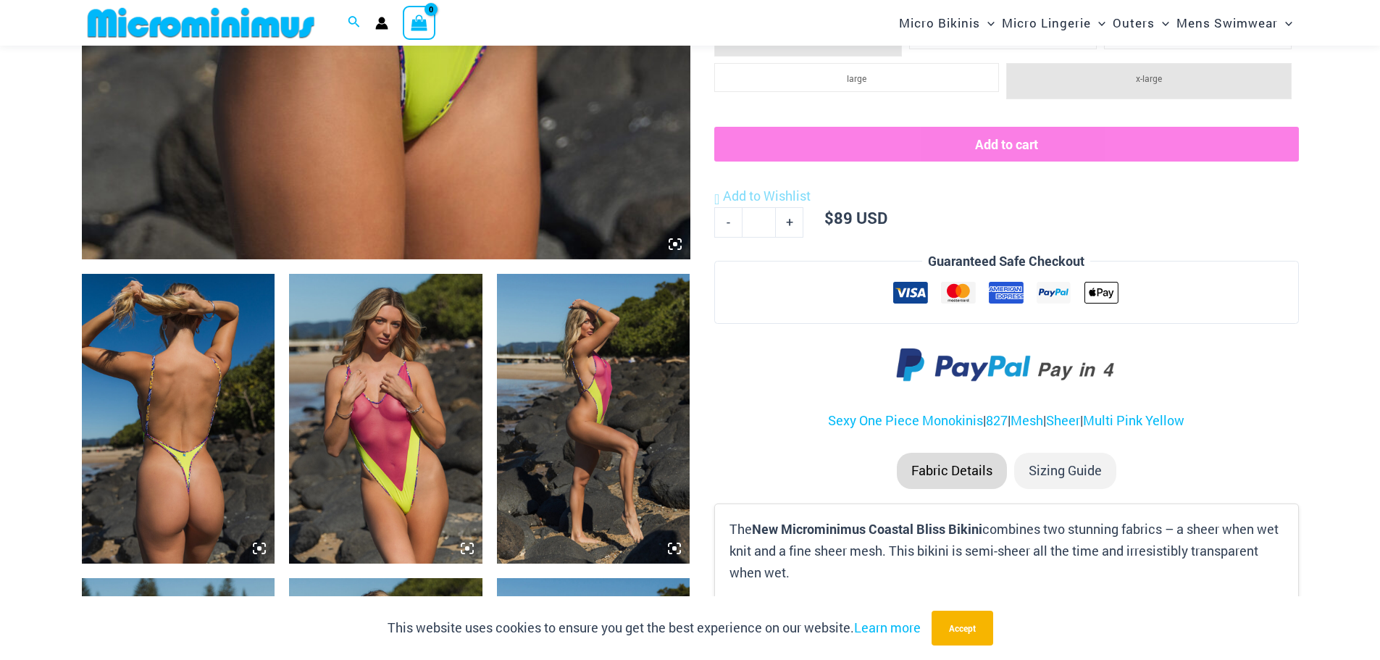
click at [143, 376] on img at bounding box center [178, 419] width 193 height 290
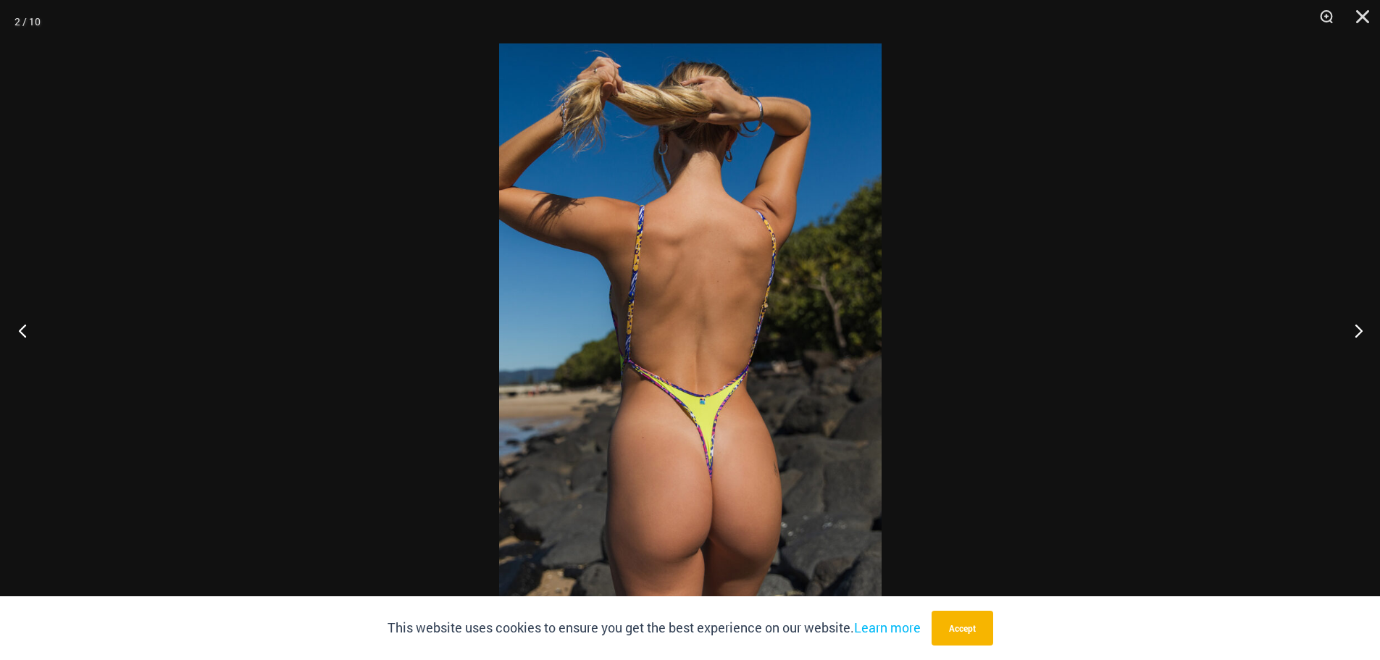
click at [20, 326] on button "Previous" at bounding box center [27, 330] width 54 height 72
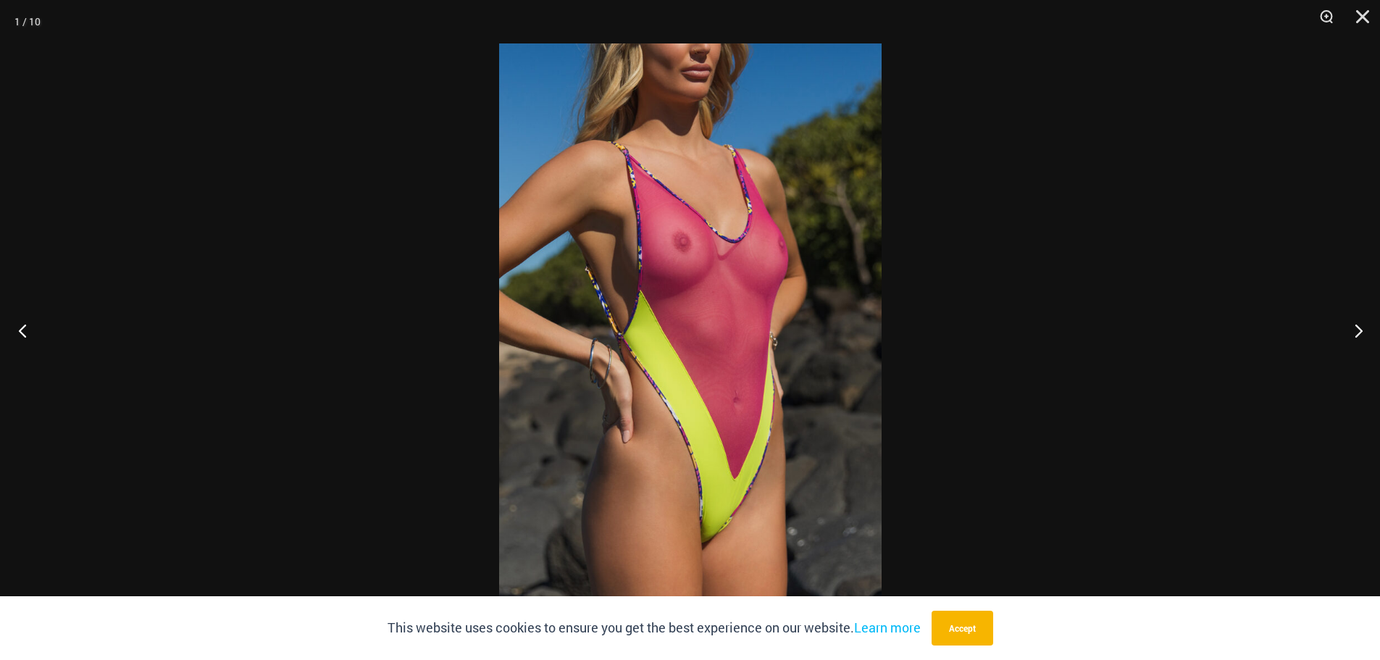
click at [20, 326] on button "Previous" at bounding box center [27, 330] width 54 height 72
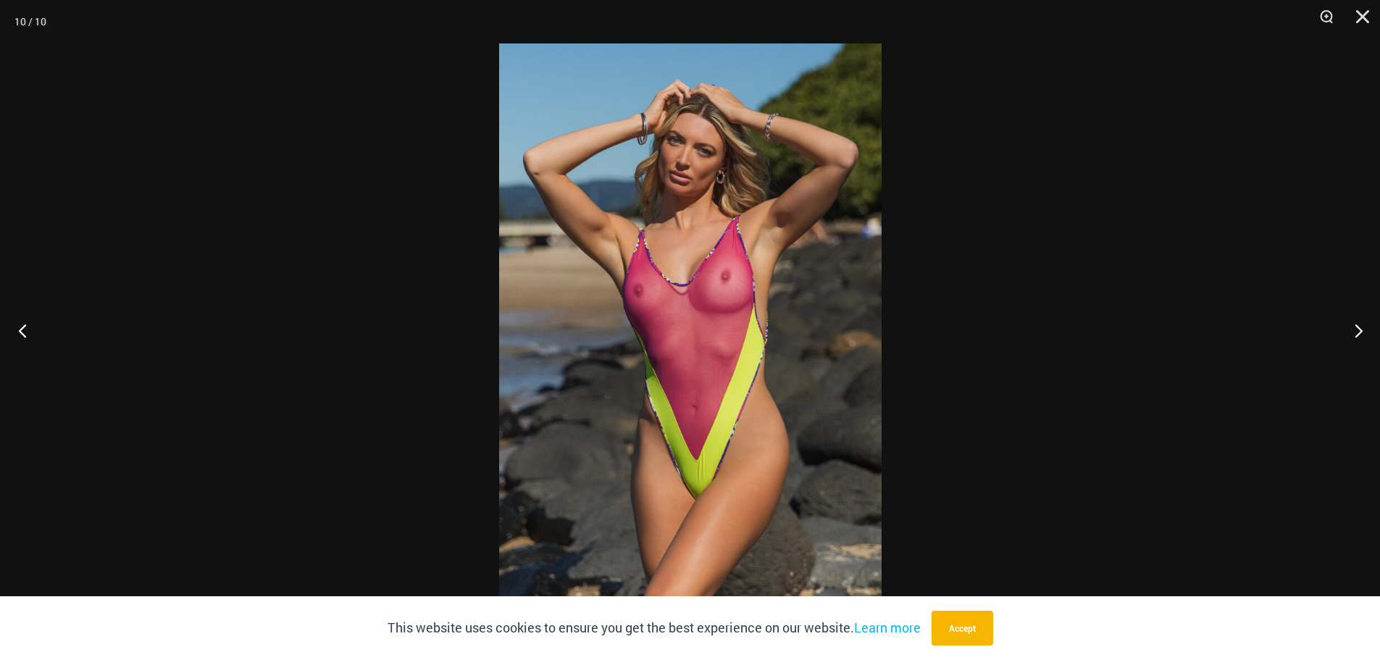
click at [20, 326] on button "Previous" at bounding box center [27, 330] width 54 height 72
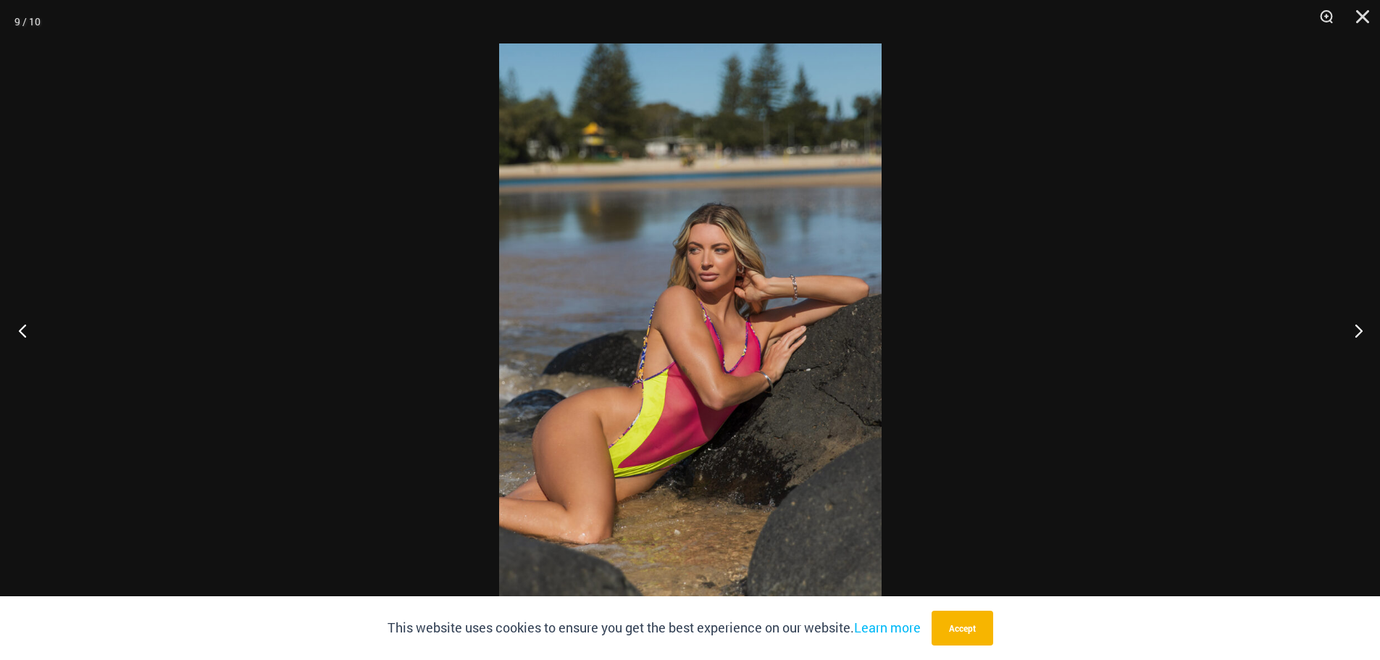
click at [21, 327] on button "Previous" at bounding box center [27, 330] width 54 height 72
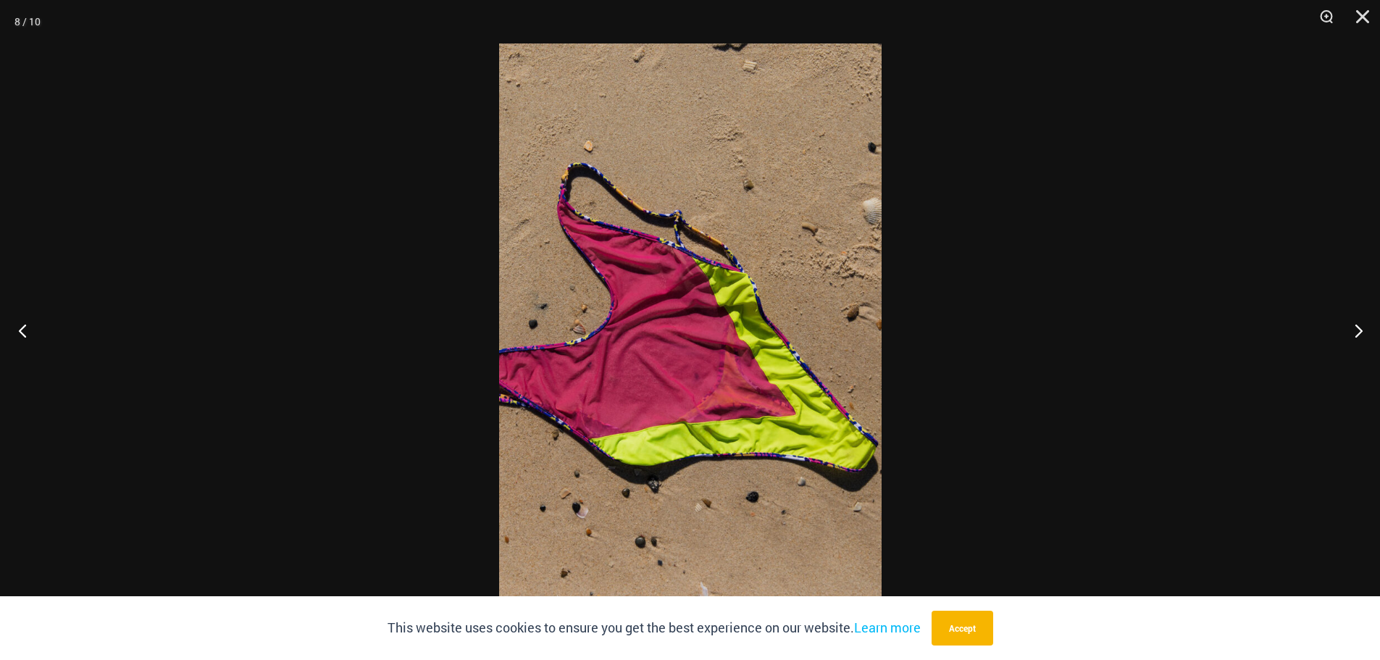
click at [21, 327] on button "Previous" at bounding box center [27, 330] width 54 height 72
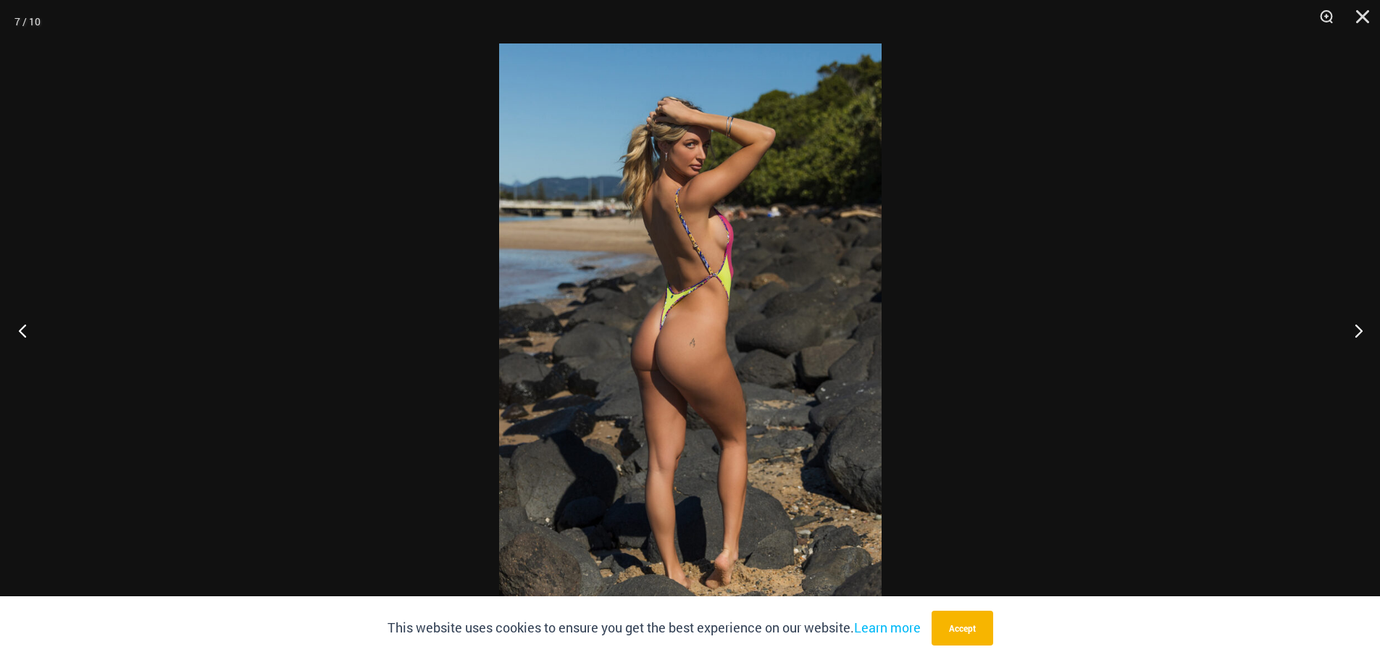
click at [21, 327] on button "Previous" at bounding box center [27, 330] width 54 height 72
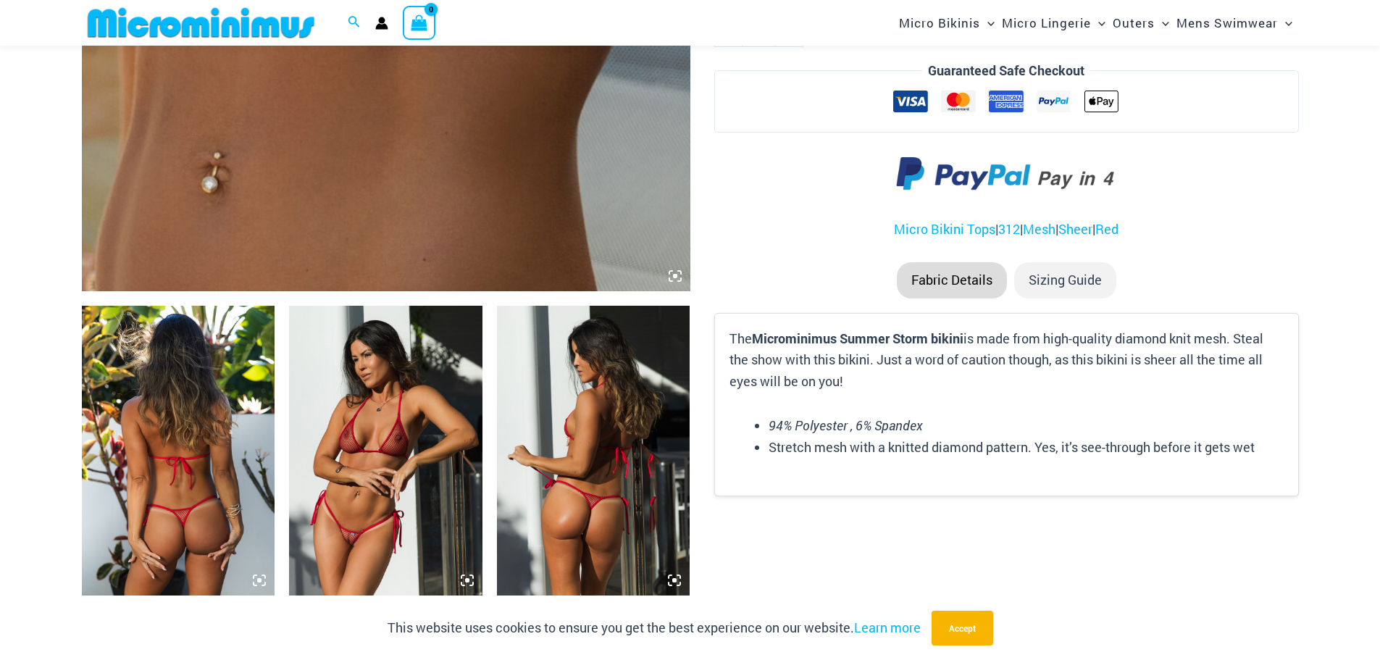
scroll to position [784, 0]
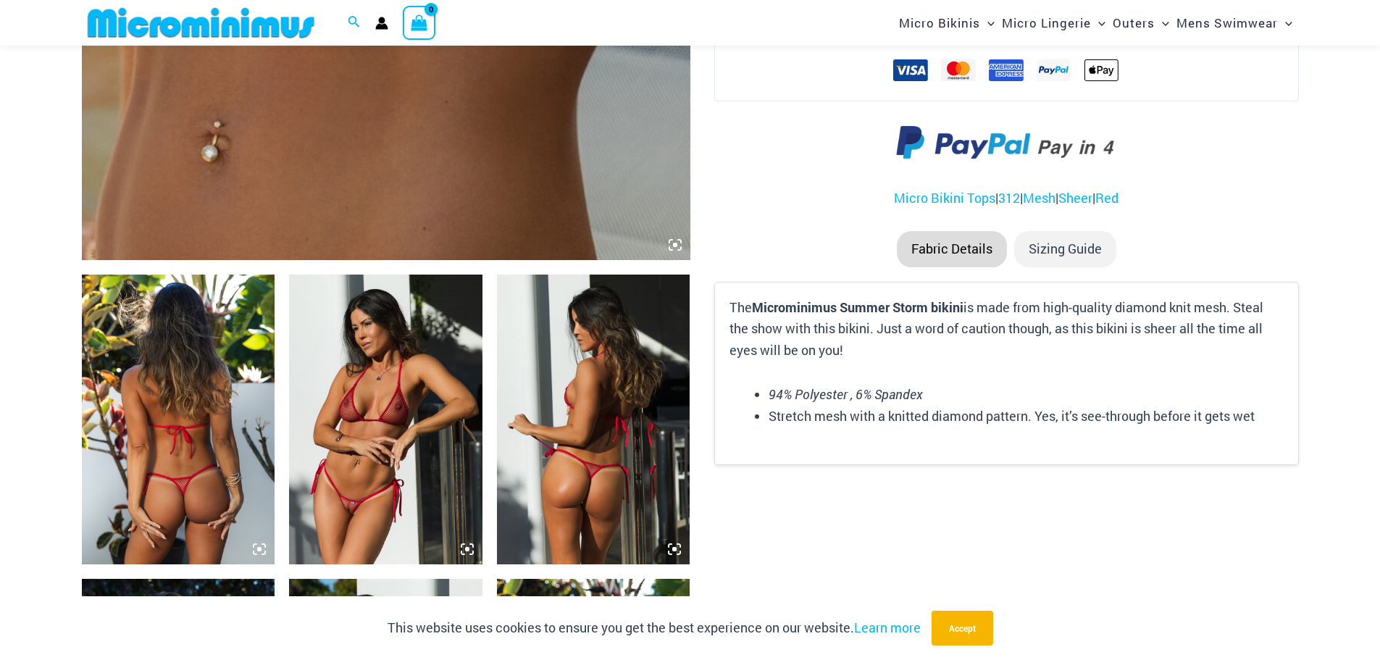
click at [265, 545] on icon at bounding box center [263, 545] width 3 height 3
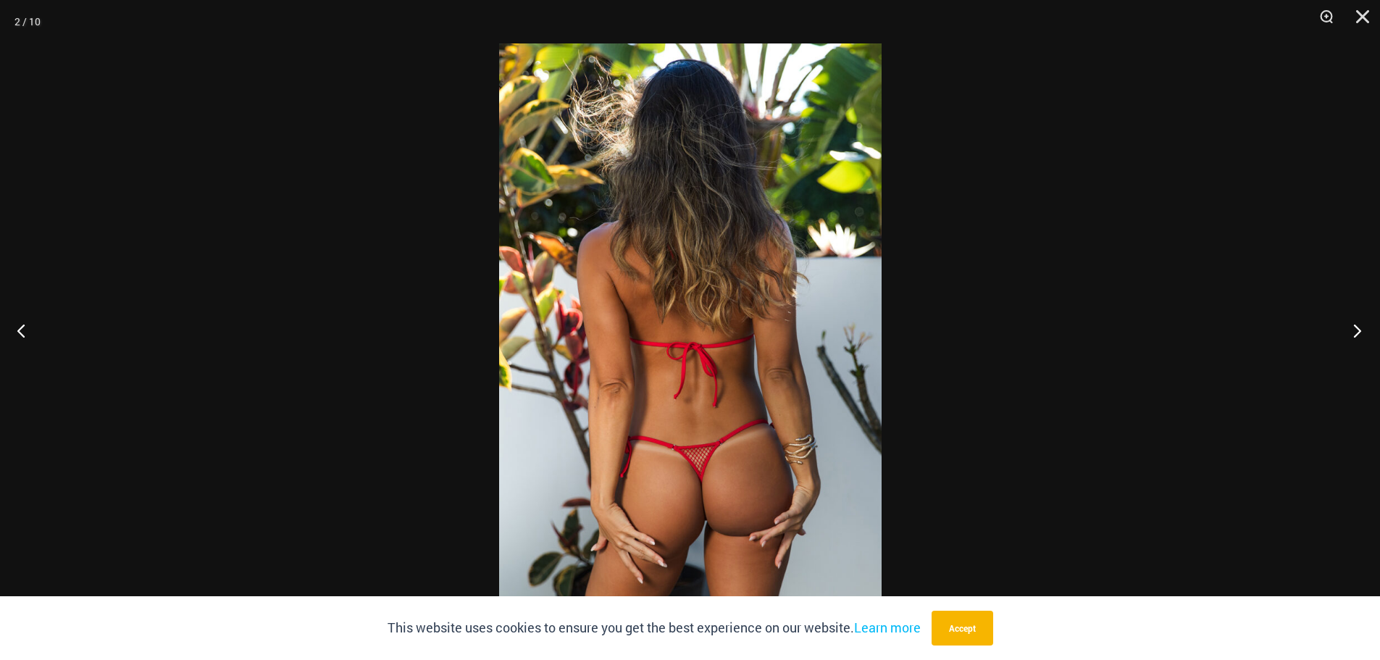
click at [1351, 332] on button "Next" at bounding box center [1352, 330] width 54 height 72
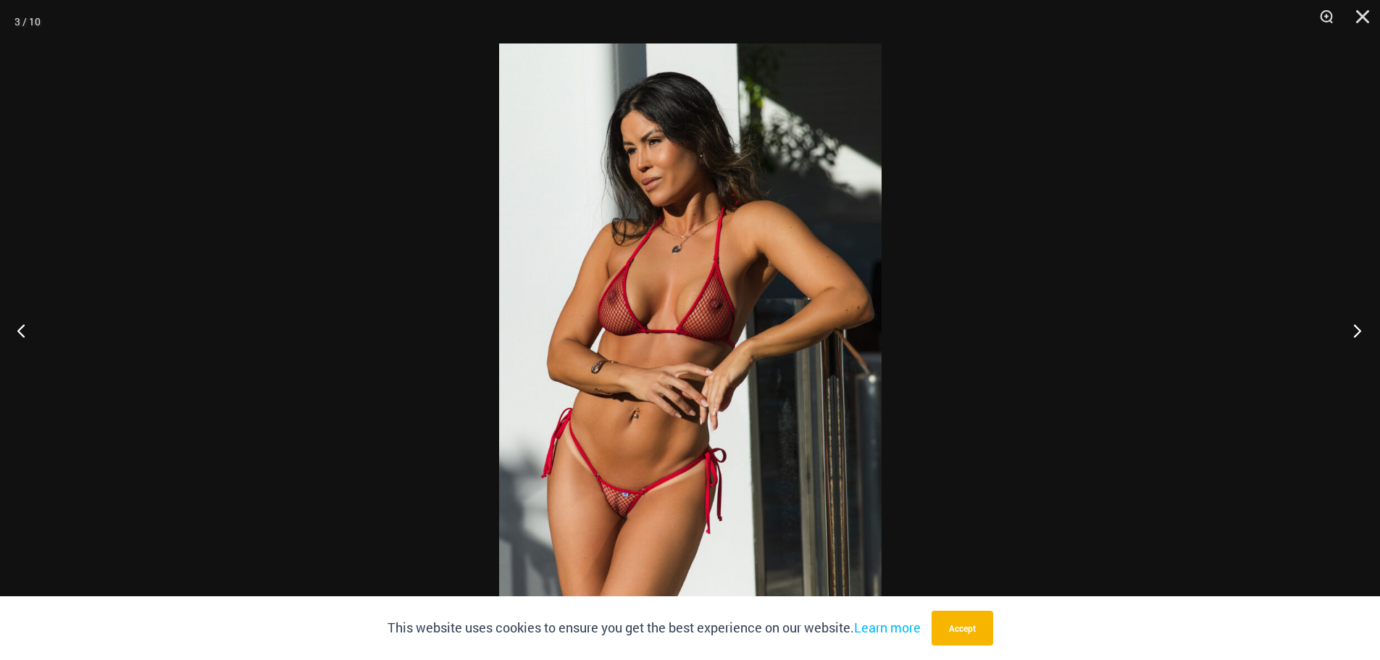
click at [1348, 332] on button "Next" at bounding box center [1352, 330] width 54 height 72
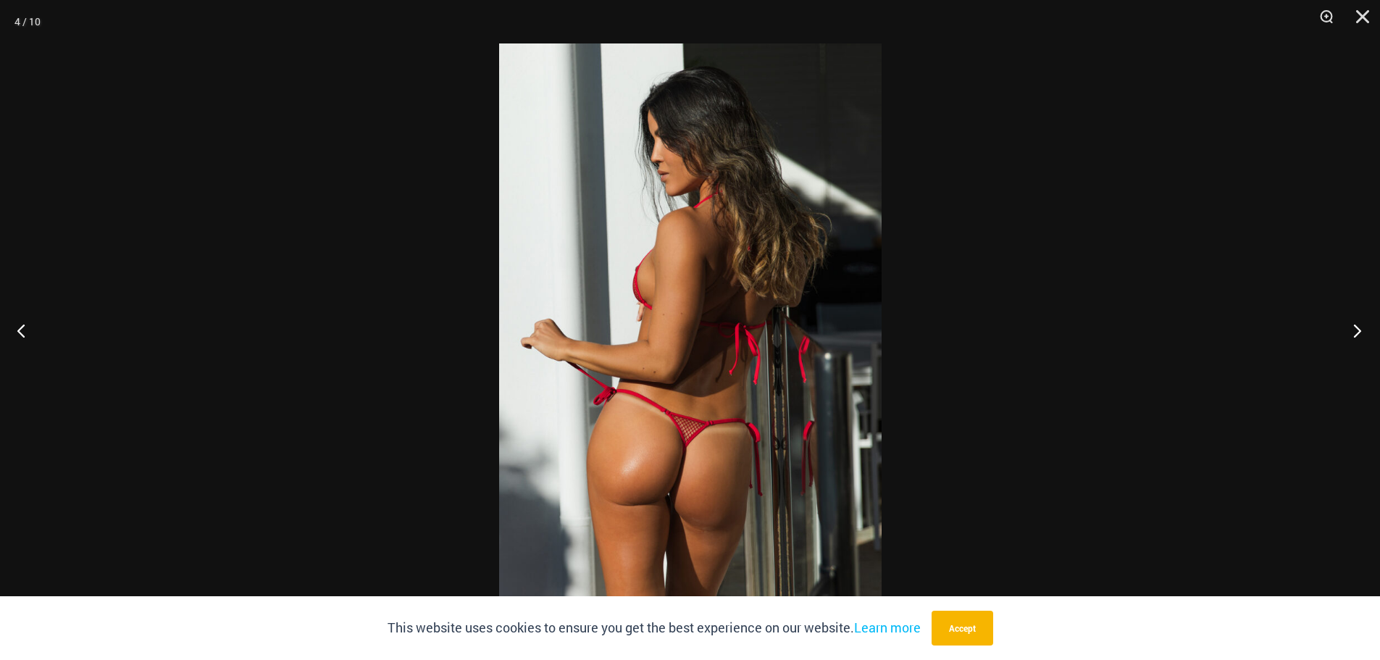
click at [1348, 332] on button "Next" at bounding box center [1352, 330] width 54 height 72
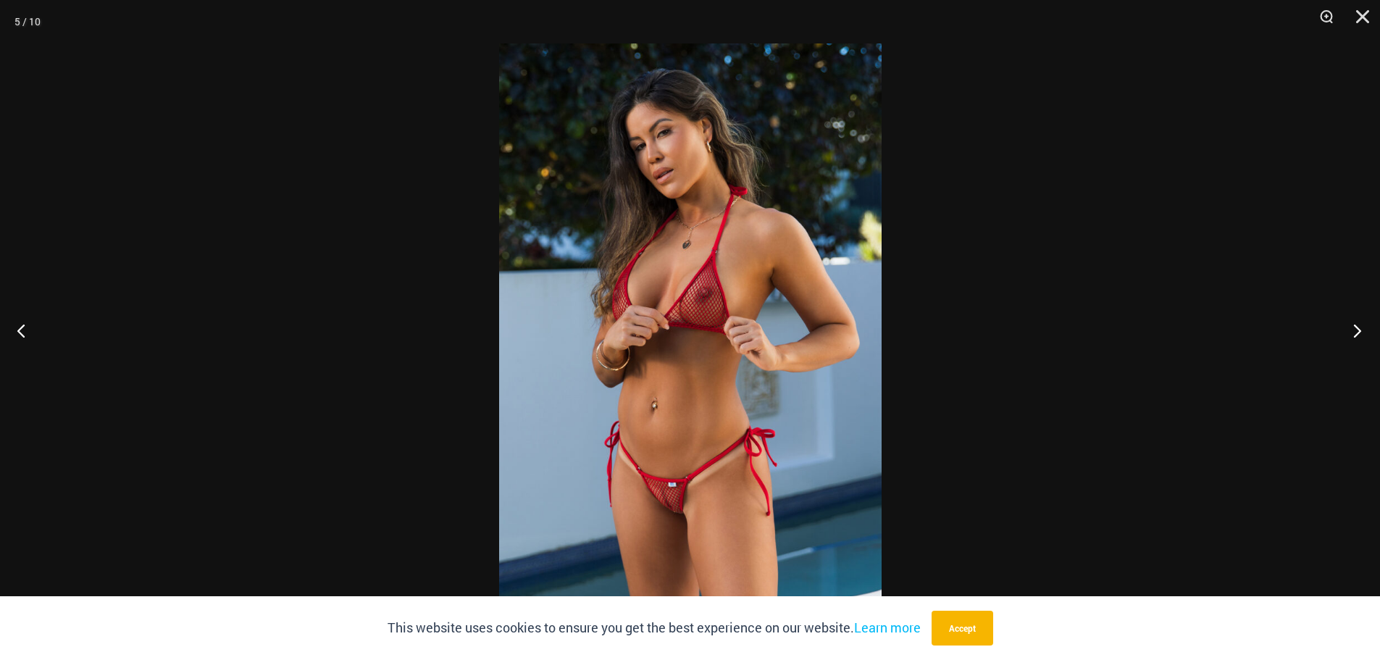
click at [1348, 332] on button "Next" at bounding box center [1352, 330] width 54 height 72
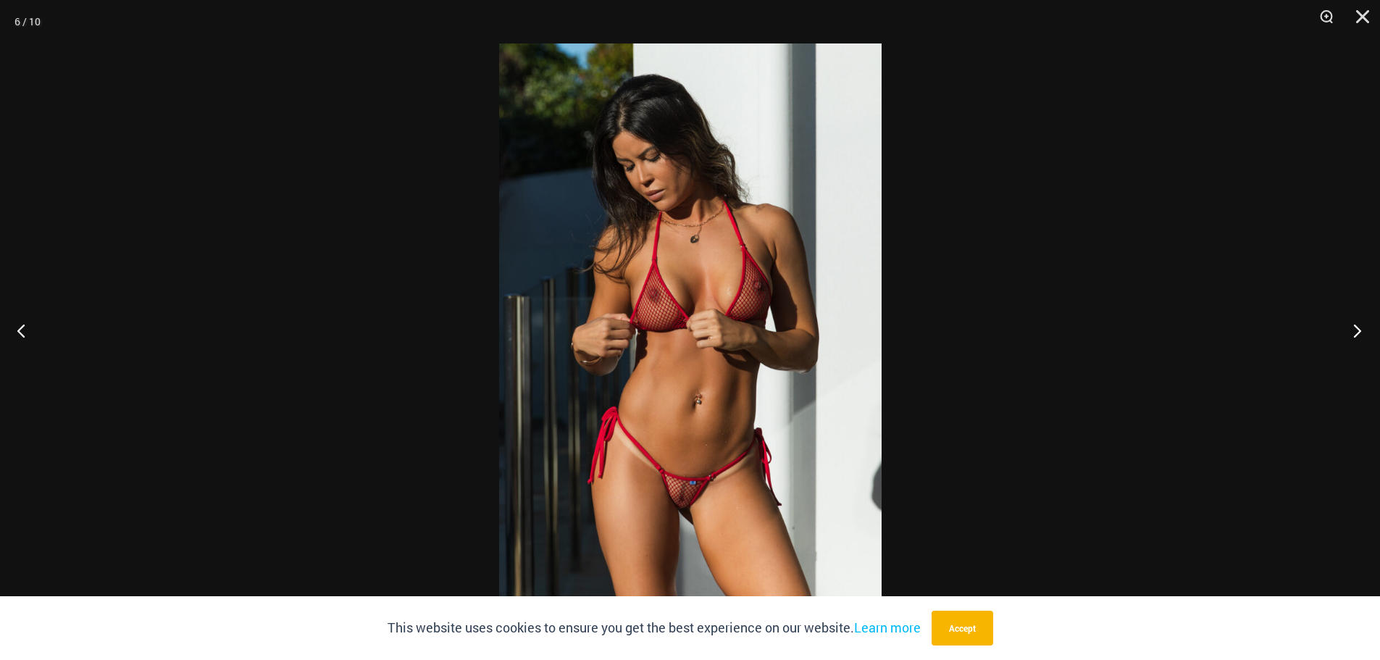
click at [1348, 332] on button "Next" at bounding box center [1352, 330] width 54 height 72
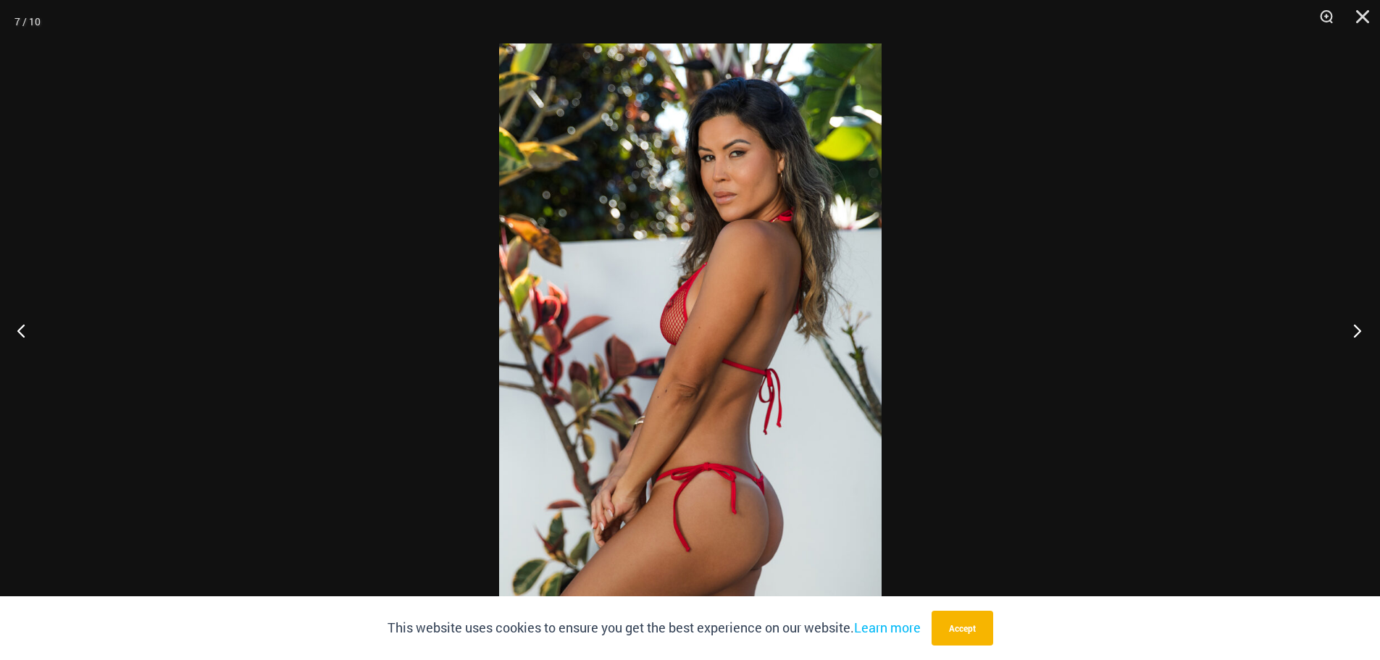
click at [1348, 332] on button "Next" at bounding box center [1352, 330] width 54 height 72
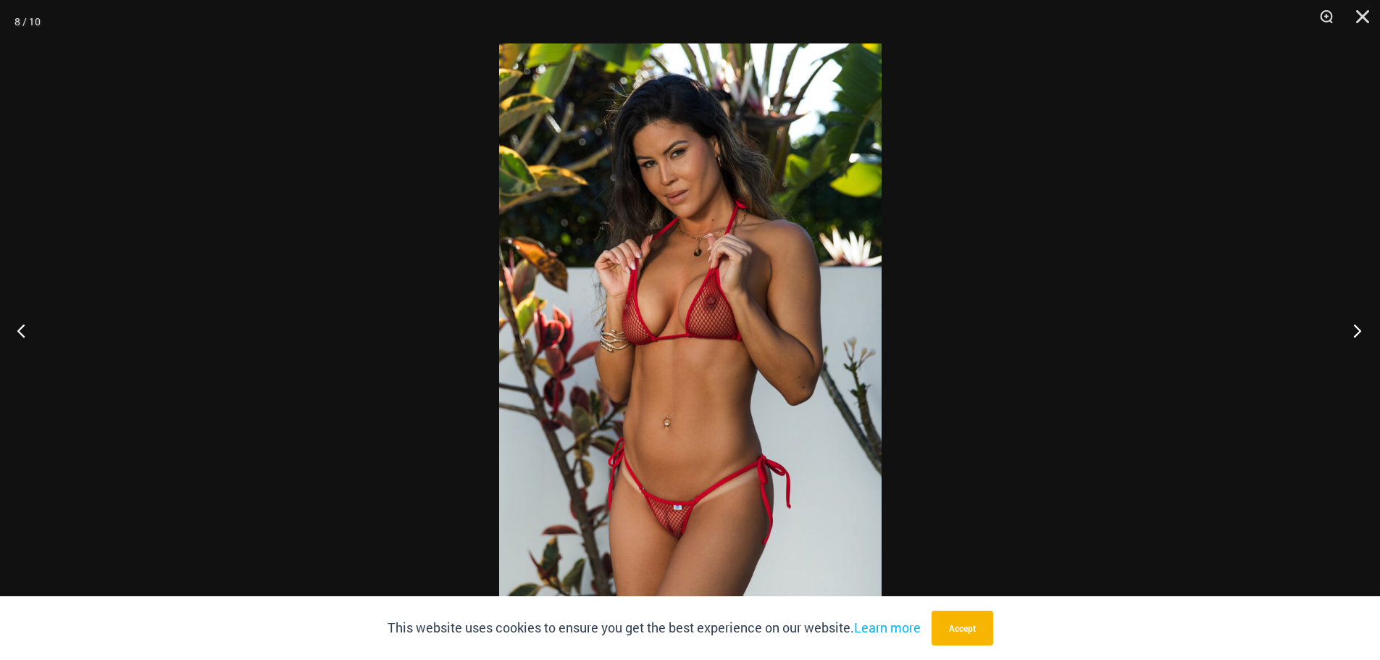
click at [1348, 332] on button "Next" at bounding box center [1352, 330] width 54 height 72
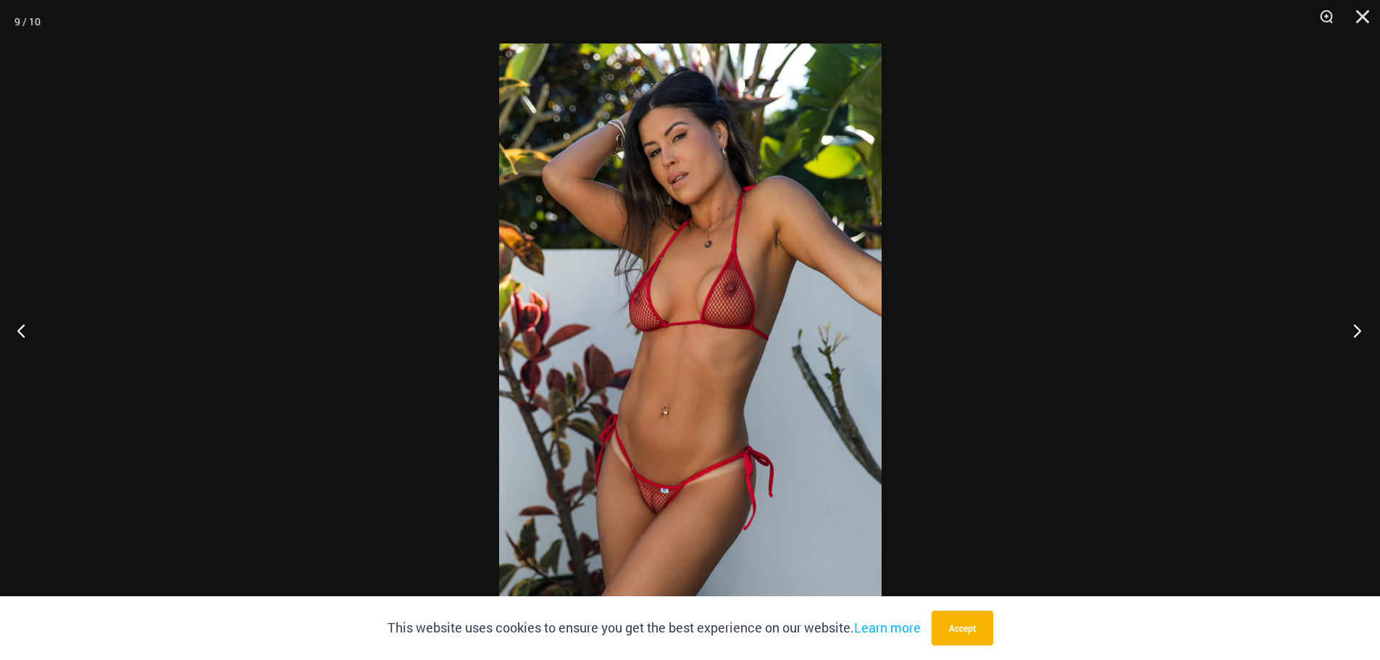
click at [1348, 332] on button "Next" at bounding box center [1352, 330] width 54 height 72
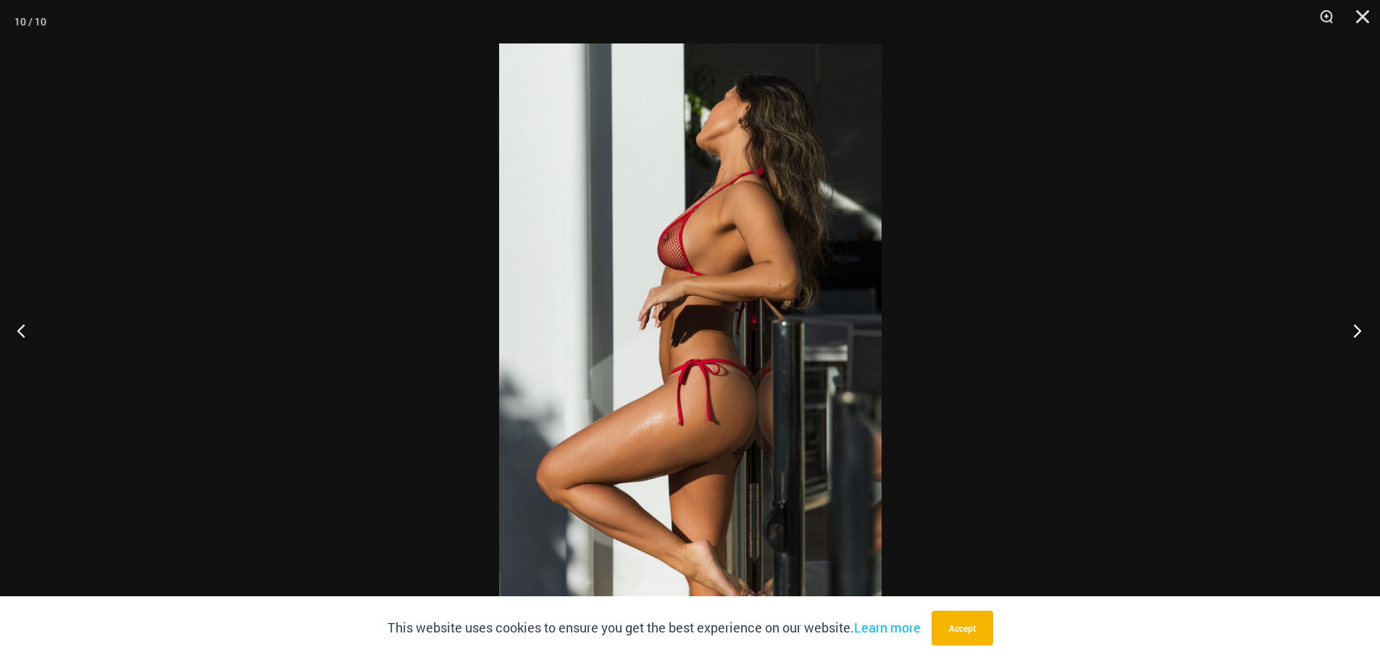
click at [1348, 332] on button "Next" at bounding box center [1352, 330] width 54 height 72
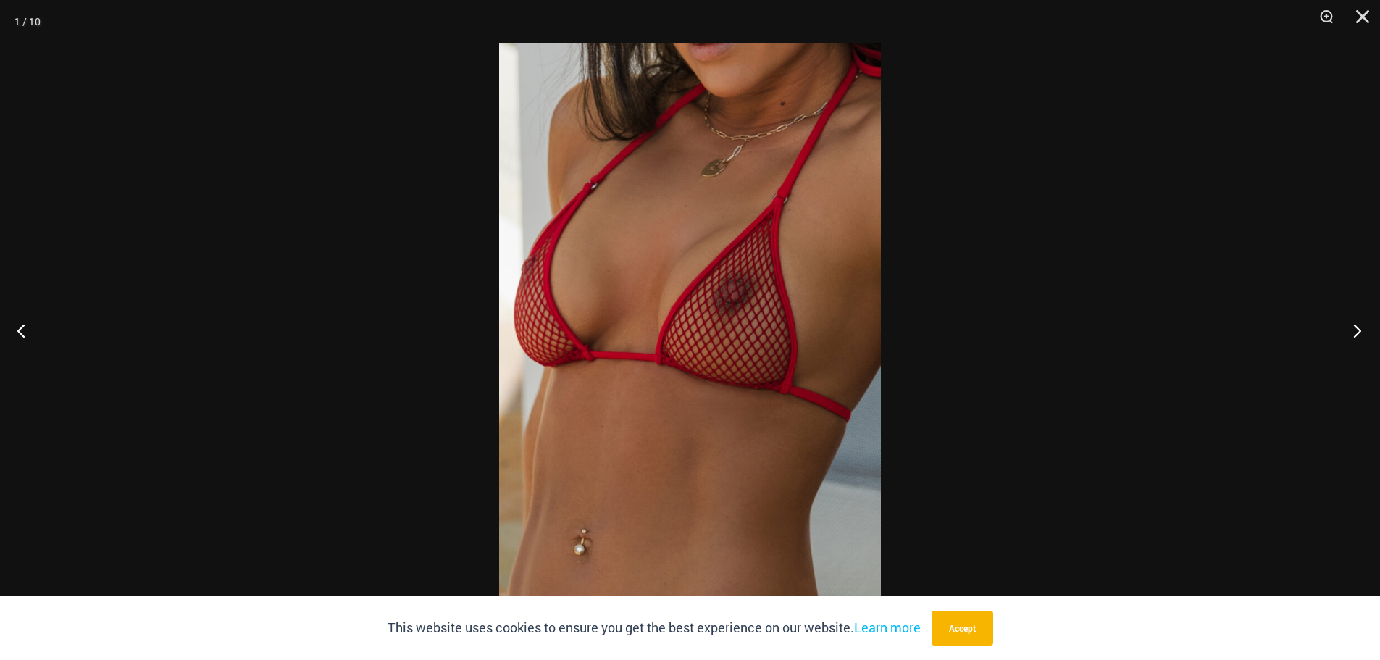
click at [1348, 332] on button "Next" at bounding box center [1352, 330] width 54 height 72
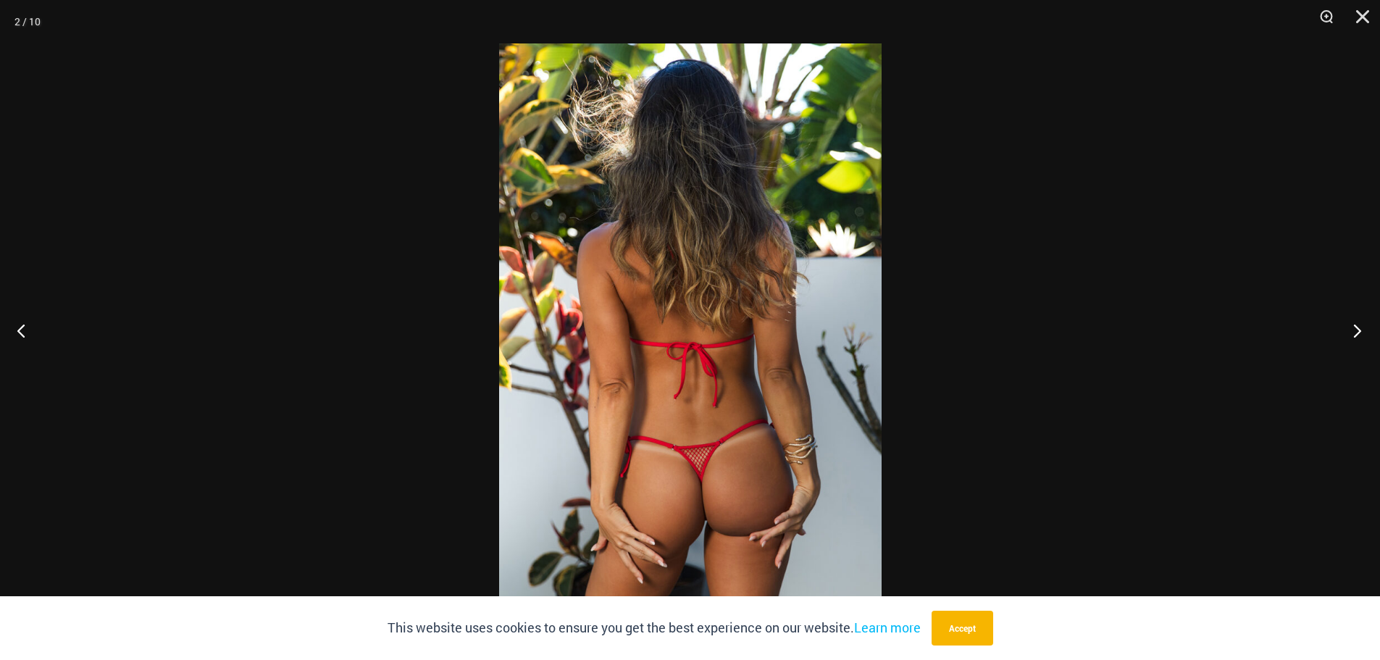
click at [1348, 332] on button "Next" at bounding box center [1352, 330] width 54 height 72
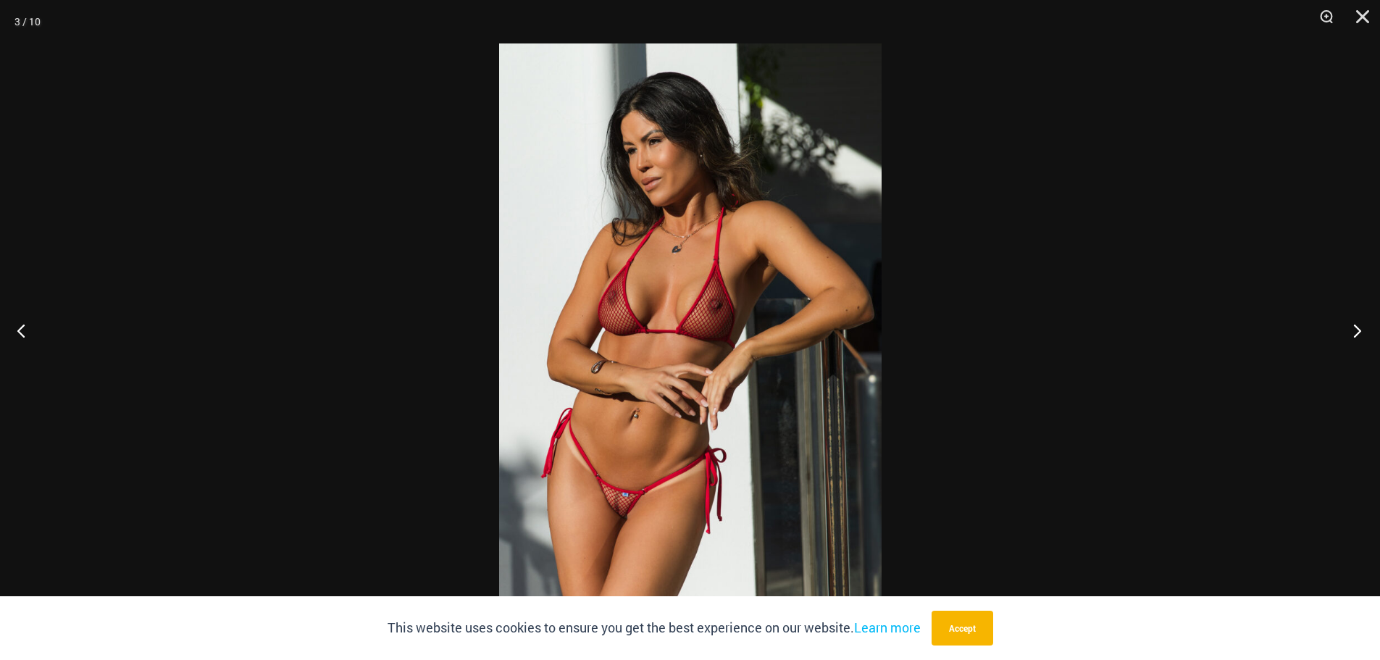
click at [1348, 332] on button "Next" at bounding box center [1352, 330] width 54 height 72
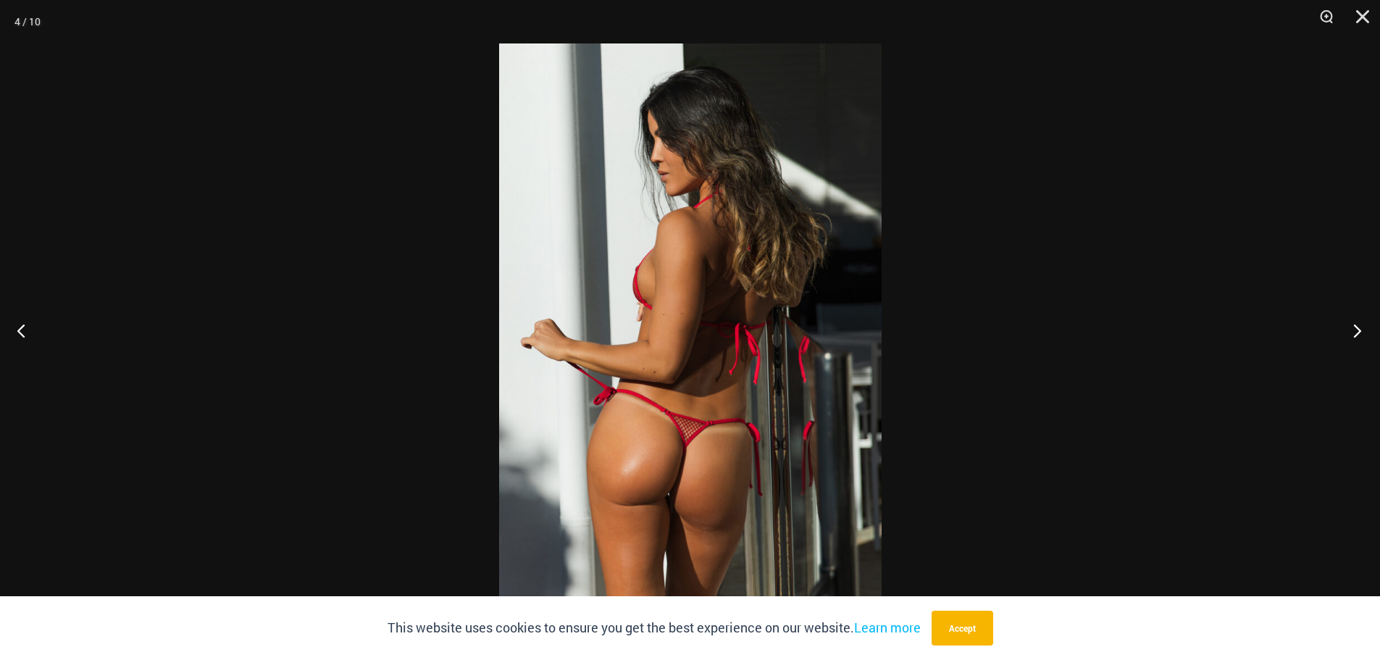
click at [1348, 332] on button "Next" at bounding box center [1352, 330] width 54 height 72
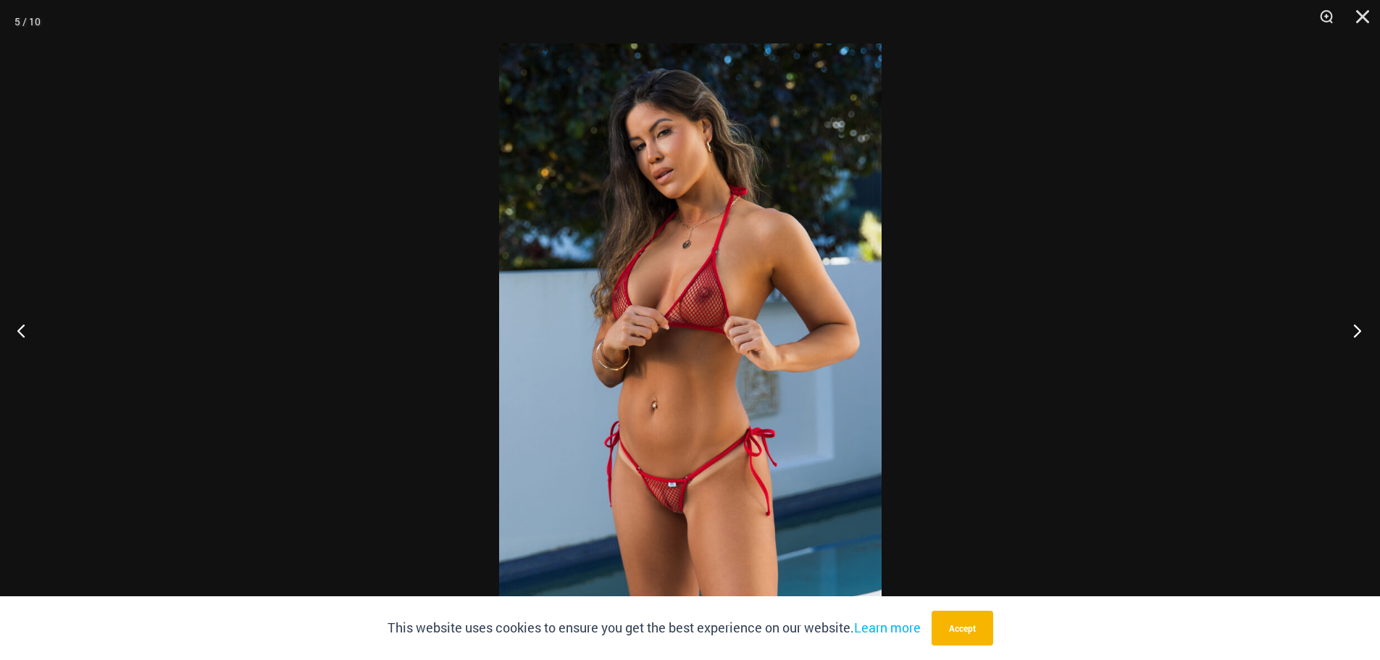
click at [1348, 332] on button "Next" at bounding box center [1352, 330] width 54 height 72
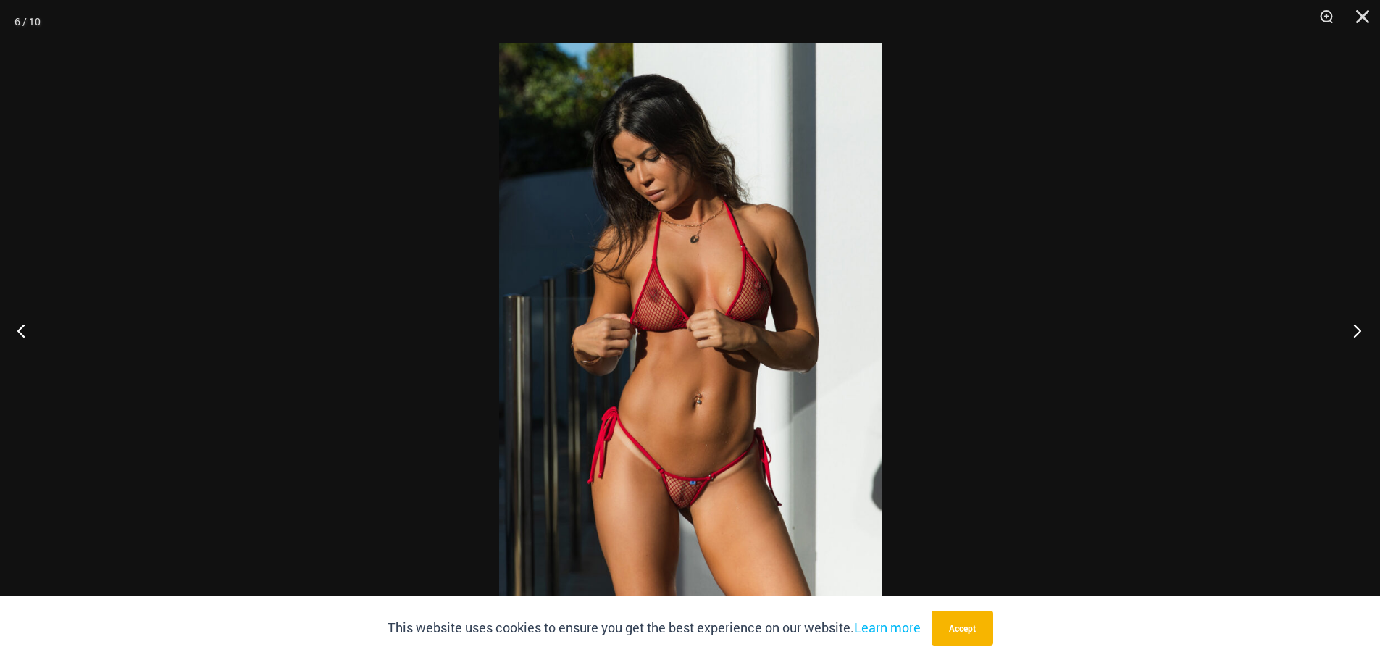
click at [1348, 332] on button "Next" at bounding box center [1352, 330] width 54 height 72
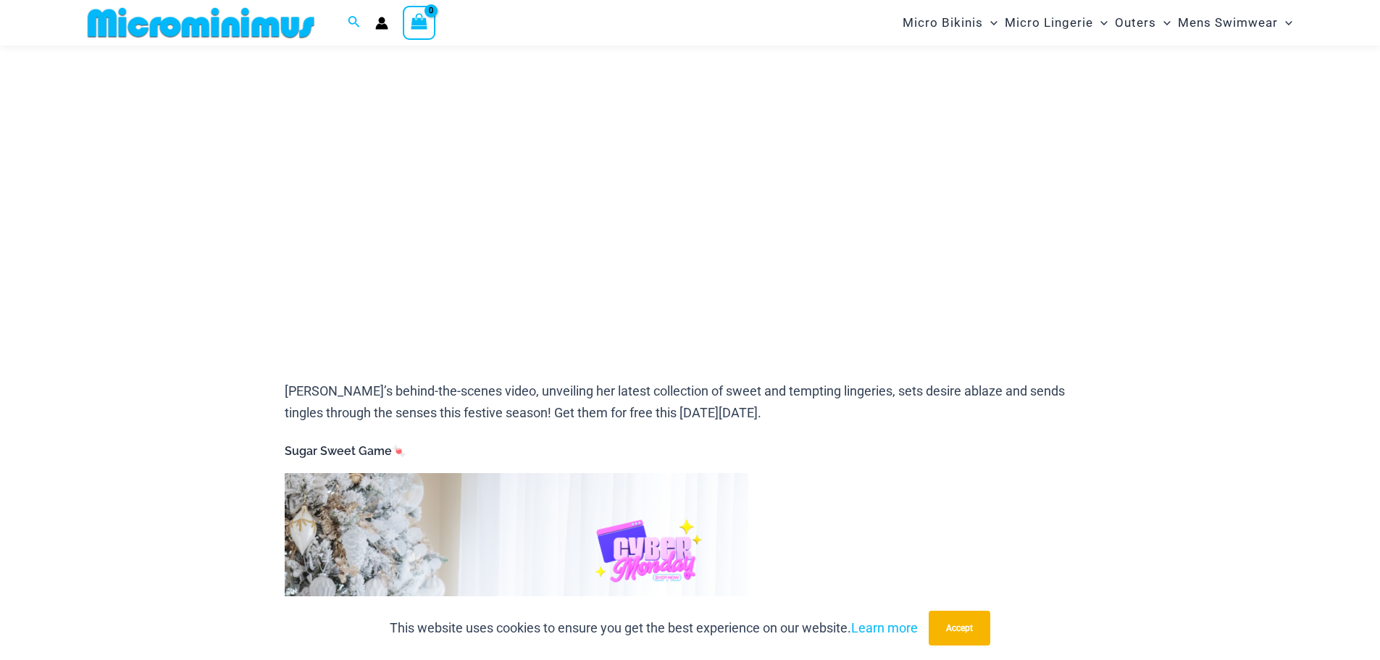
scroll to position [206, 0]
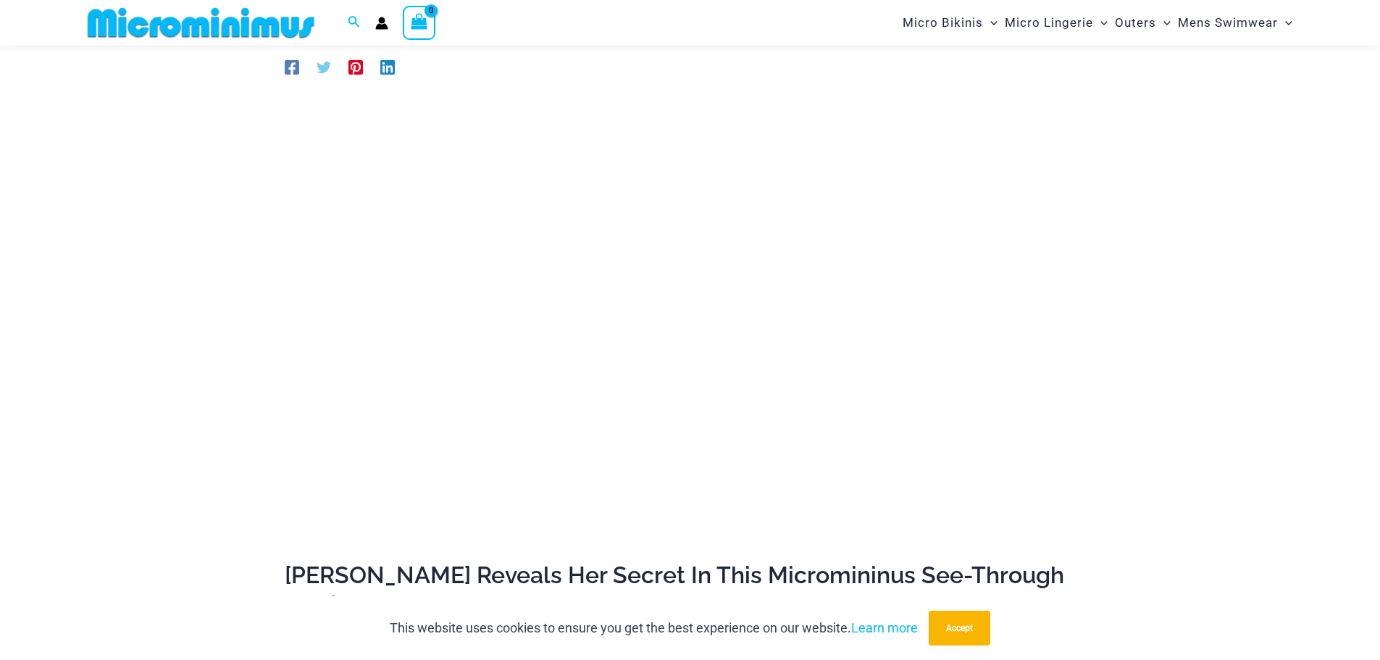
scroll to position [134, 0]
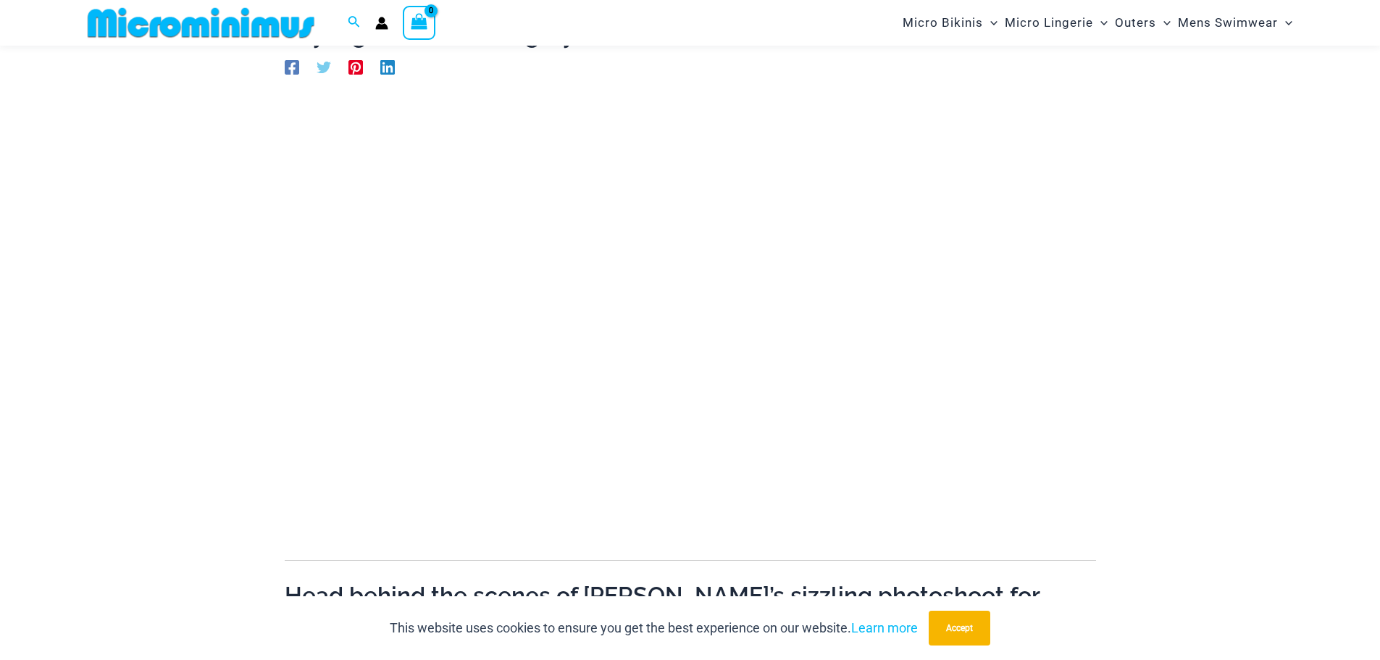
scroll to position [134, 0]
